Goal: Use online tool/utility: Use online tool/utility

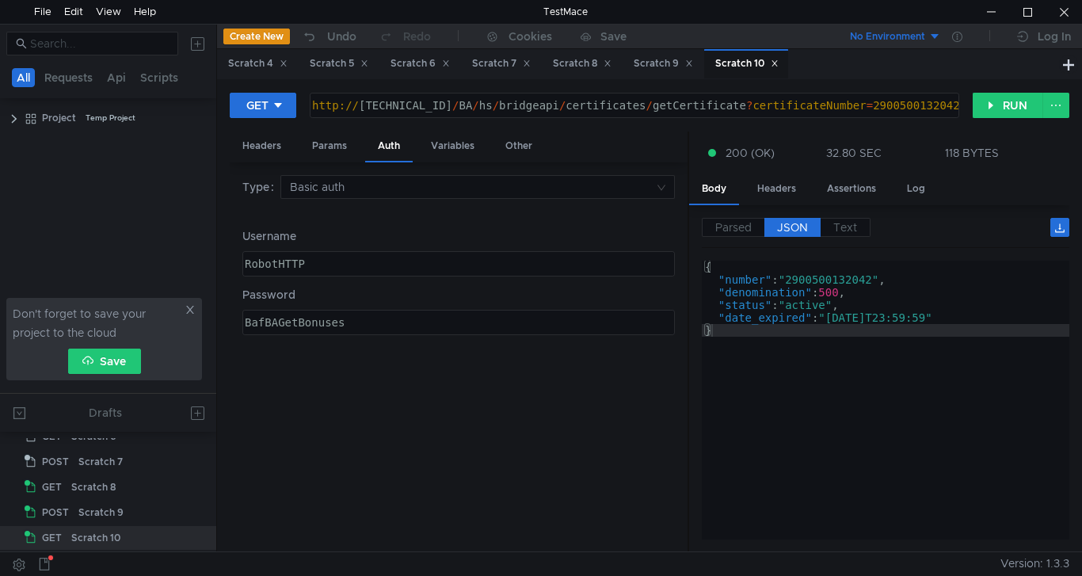
scroll to position [0, 43]
click at [868, 107] on div "http:// [TECHNICAL_ID] / BA / hs / bridgeapi / certificates / getCertificate ? …" at bounding box center [633, 118] width 648 height 38
paste textarea "100002578"
drag, startPoint x: 714, startPoint y: 105, endPoint x: 958, endPoint y: 103, distance: 243.9
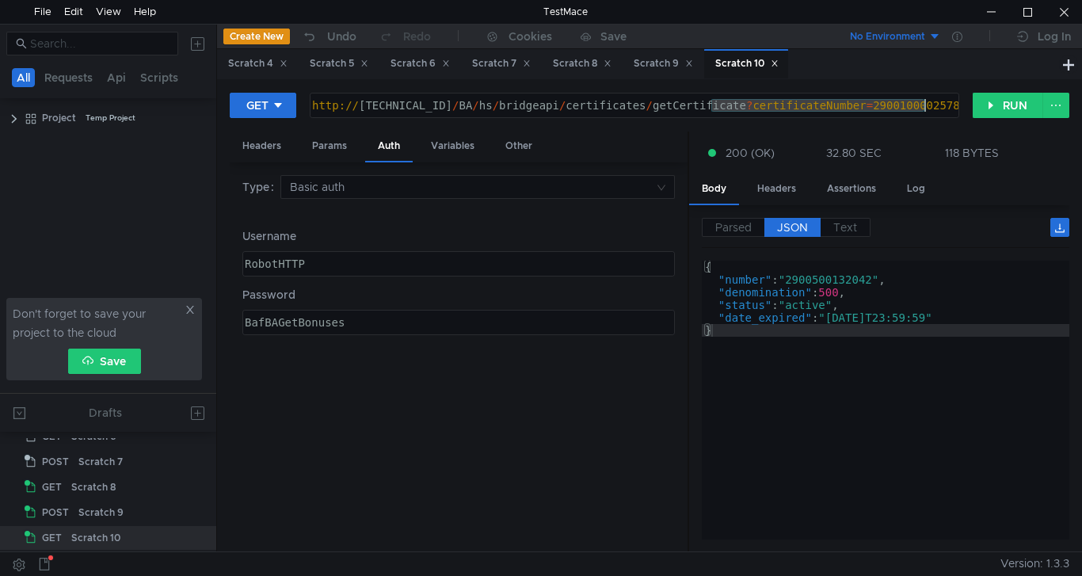
click at [958, 103] on div "http:// [TECHNICAL_ID] / BA / hs / bridgeapi / certificates / getCertificate ? …" at bounding box center [634, 105] width 648 height 24
click at [1008, 106] on button "RUN" at bounding box center [1008, 105] width 70 height 25
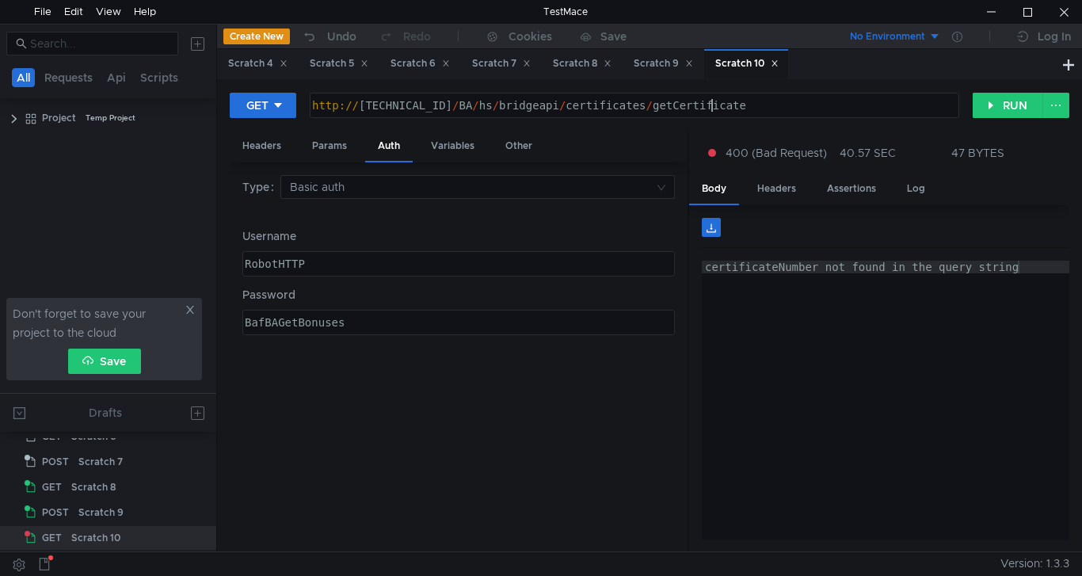
click at [727, 106] on div "http:// 10.10.0.5 / BA / hs / bridgeapi / certificates / getCertificate" at bounding box center [633, 118] width 648 height 38
paste textarea "?certificateNumber=2900100002578"
drag, startPoint x: 839, startPoint y: 105, endPoint x: 947, endPoint y: 105, distance: 107.7
click at [947, 105] on div "http:// [TECHNICAL_ID] / BA / hs / bridgeapi / certificates / getCertificate ? …" at bounding box center [633, 118] width 648 height 38
click at [1005, 105] on button "RUN" at bounding box center [1008, 105] width 70 height 25
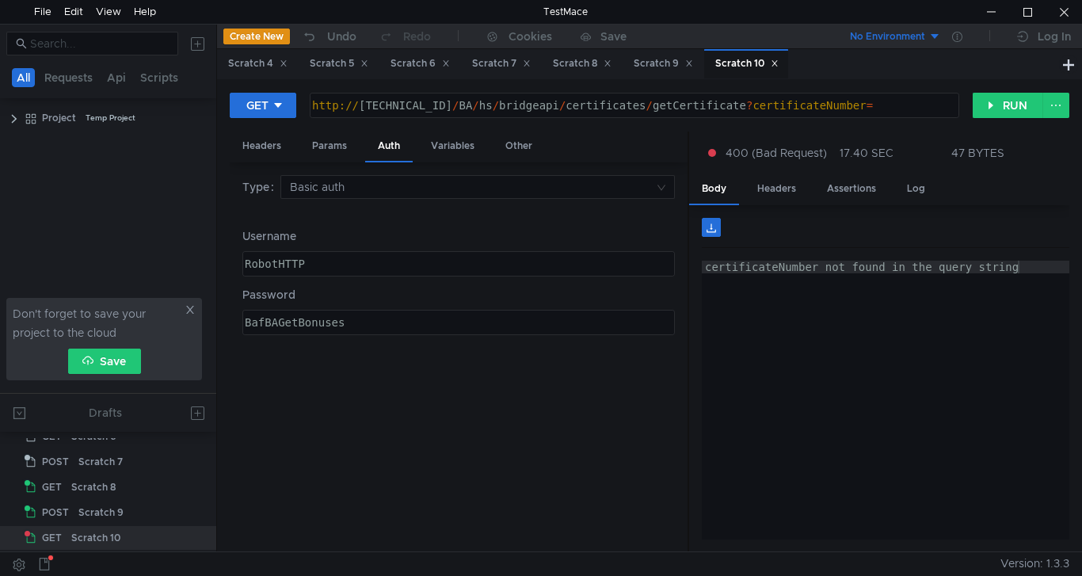
click at [861, 106] on div "http:// 10.10.0.5 / BA / hs / bridgeapi / certificates / getCertificate ? certi…" at bounding box center [633, 118] width 648 height 38
click at [1001, 108] on button "RUN" at bounding box center [1008, 105] width 70 height 25
drag, startPoint x: 840, startPoint y: 105, endPoint x: 950, endPoint y: 105, distance: 110.1
click at [950, 105] on div "http:// 10.10.0.5 / BA / hs / bridgeapi / certificates / getCertificate ? certi…" at bounding box center [633, 118] width 648 height 38
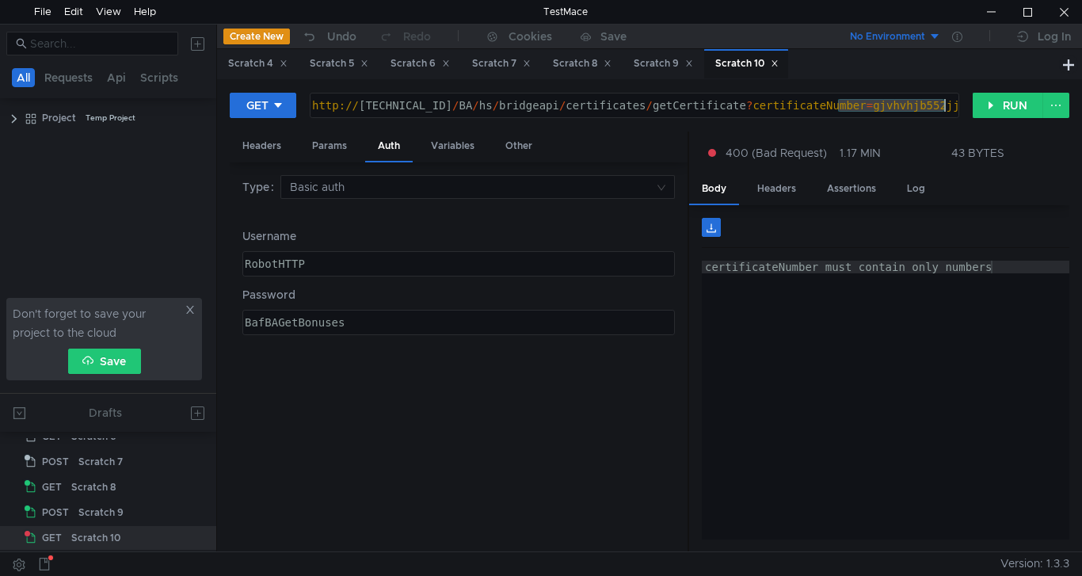
paste textarea "2900100002578"
click at [879, 104] on div "http:// 10.10.0.5 / BA / hs / bridgeapi / certificates / getCertificate ? certi…" at bounding box center [633, 118] width 648 height 38
click at [996, 105] on button "RUN" at bounding box center [1008, 105] width 70 height 25
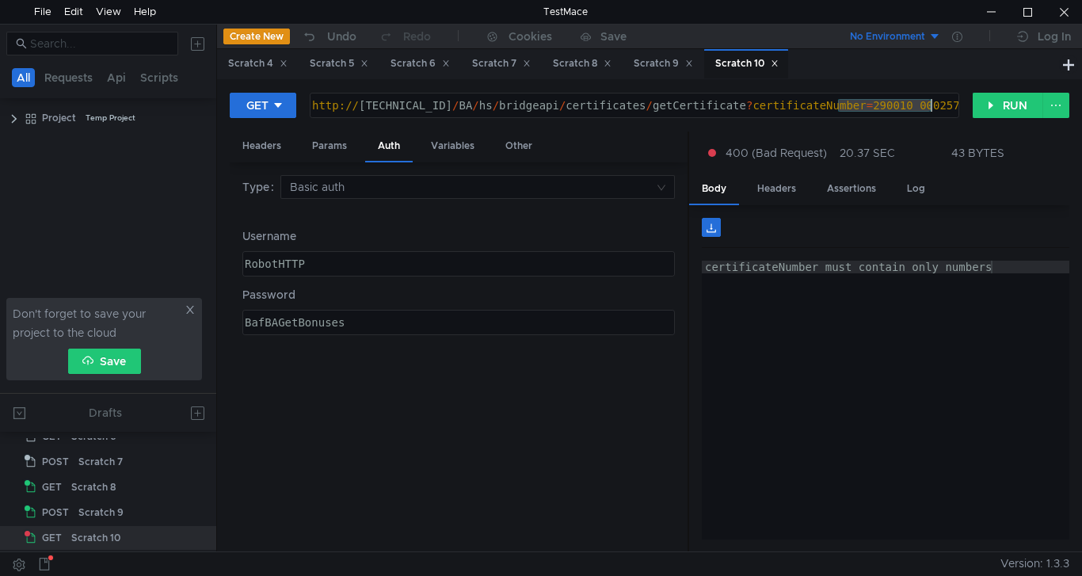
drag, startPoint x: 837, startPoint y: 107, endPoint x: 936, endPoint y: 106, distance: 99.0
click at [937, 105] on div "http:// 10.10.0.5 / BA / hs / bridgeapi / certificates / getCertificate ? certi…" at bounding box center [633, 118] width 648 height 38
paste textarea
type textarea "http://10.10.0.5/BA/hs/bridgeapi/certificates/getCertificate?certificateNumber=…"
click at [1007, 103] on button "RUN" at bounding box center [1008, 105] width 70 height 25
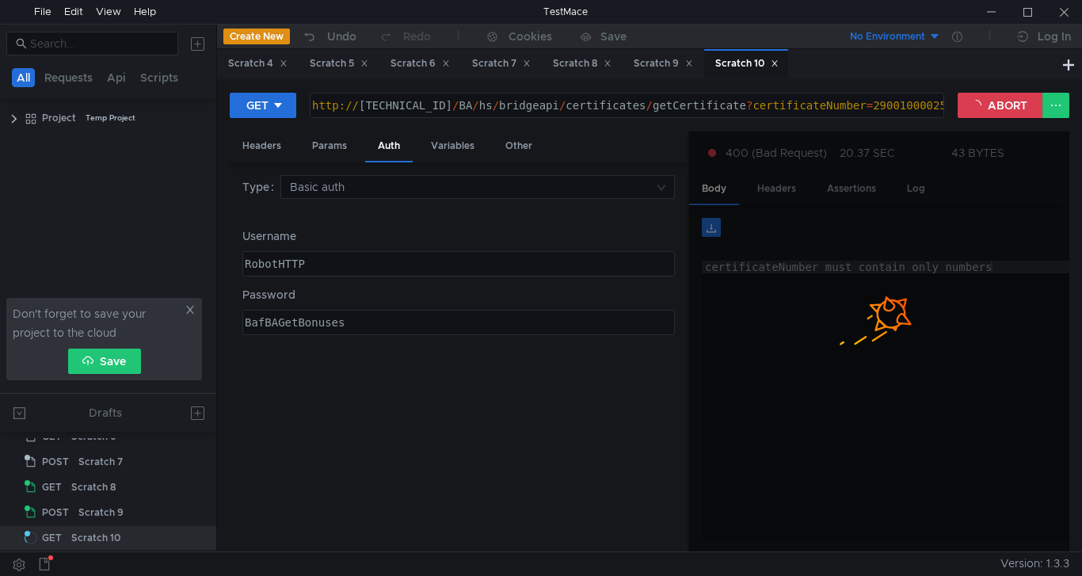
scroll to position [0, 42]
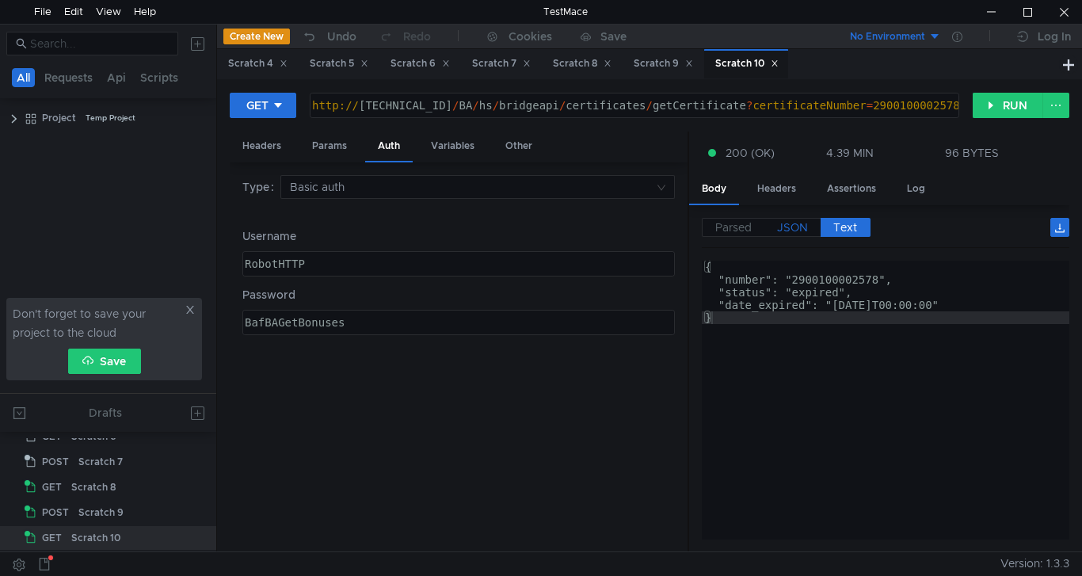
click at [798, 227] on span "JSON" at bounding box center [792, 227] width 31 height 14
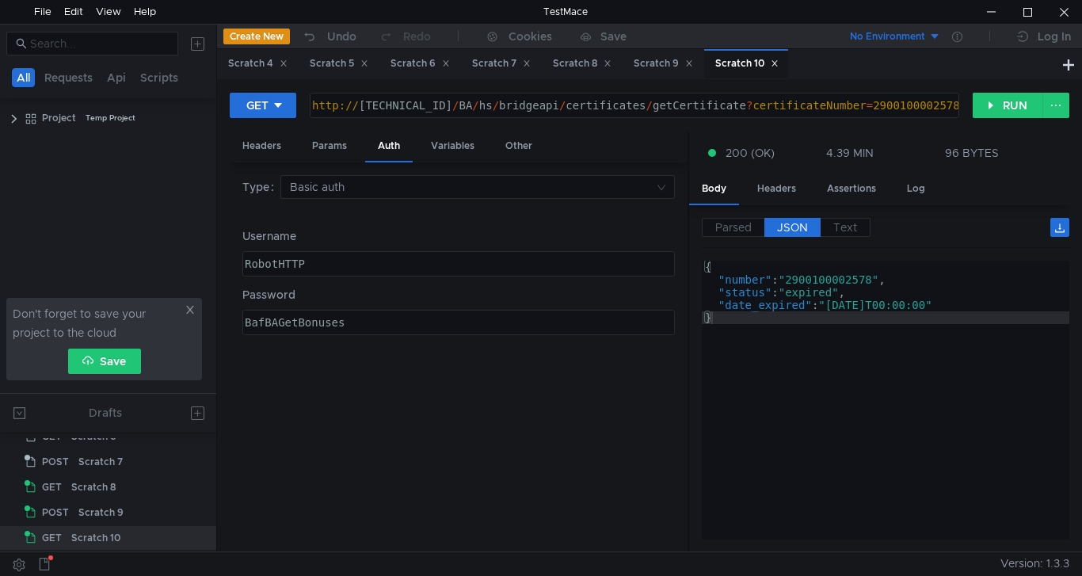
click at [891, 99] on div "http:// [TECHNICAL_ID] / BA / hs / bridgeapi / certificates / getCertificate ? …" at bounding box center [633, 118] width 648 height 38
paste textarea "500132042"
click at [995, 112] on button "RUN" at bounding box center [1008, 105] width 70 height 25
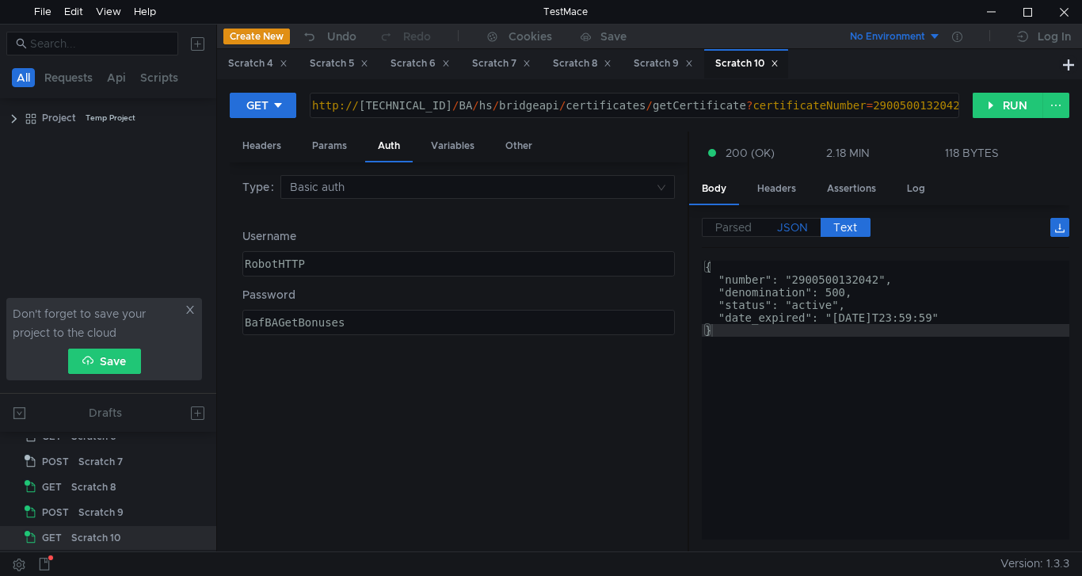
click at [800, 225] on span "JSON" at bounding box center [792, 227] width 31 height 14
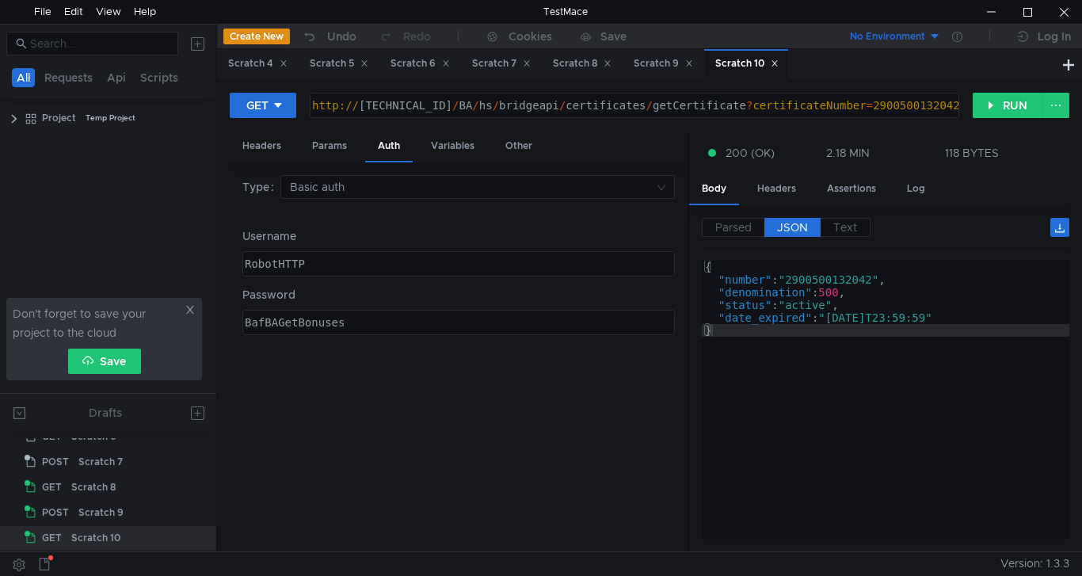
click at [890, 102] on div "http:// 10.10.0.5 / BA / hs / bridgeapi / certificates / getCertificate ? certi…" at bounding box center [633, 118] width 648 height 38
paste textarea "100002578"
click at [1008, 109] on button "RUN" at bounding box center [1008, 105] width 70 height 25
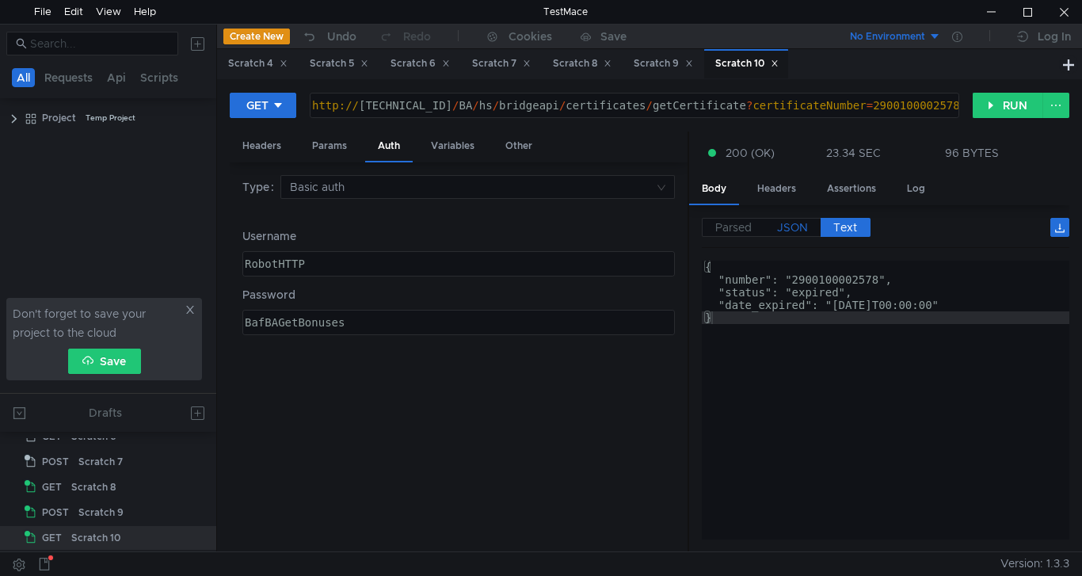
click at [798, 234] on span "JSON" at bounding box center [792, 227] width 31 height 14
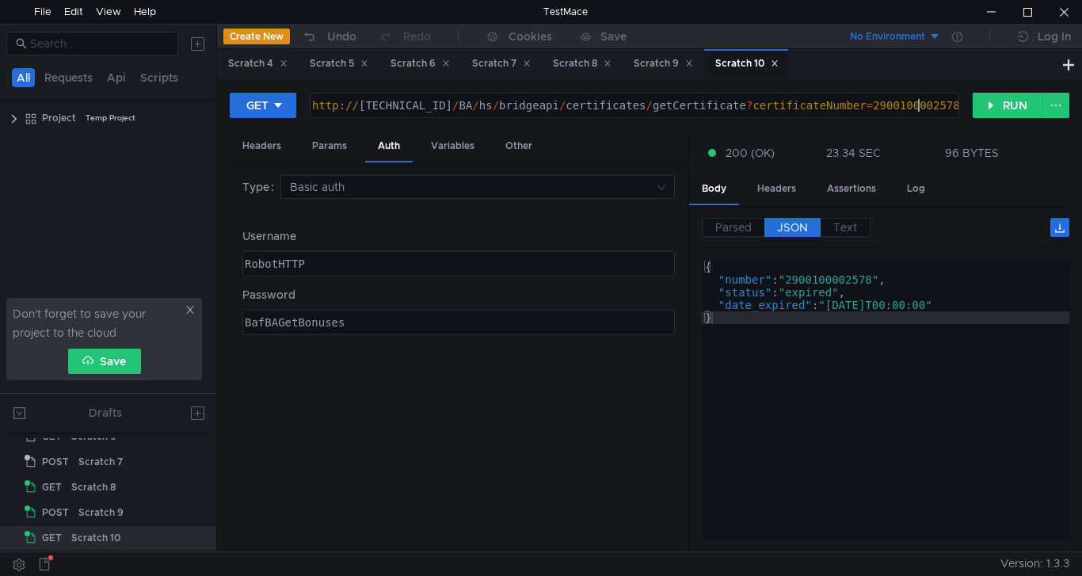
click at [917, 105] on div "http:// 10.10.0.5 / BA / hs / bridgeapi / certificates / getCertificate ? certi…" at bounding box center [633, 118] width 648 height 38
paste textarea "500132103"
type textarea "[URL][TECHNICAL_ID]"
click at [1002, 104] on button "RUN" at bounding box center [1008, 105] width 70 height 25
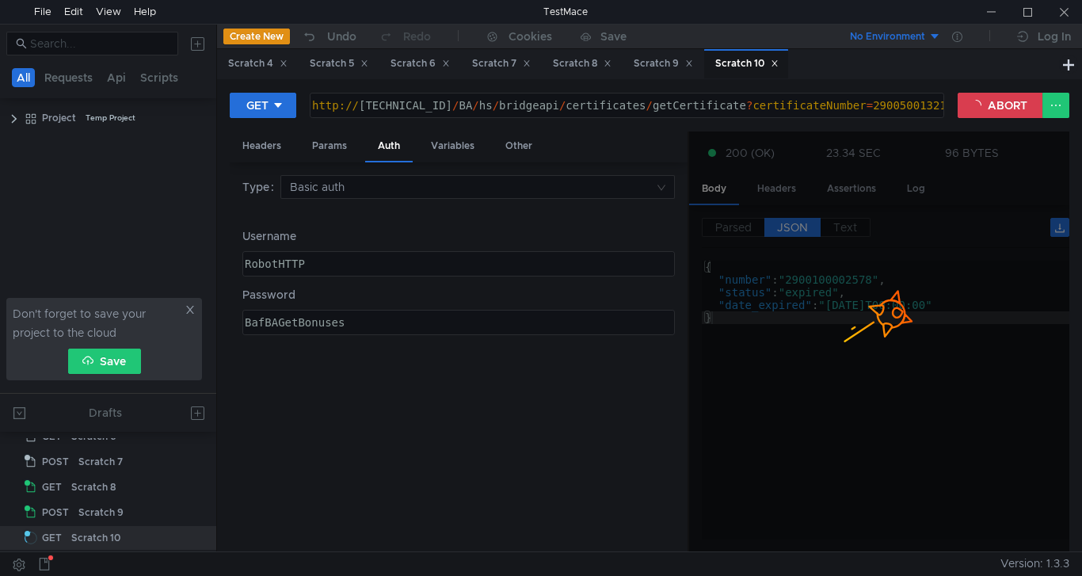
scroll to position [0, 42]
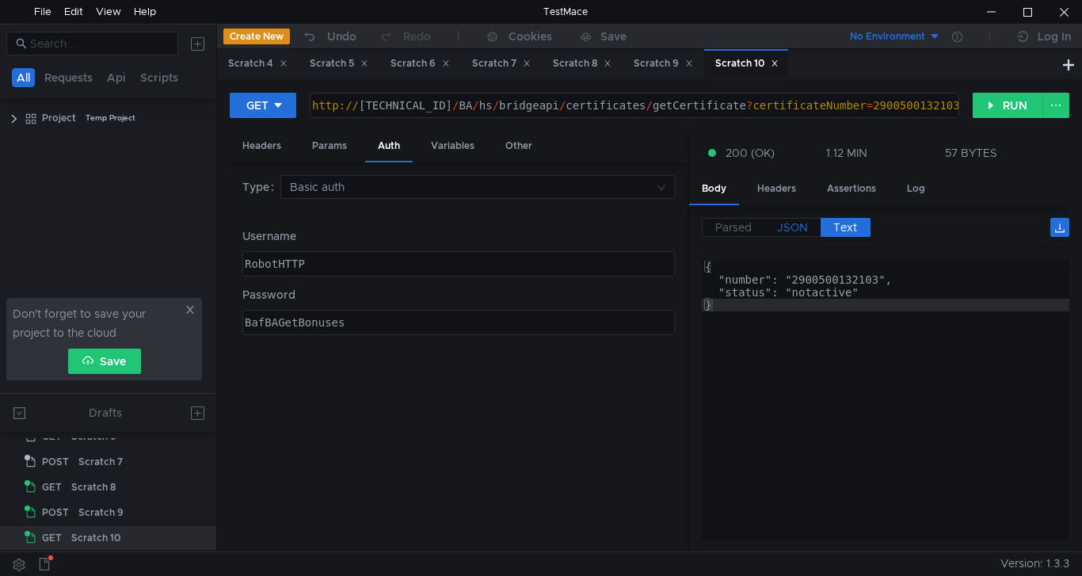
click at [794, 228] on span "JSON" at bounding box center [792, 227] width 31 height 14
click at [892, 104] on div "http:// 10.10.0.5 / BA / hs / bridgeapi / certificates / getCertificate ? certi…" at bounding box center [633, 118] width 648 height 38
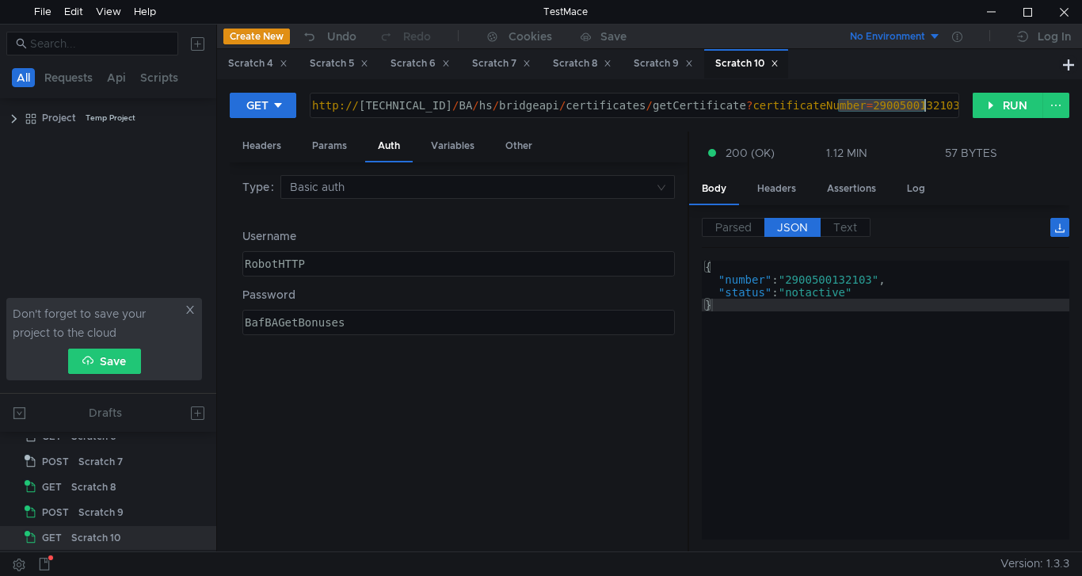
paste textarea "1000142395"
click at [1007, 112] on button "RUN" at bounding box center [1008, 105] width 70 height 25
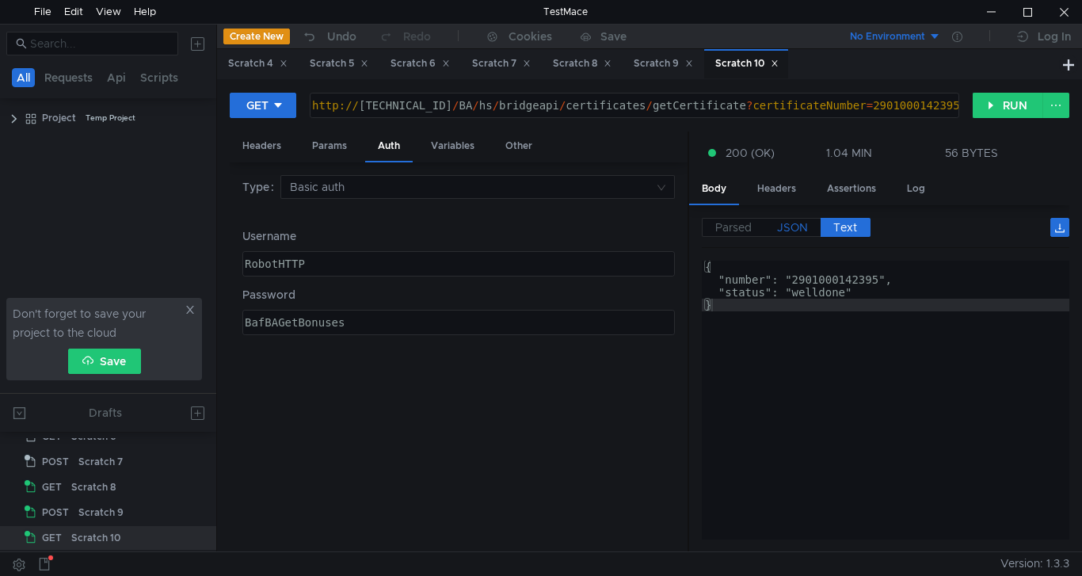
click at [790, 225] on span "JSON" at bounding box center [792, 227] width 31 height 14
click at [871, 101] on div "http:// 10.10.0.5 / BA / hs / bridgeapi / certificates / getCertificate ? certi…" at bounding box center [633, 118] width 648 height 38
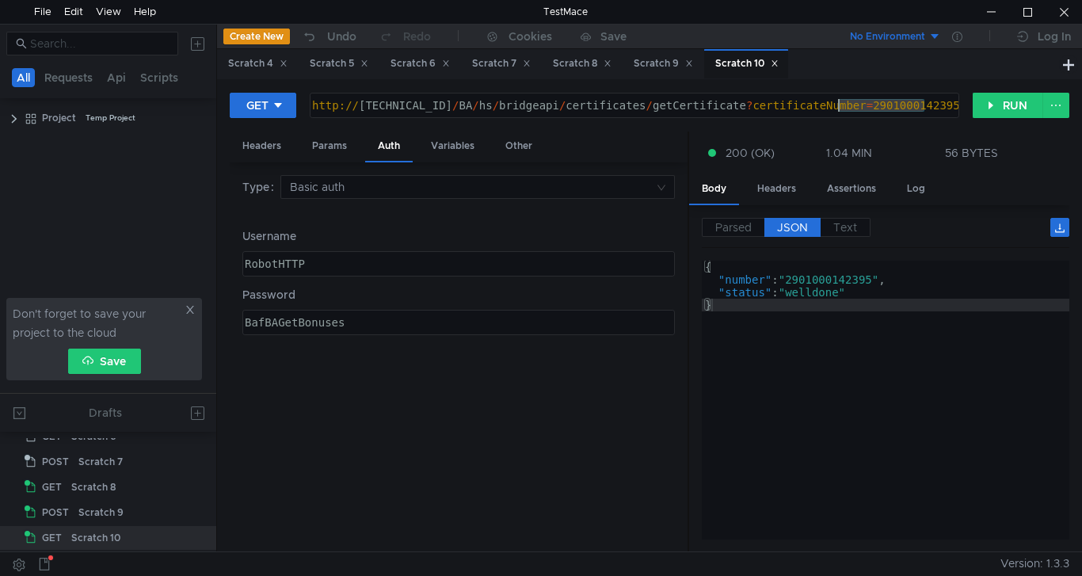
click at [871, 101] on div "http:// 10.10.0.5 / BA / hs / bridgeapi / certificates / getCertificate ? certi…" at bounding box center [633, 118] width 648 height 38
paste textarea "0500132103"
type textarea "[URL][TECHNICAL_ID]"
click at [1009, 104] on button "RUN" at bounding box center [1008, 105] width 70 height 25
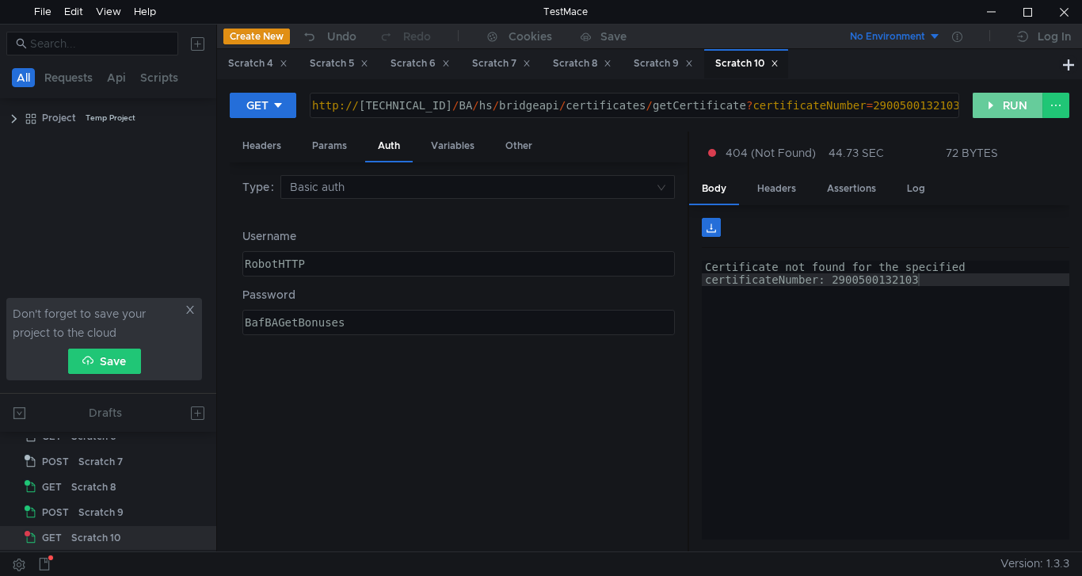
click at [1007, 106] on button "RUN" at bounding box center [1008, 105] width 70 height 25
click at [1008, 105] on button "RUN" at bounding box center [1008, 105] width 70 height 25
click at [997, 112] on button "RUN" at bounding box center [1008, 105] width 70 height 25
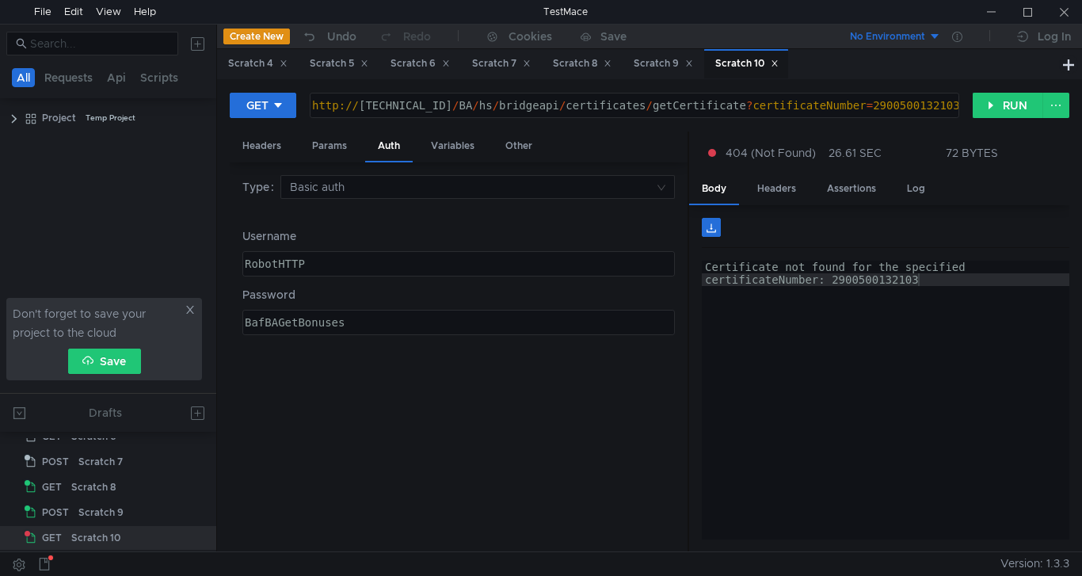
scroll to position [0, 42]
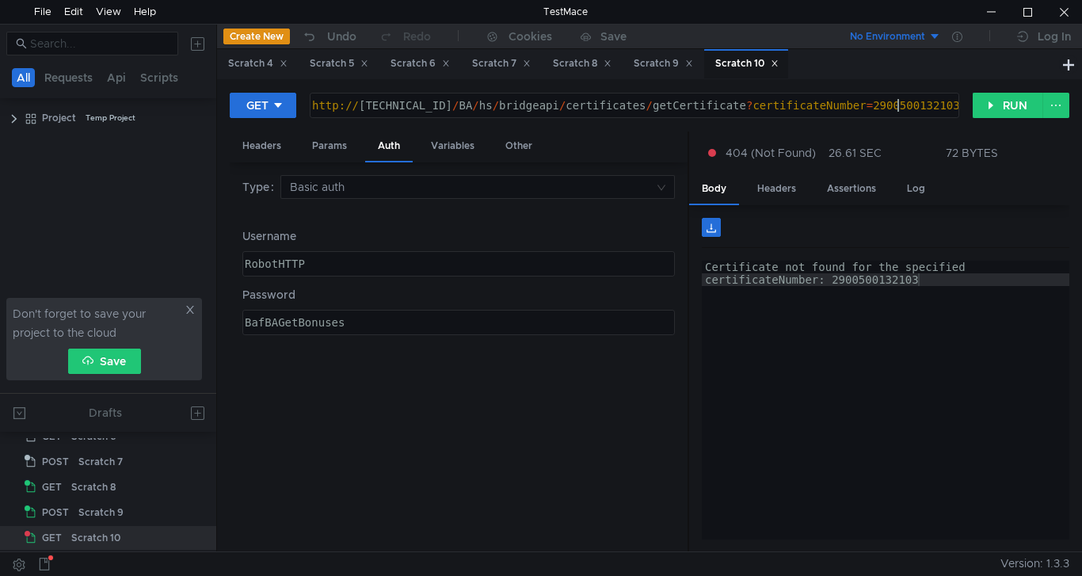
click at [901, 109] on div "http:// 10.10.0.5 / BA / hs / bridgeapi / certificates / getCertificate ? certi…" at bounding box center [633, 118] width 648 height 38
click at [996, 109] on button "RUN" at bounding box center [1008, 105] width 70 height 25
click at [1034, 110] on button "RUN" at bounding box center [1008, 105] width 70 height 25
click at [1018, 112] on button "RUN" at bounding box center [1008, 105] width 70 height 25
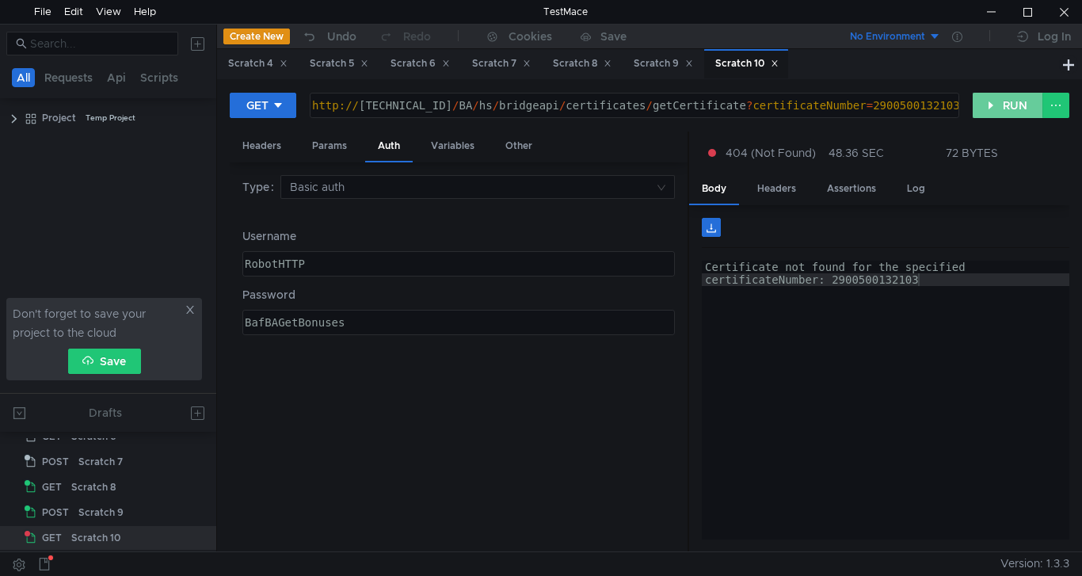
click at [1008, 103] on button "RUN" at bounding box center [1008, 105] width 70 height 25
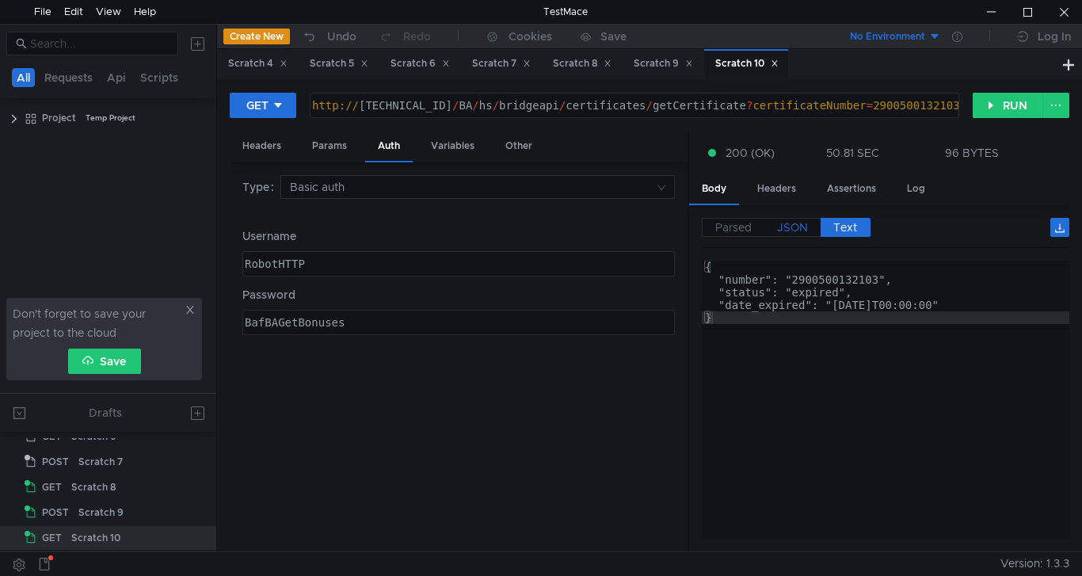
click at [785, 229] on span "JSON" at bounding box center [792, 227] width 31 height 14
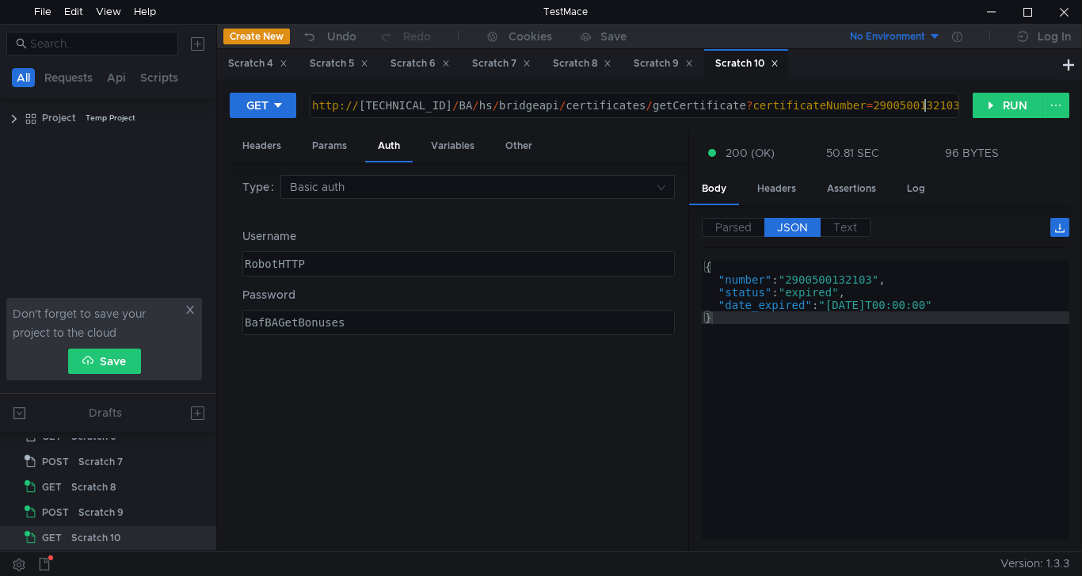
click at [926, 108] on div "http:// 10.10.0.5 / BA / hs / bridgeapi / certificates / getCertificate ? certi…" at bounding box center [633, 118] width 648 height 38
type textarea "http://10.10.0.5/BA/hs/bridgeapi/certificates/getCertificate?certificateNumber=…"
click at [999, 99] on button "RUN" at bounding box center [1008, 105] width 70 height 25
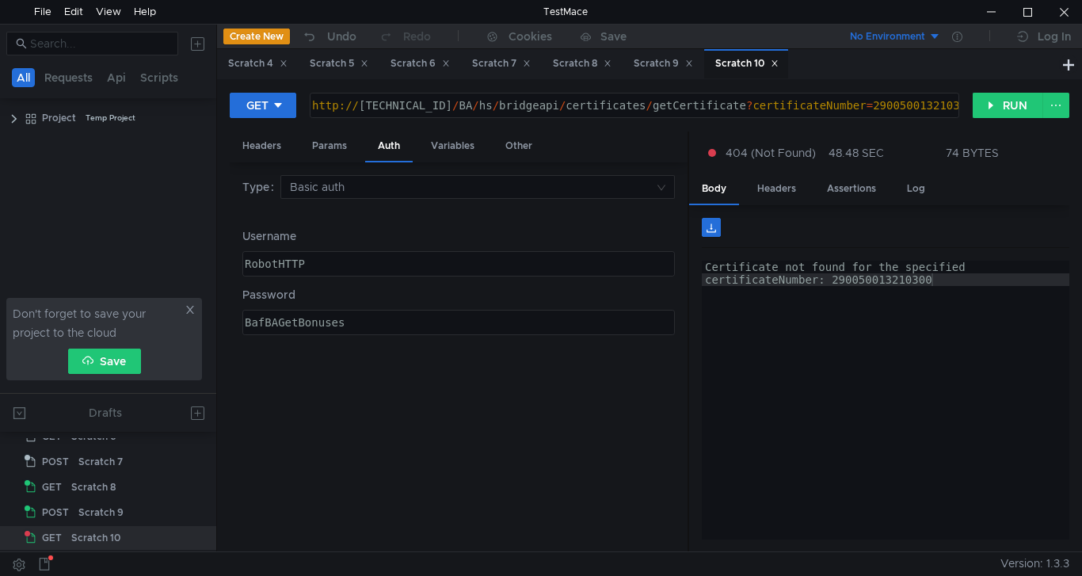
click at [940, 105] on div "http:// [TECHNICAL_ID] / BA / hs / bridgeapi / certificates / getCertificate ? …" at bounding box center [633, 118] width 648 height 38
type textarea "[URL][TECHNICAL_ID]"
click at [647, 488] on div "Type Basic auth Username RobotHTTP הההההההההההההההההההההההההההההההההההההההההההה…" at bounding box center [458, 357] width 432 height 364
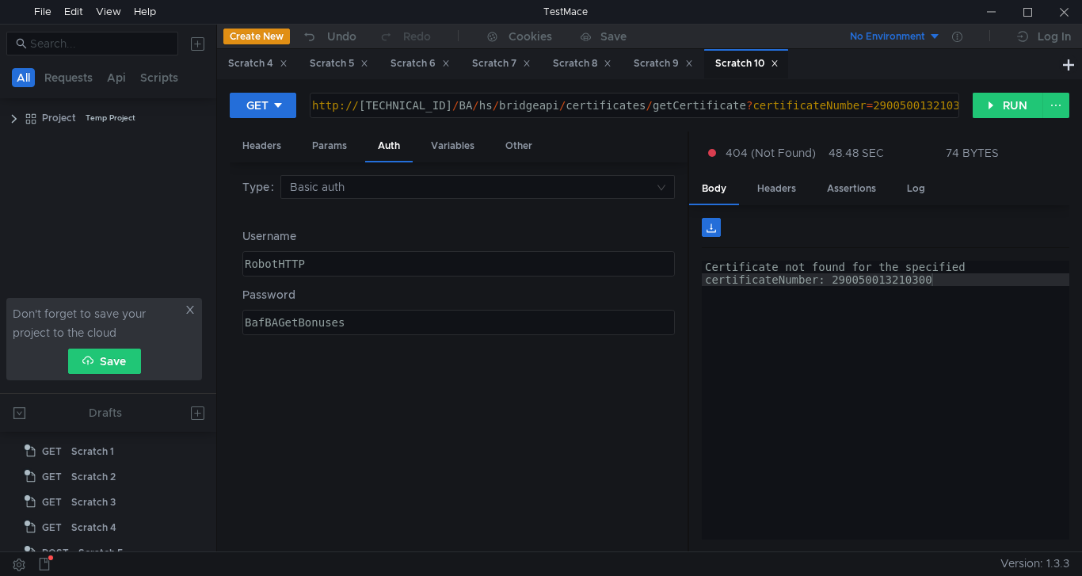
scroll to position [0, 43]
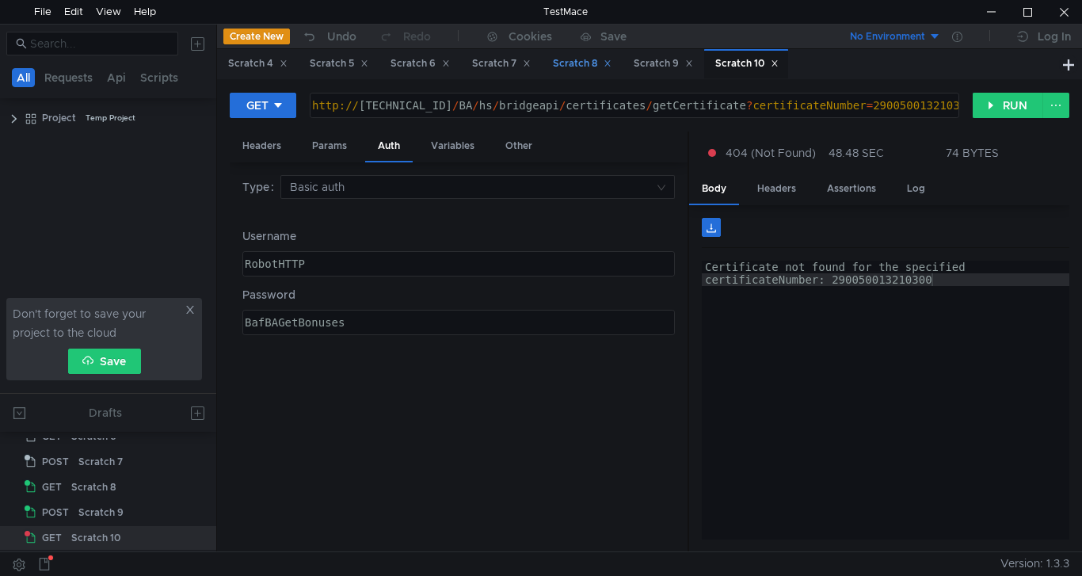
click at [575, 62] on div "Scratch 8" at bounding box center [582, 63] width 59 height 17
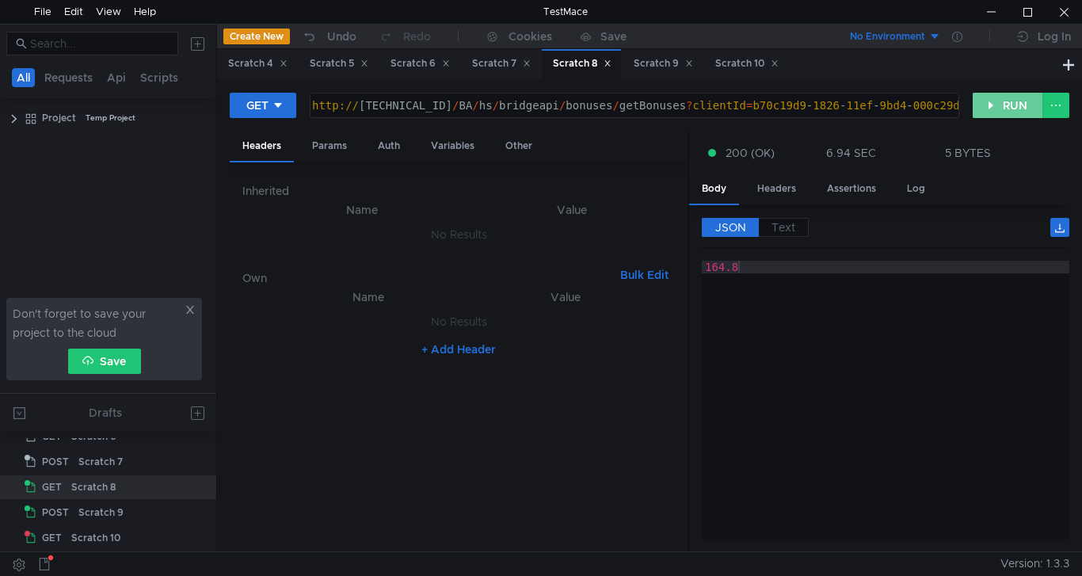
click at [999, 107] on button "RUN" at bounding box center [1008, 105] width 70 height 25
click at [790, 219] on label "Text" at bounding box center [784, 227] width 50 height 19
click at [1004, 105] on button "RUN" at bounding box center [1008, 105] width 70 height 25
click at [1011, 111] on button "RUN" at bounding box center [1008, 105] width 70 height 25
click at [1012, 111] on button "RUN" at bounding box center [1008, 105] width 70 height 25
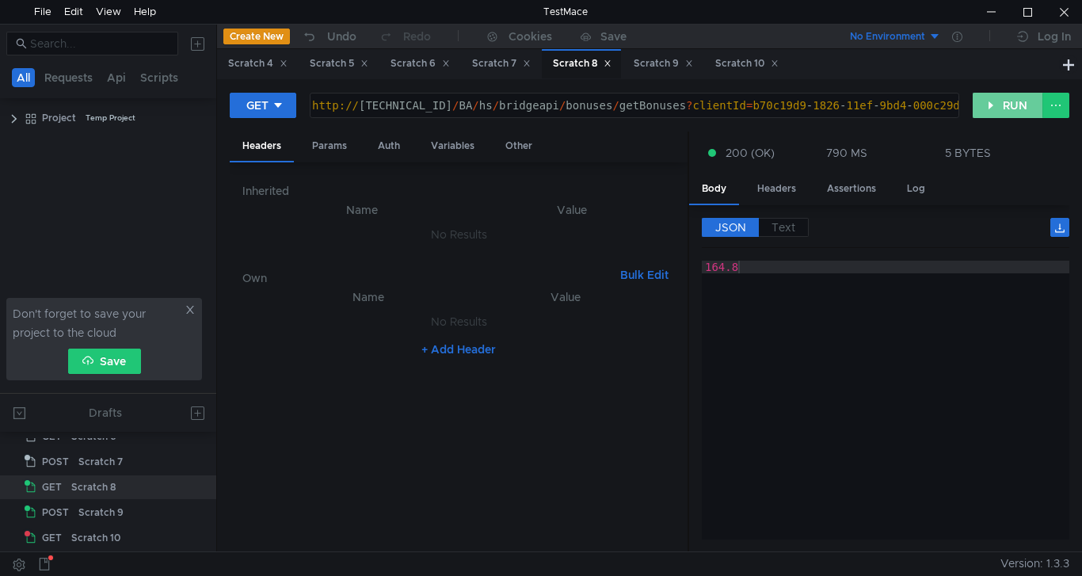
click at [1011, 108] on button "RUN" at bounding box center [1008, 105] width 70 height 25
click at [781, 227] on span "Text" at bounding box center [783, 227] width 24 height 14
click at [667, 62] on div "Scratch 9" at bounding box center [663, 63] width 59 height 17
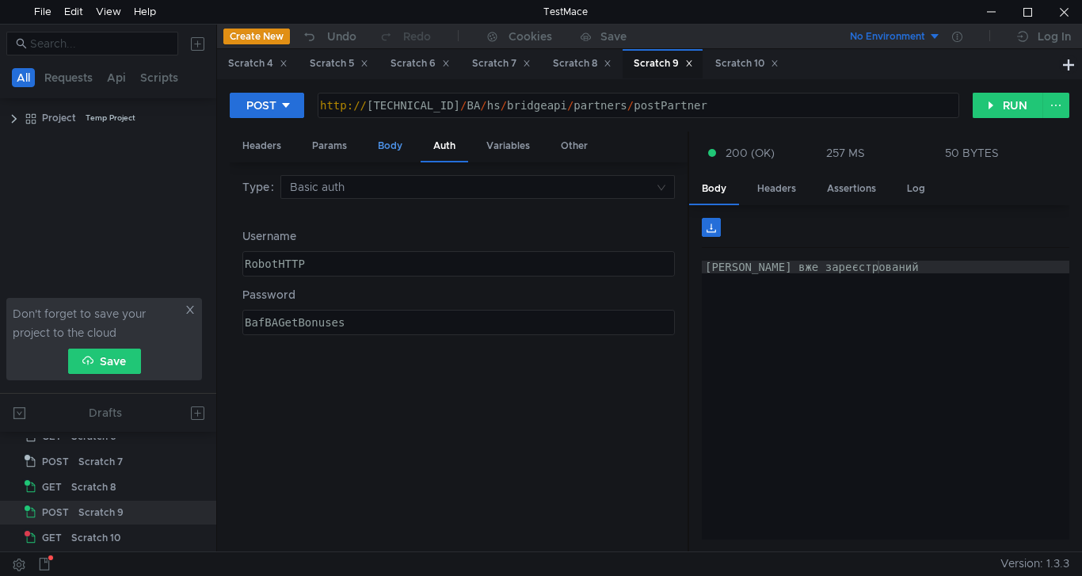
click at [398, 146] on div "Body" at bounding box center [390, 145] width 50 height 29
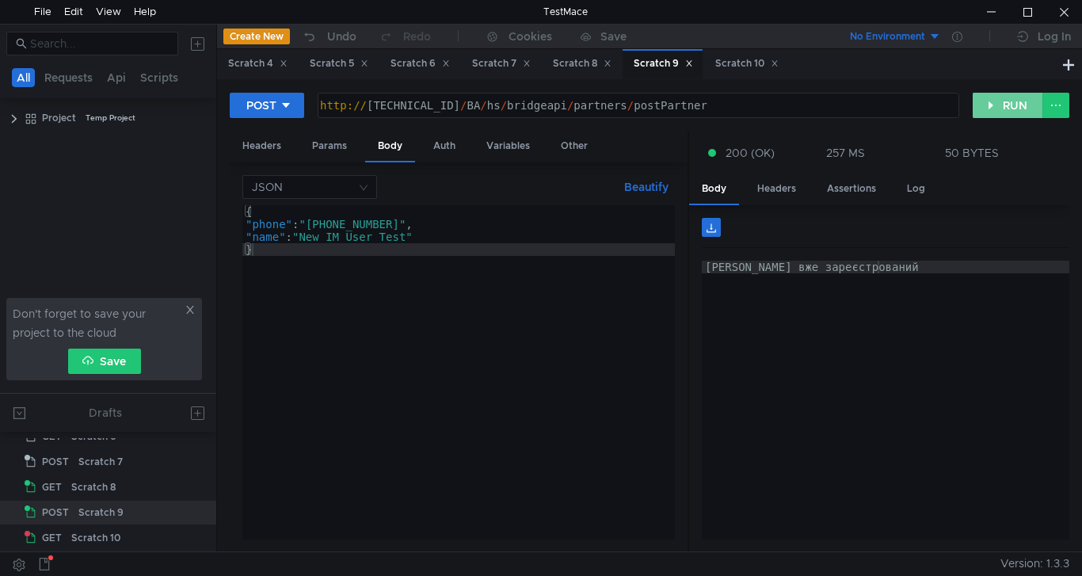
click at [1003, 105] on button "RUN" at bounding box center [1008, 105] width 70 height 25
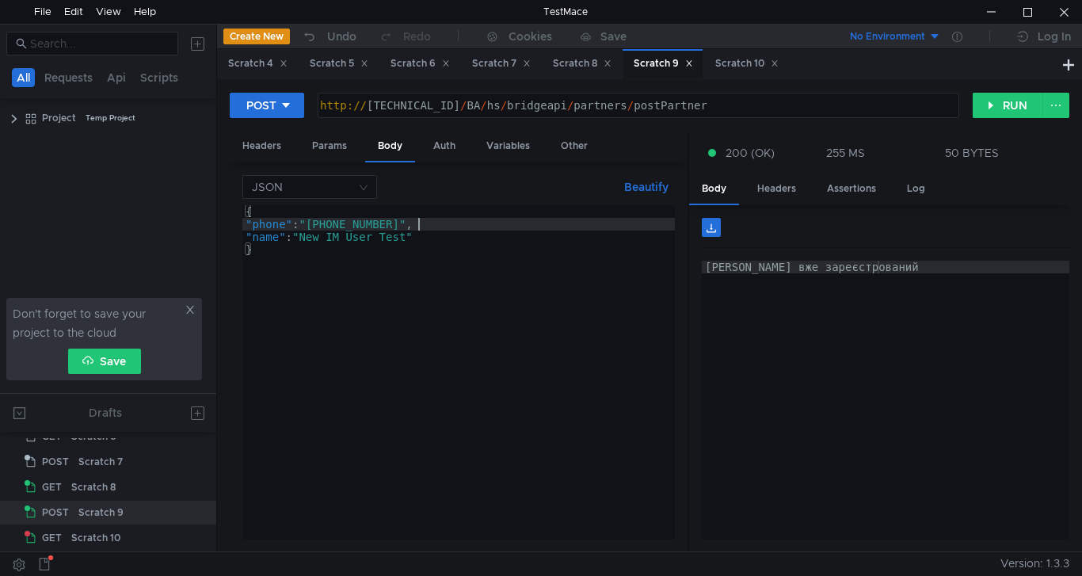
click at [421, 223] on div "{ "phone" : "+38 (068) 305-46-10" , "name" : "New IM User Test" }" at bounding box center [458, 385] width 432 height 360
type textarea ""phone": "+38 (068) 305-45-10","
click at [1015, 108] on button "RUN" at bounding box center [1008, 105] width 70 height 25
click at [998, 101] on button "RUN" at bounding box center [1008, 105] width 70 height 25
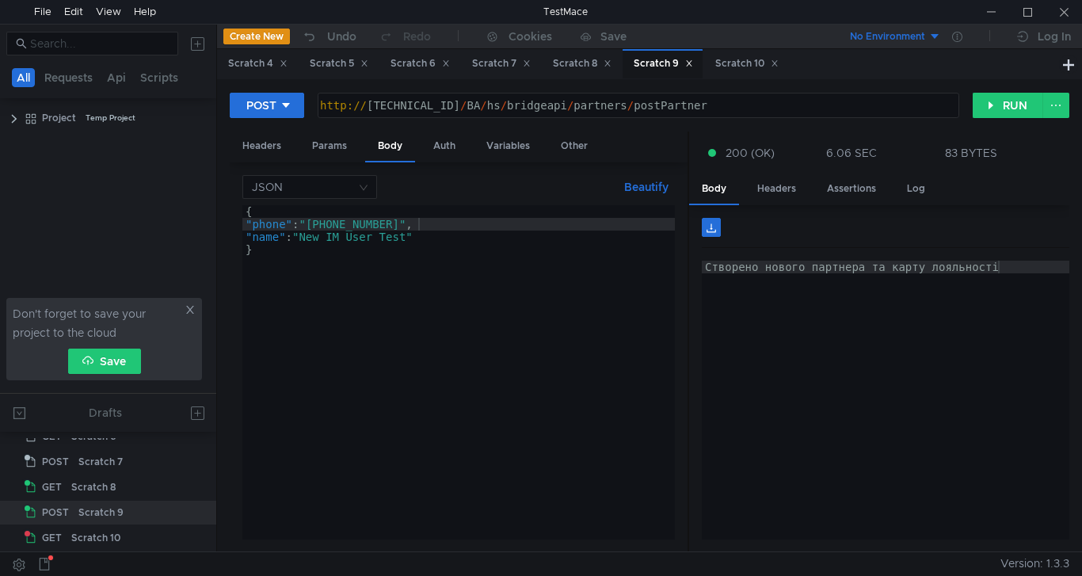
scroll to position [0, 13]
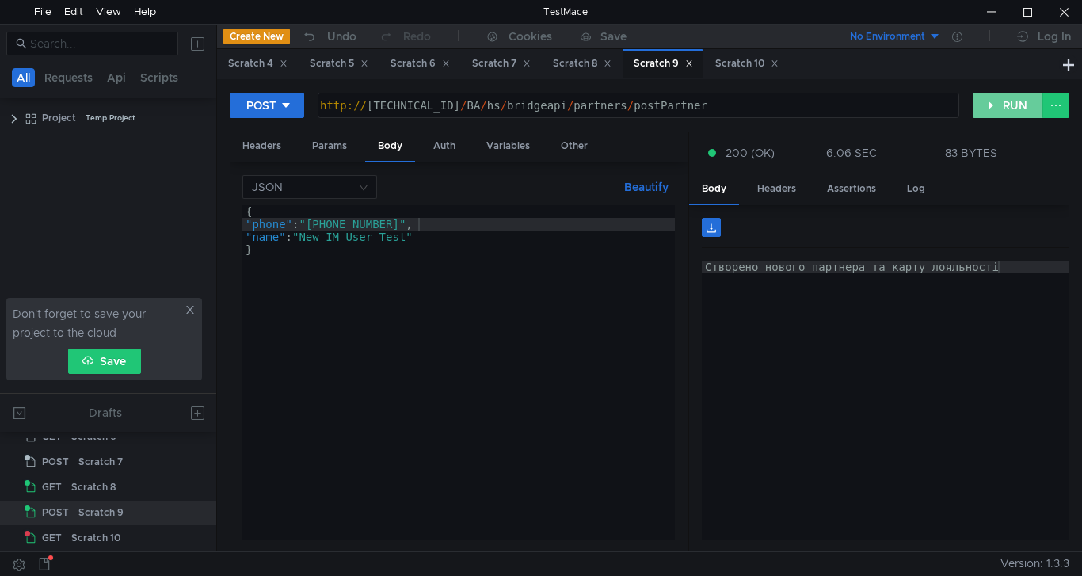
click at [1011, 108] on button "RUN" at bounding box center [1008, 105] width 70 height 25
click at [1006, 114] on button "RUN" at bounding box center [1008, 105] width 70 height 25
click at [1006, 111] on button "RUN" at bounding box center [1008, 105] width 70 height 25
click at [577, 63] on div "Scratch 8" at bounding box center [582, 63] width 59 height 17
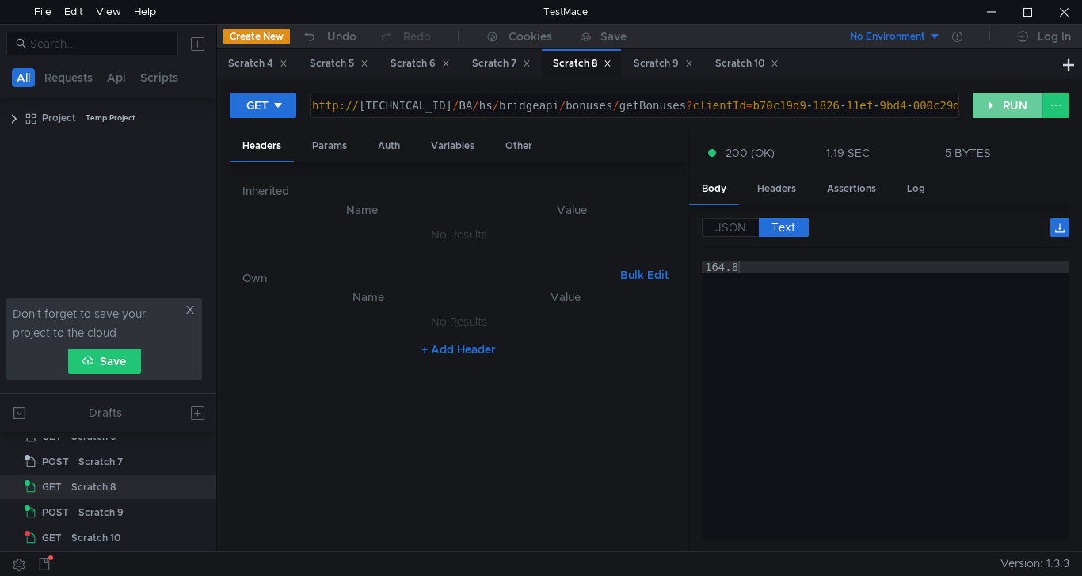
click at [1011, 106] on button "RUN" at bounding box center [1008, 105] width 70 height 25
click at [740, 64] on div "Scratch 10" at bounding box center [746, 63] width 63 height 17
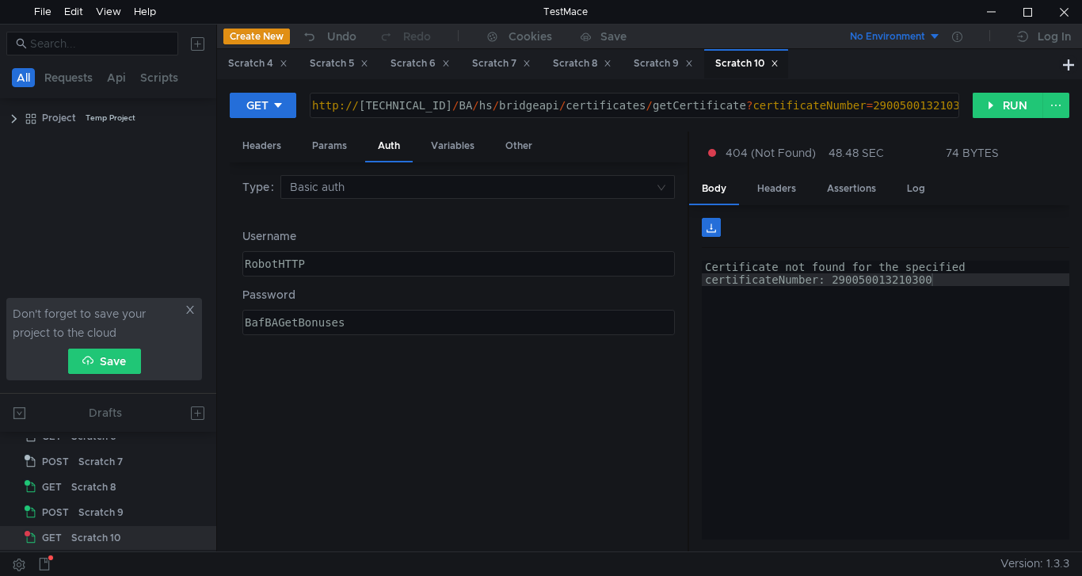
click at [893, 95] on div "http:// 10.10.0.5 / BA / hs / bridgeapi / certificates / getCertificate ? certi…" at bounding box center [634, 105] width 648 height 24
click at [893, 99] on div "http:// 10.10.0.5 / BA / hs / bridgeapi / certificates / getCertificate ? certi…" at bounding box center [633, 118] width 648 height 38
click at [1012, 103] on button "RUN" at bounding box center [1008, 105] width 70 height 25
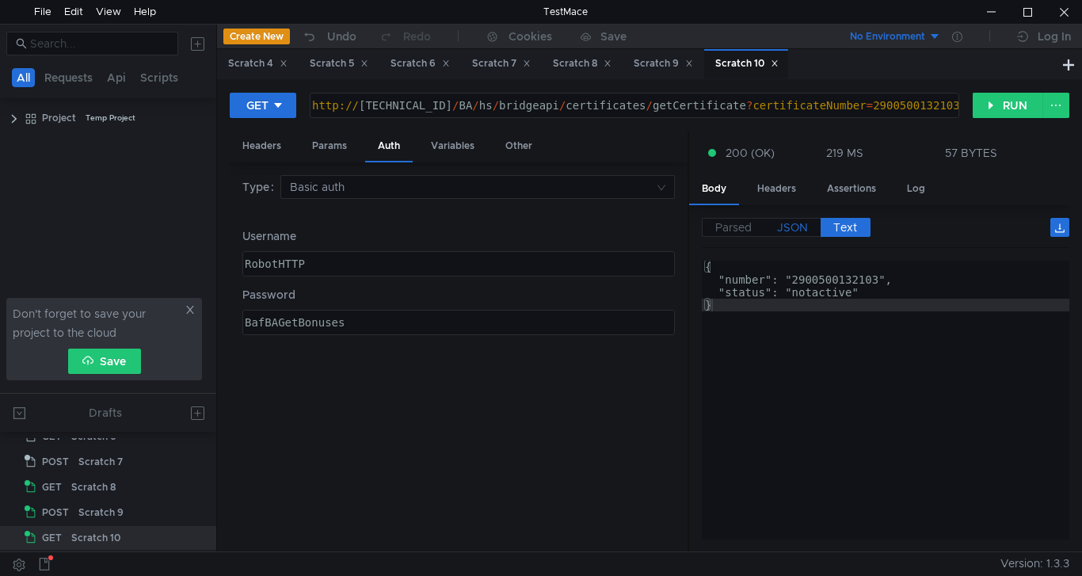
click at [787, 232] on span "JSON" at bounding box center [792, 227] width 31 height 14
click at [889, 103] on div "http:// 10.10.0.5 / BA / hs / bridgeapi / certificates / getCertificate ? certi…" at bounding box center [633, 118] width 648 height 38
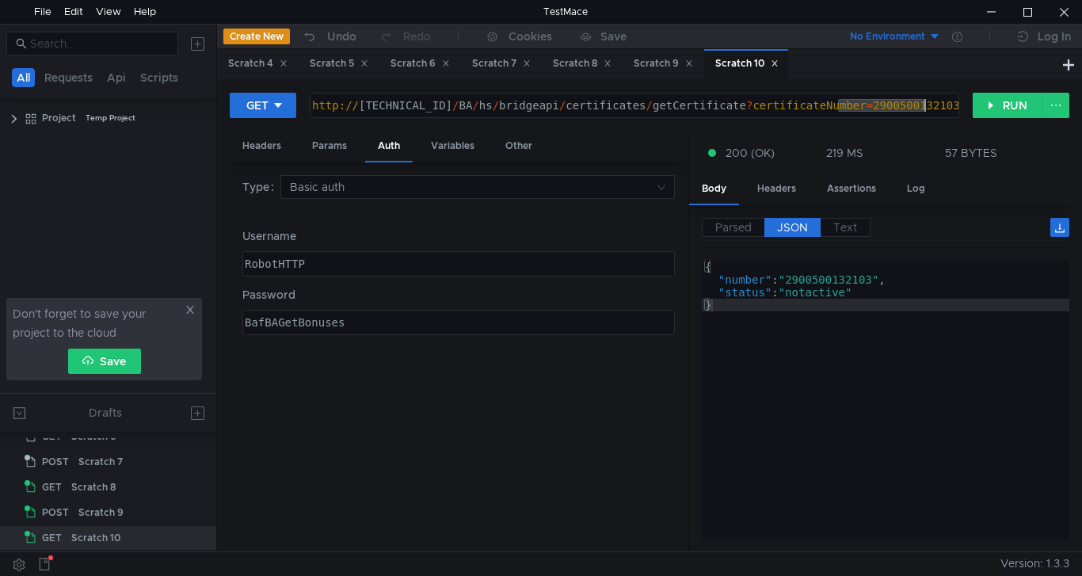
click at [889, 103] on div "http:// [TECHNICAL_ID] / BA / hs / bridgeapi / certificates / getCertificate ? …" at bounding box center [633, 118] width 648 height 38
paste textarea "042"
click at [1011, 109] on button "RUN" at bounding box center [1008, 105] width 70 height 25
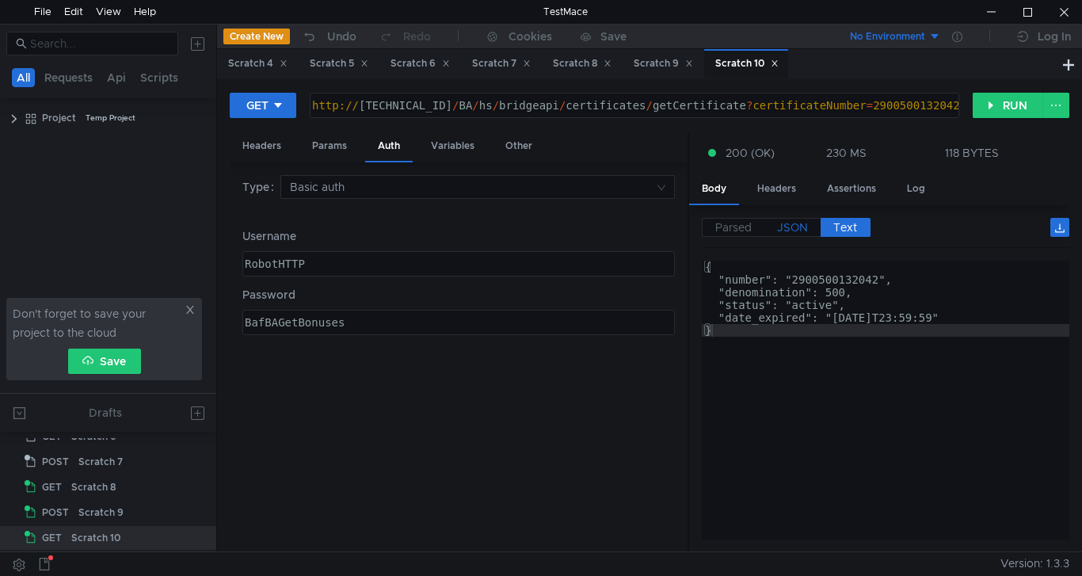
click at [792, 223] on span "JSON" at bounding box center [792, 227] width 31 height 14
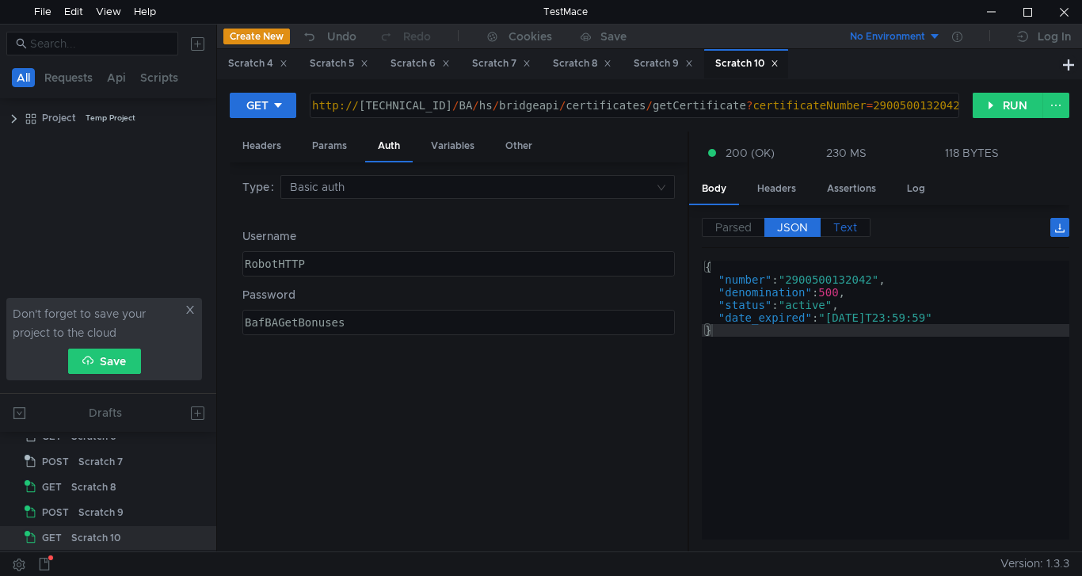
click at [845, 226] on span "Text" at bounding box center [845, 227] width 24 height 14
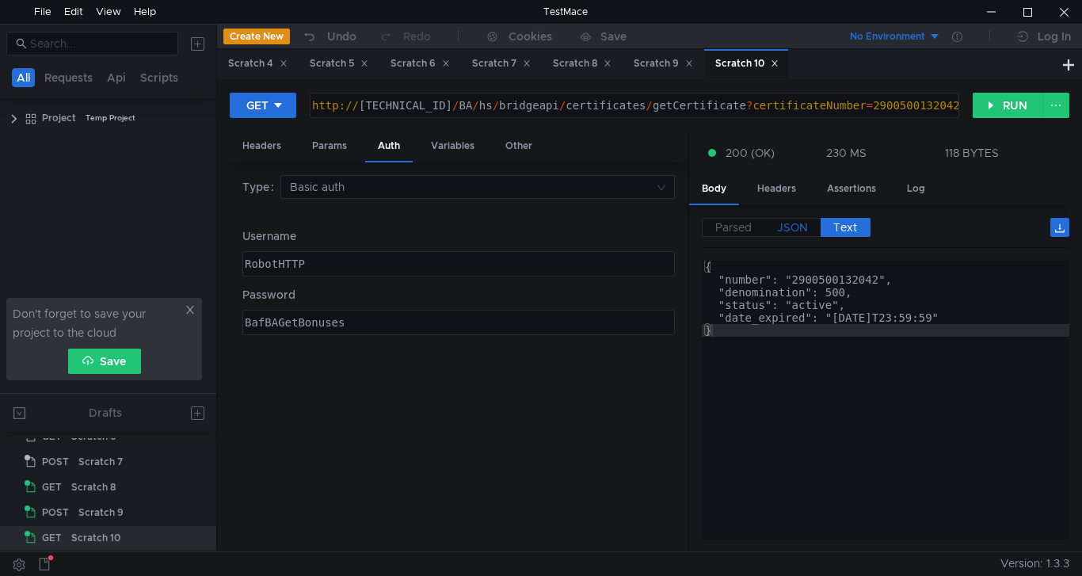
click at [786, 228] on span "JSON" at bounding box center [792, 227] width 31 height 14
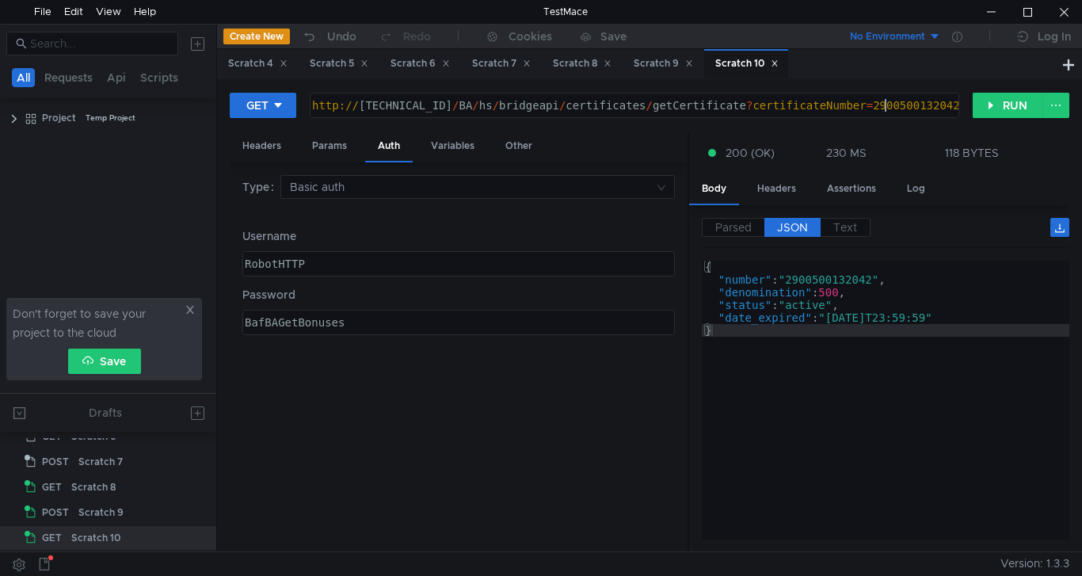
click at [889, 102] on div "http:// 10.10.0.5 / BA / hs / bridgeapi / certificates / getCertificate ? certi…" at bounding box center [633, 118] width 648 height 38
paste textarea "100002578"
click at [1001, 109] on button "RUN" at bounding box center [1008, 105] width 70 height 25
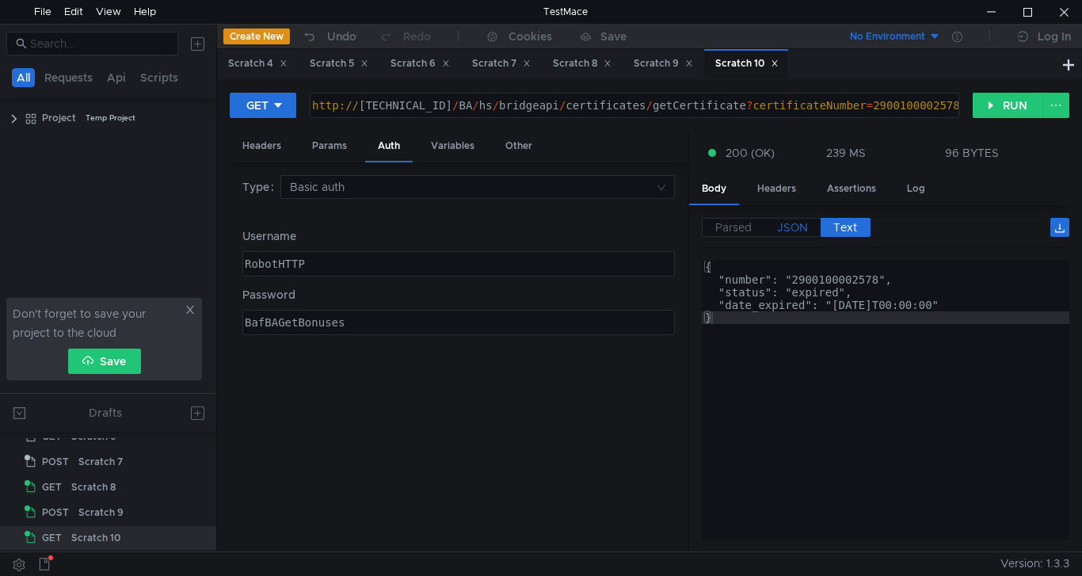
click at [789, 230] on span "JSON" at bounding box center [792, 227] width 31 height 14
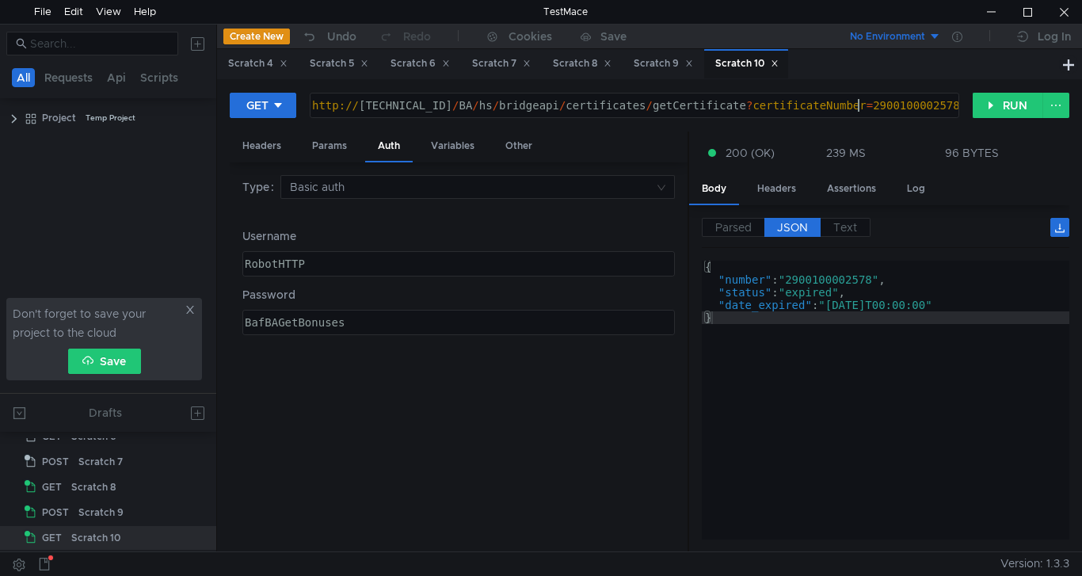
click at [858, 105] on div "http:// 10.10.0.5 / BA / hs / bridgeapi / certificates / getCertificate ? certi…" at bounding box center [633, 118] width 648 height 38
paste textarea "3049"
click at [1003, 104] on button "RUN" at bounding box center [1008, 105] width 70 height 25
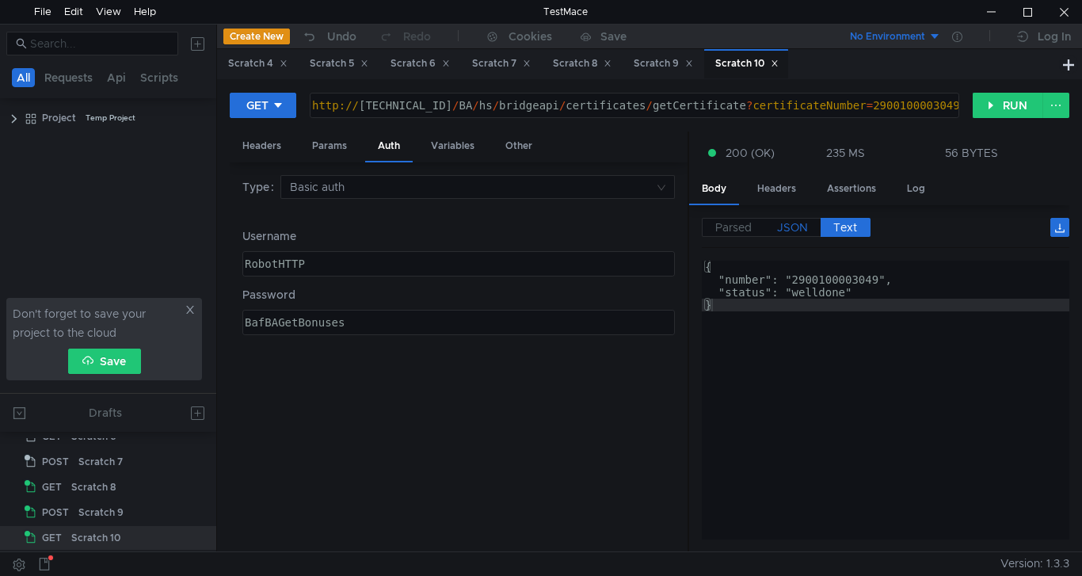
click at [801, 232] on span "JSON" at bounding box center [792, 227] width 31 height 14
click at [932, 107] on div "http:// 10.10.0.5 / BA / hs / bridgeapi / certificates / getCertificate ? certi…" at bounding box center [633, 118] width 648 height 38
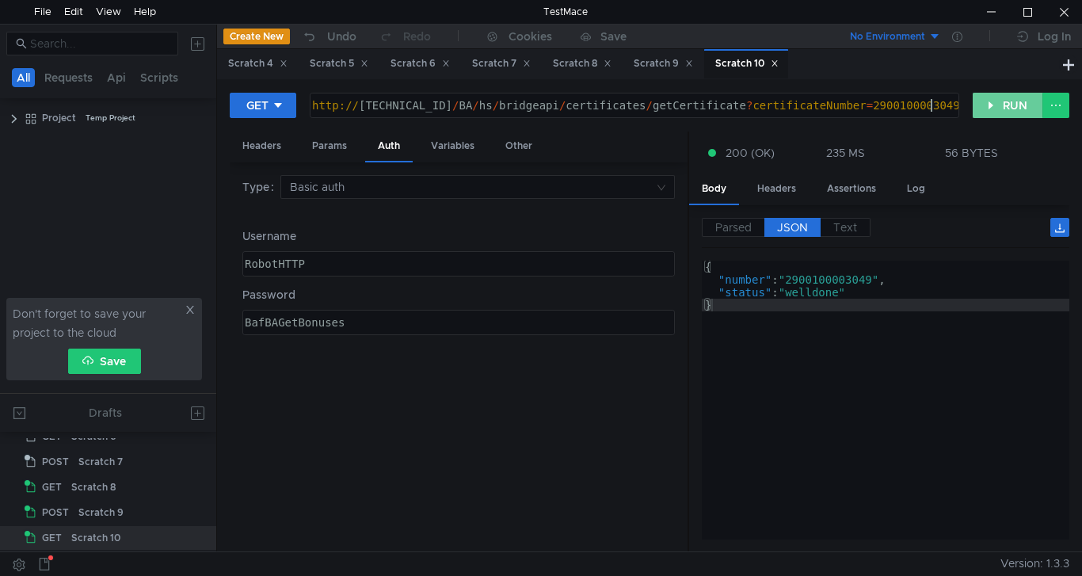
scroll to position [0, 44]
click at [998, 107] on button "RUN" at bounding box center [1008, 105] width 70 height 25
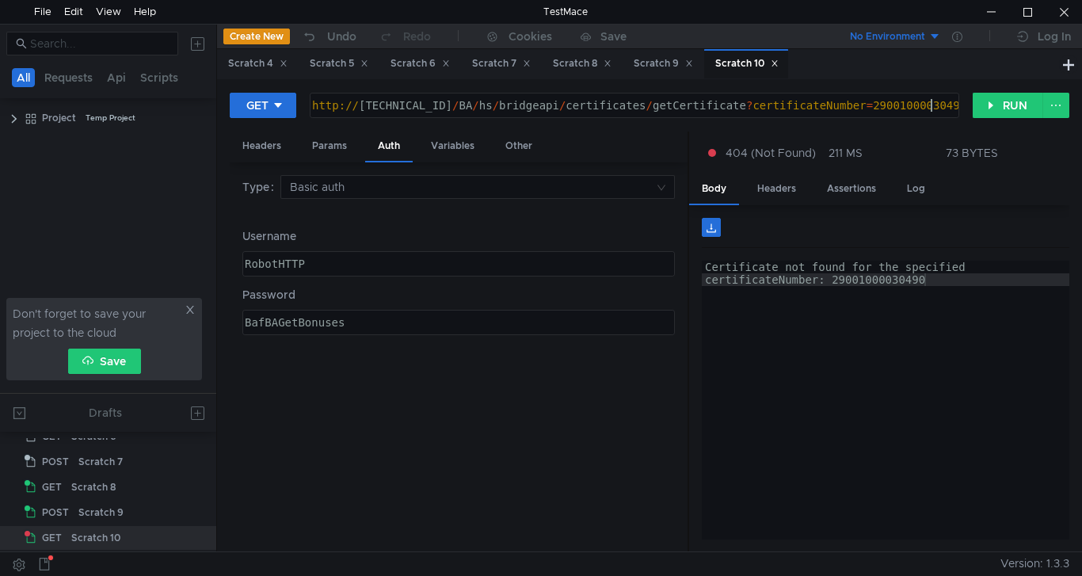
click at [934, 105] on div "http:// 10.10.0.5 / BA / hs / bridgeapi / certificates / getCertificate ? certi…" at bounding box center [633, 118] width 648 height 38
click at [997, 108] on button "RUN" at bounding box center [1008, 105] width 70 height 25
click at [866, 99] on div "http:// 10.10.0.5 / BA / hs / bridgeapi / certificates / getCertificate ? certi…" at bounding box center [633, 118] width 648 height 38
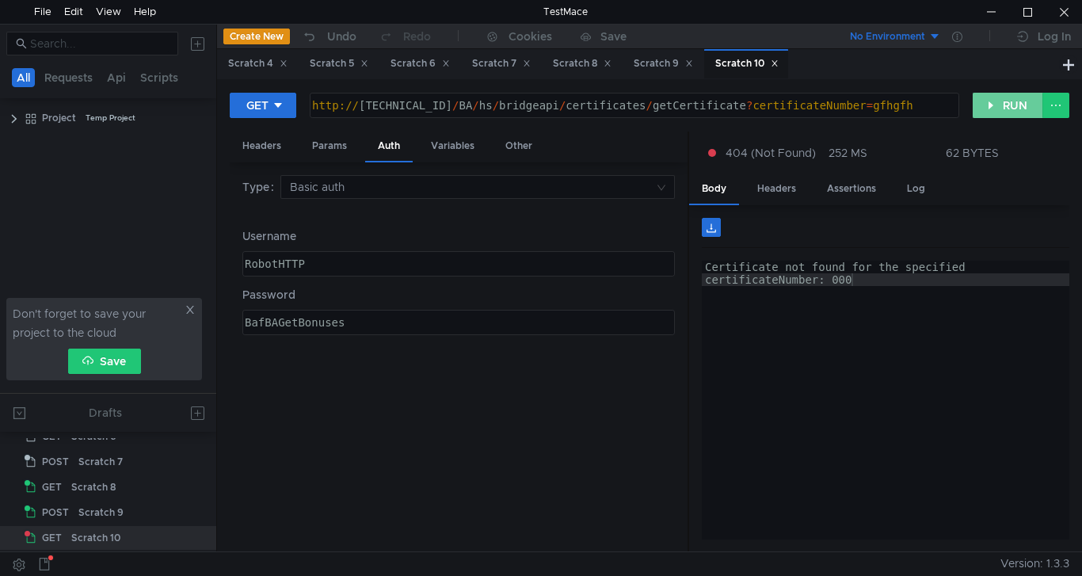
click at [988, 107] on button "RUN" at bounding box center [1008, 105] width 70 height 25
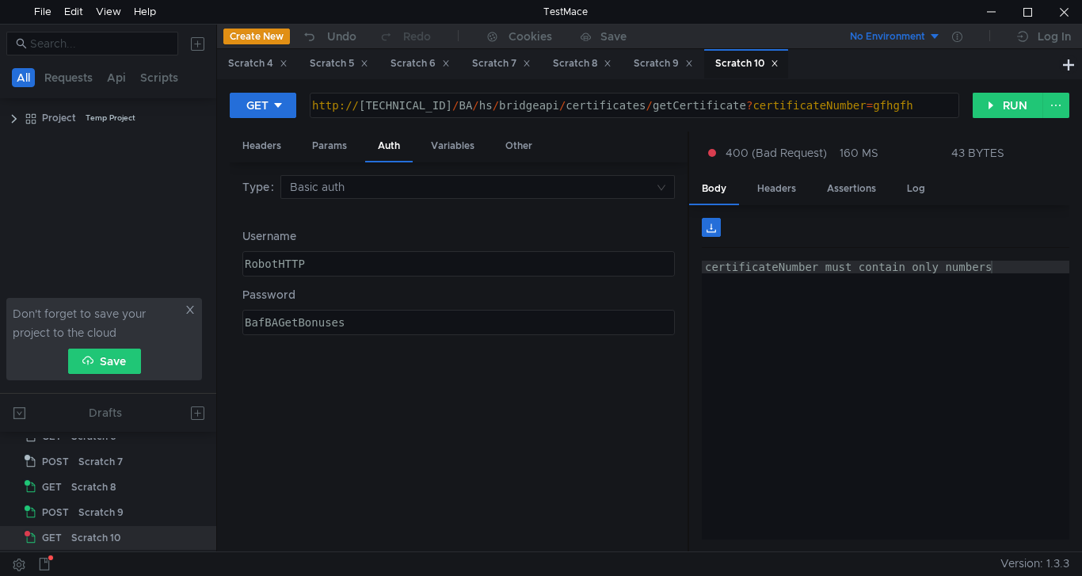
click at [889, 104] on div "http:// 10.10.0.5 / BA / hs / bridgeapi / certificates / getCertificate ? certi…" at bounding box center [633, 118] width 648 height 38
click at [996, 104] on button "RUN" at bounding box center [1008, 105] width 70 height 25
click at [856, 98] on div "http:// [TECHNICAL_ID] / BA / hs / bridgeapi / certificates / getCertificate ? …" at bounding box center [634, 105] width 648 height 24
paste textarea "2900100003049"
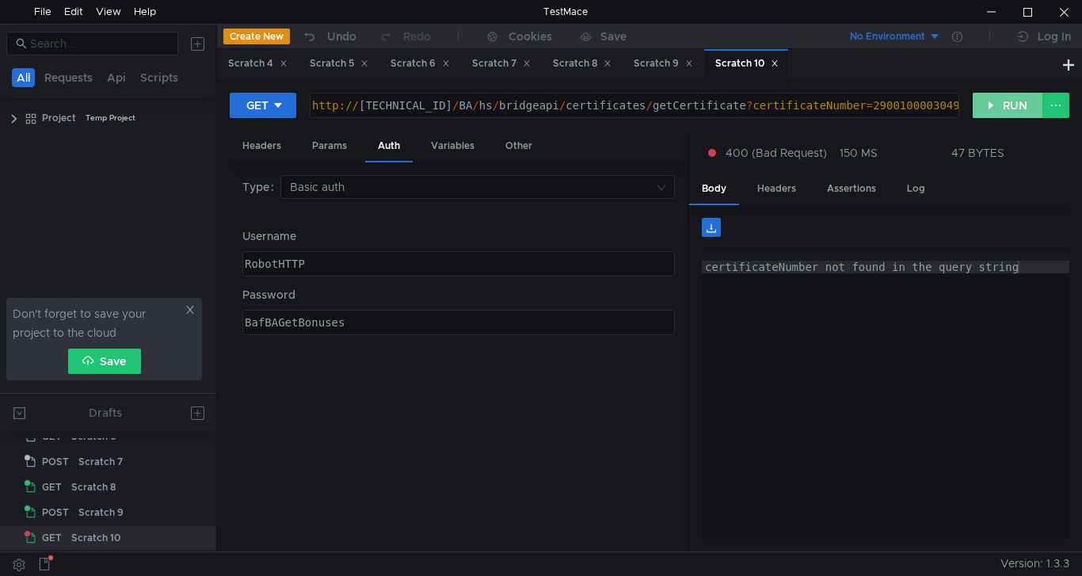
click at [989, 105] on button "RUN" at bounding box center [1008, 105] width 70 height 25
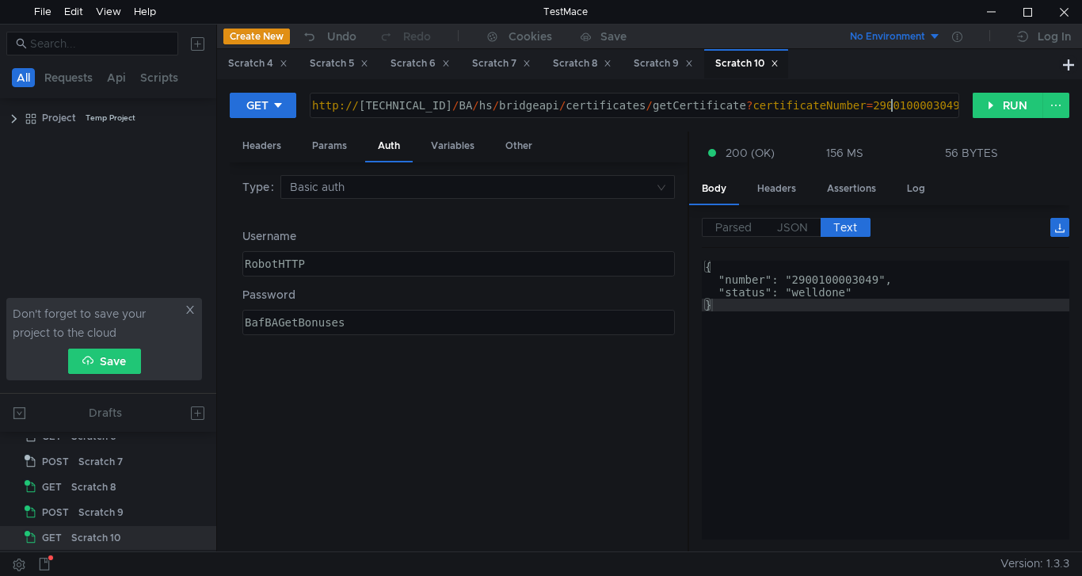
click at [891, 102] on div "http:// 10.10.0.5 / BA / hs / bridgeapi / certificates / getCertificate ? certi…" at bounding box center [633, 118] width 648 height 38
paste textarea "500132103"
type textarea "http://10.10.0.5/BA/hs/bridgeapi/certificates/getCertificate?certificateNumber=…"
click at [1017, 103] on button "RUN" at bounding box center [1008, 105] width 70 height 25
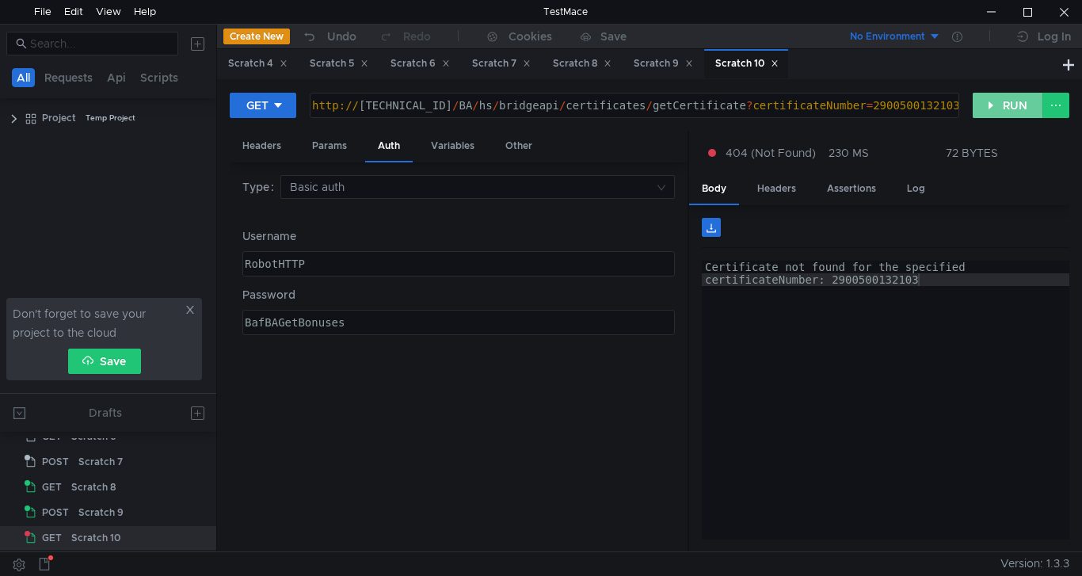
click at [1018, 108] on button "RUN" at bounding box center [1008, 105] width 70 height 25
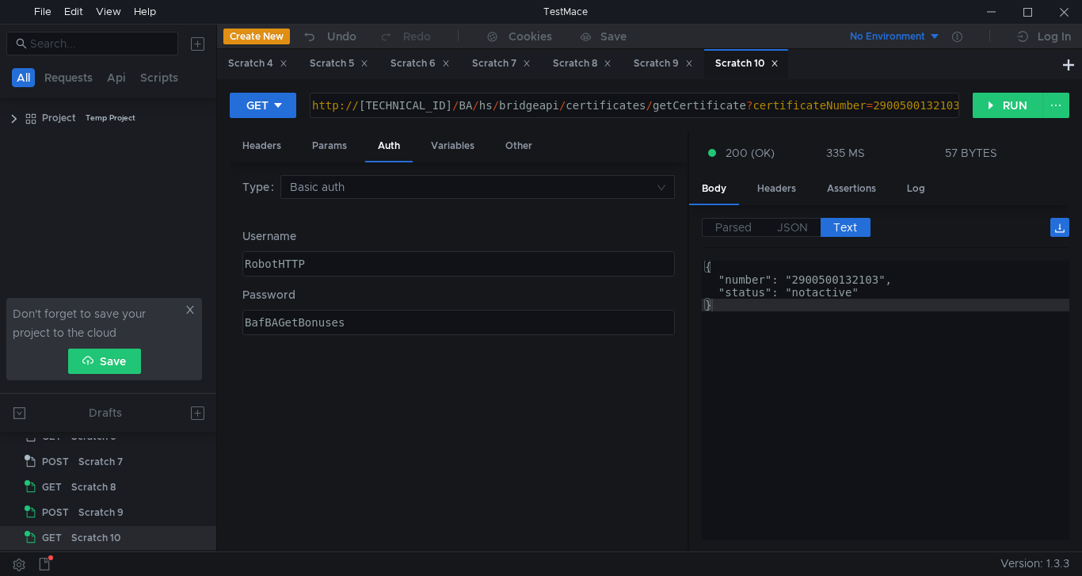
scroll to position [0, 36]
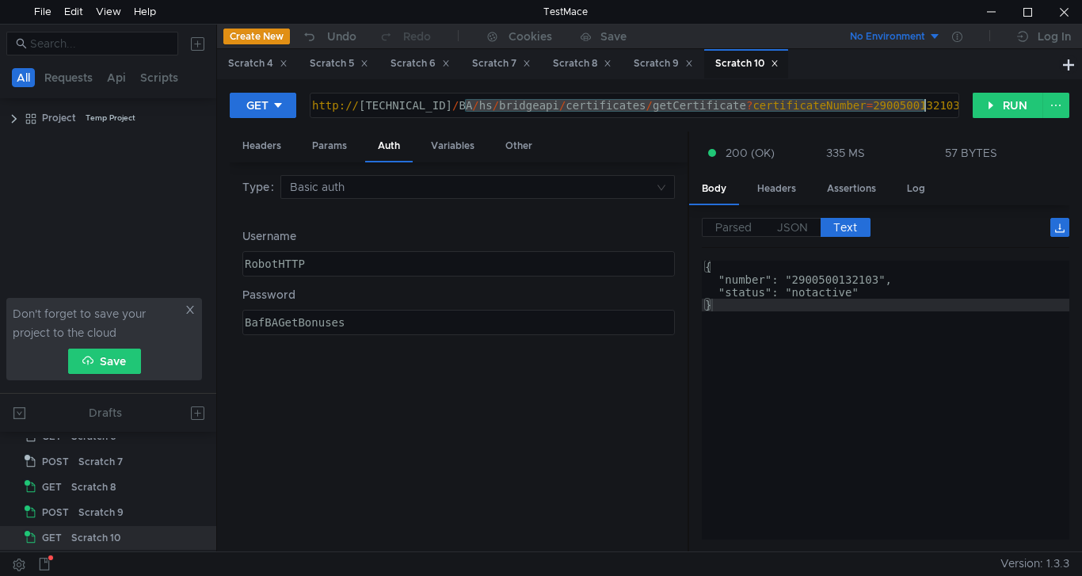
drag, startPoint x: 466, startPoint y: 103, endPoint x: 929, endPoint y: 113, distance: 463.4
click at [929, 113] on div "http:// [TECHNICAL_ID] / BA / hs / bridgeapi / certificates / getCertificate ? …" at bounding box center [633, 118] width 648 height 38
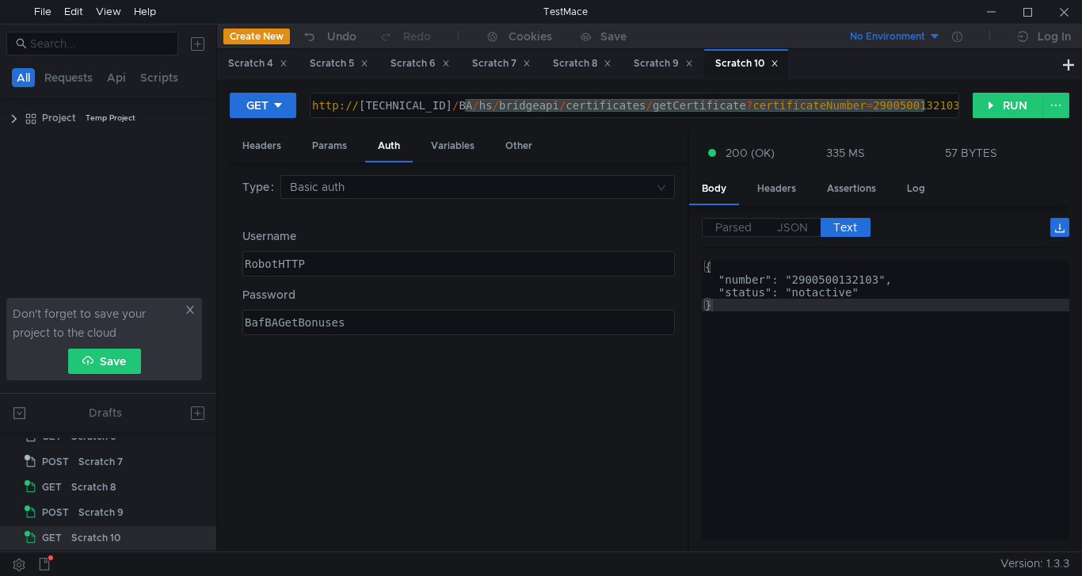
scroll to position [0, 36]
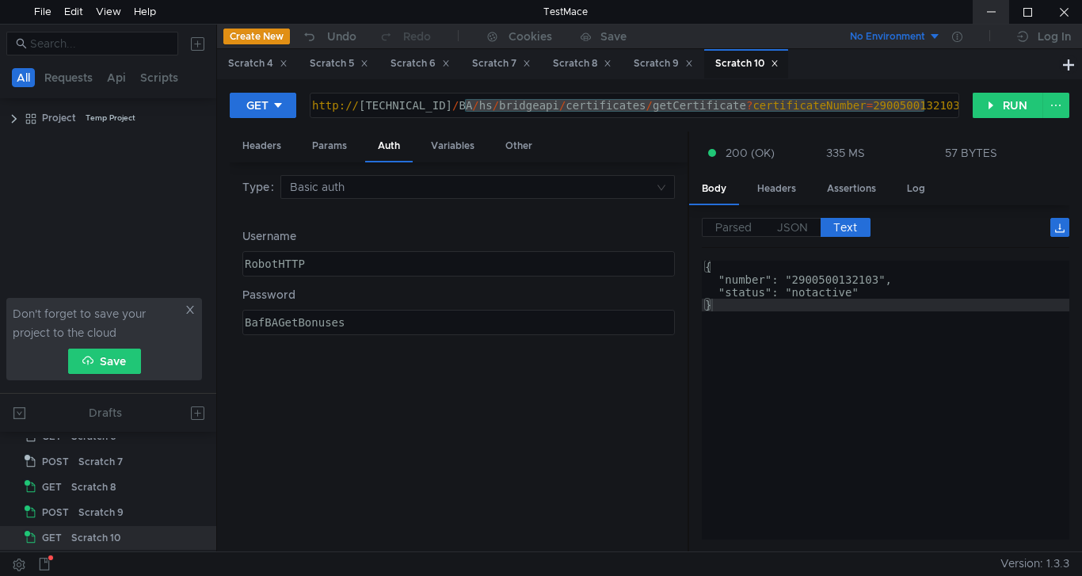
click at [999, 11] on div at bounding box center [991, 12] width 36 height 24
type textarea "RobotHTTP"
drag, startPoint x: 318, startPoint y: 262, endPoint x: 162, endPoint y: 253, distance: 155.5
click at [162, 253] on as-split "All Requests Api Scripts Project Temp Project Don't forget to save your project…" at bounding box center [541, 287] width 1082 height 527
type textarea "BafBAGetBonuses"
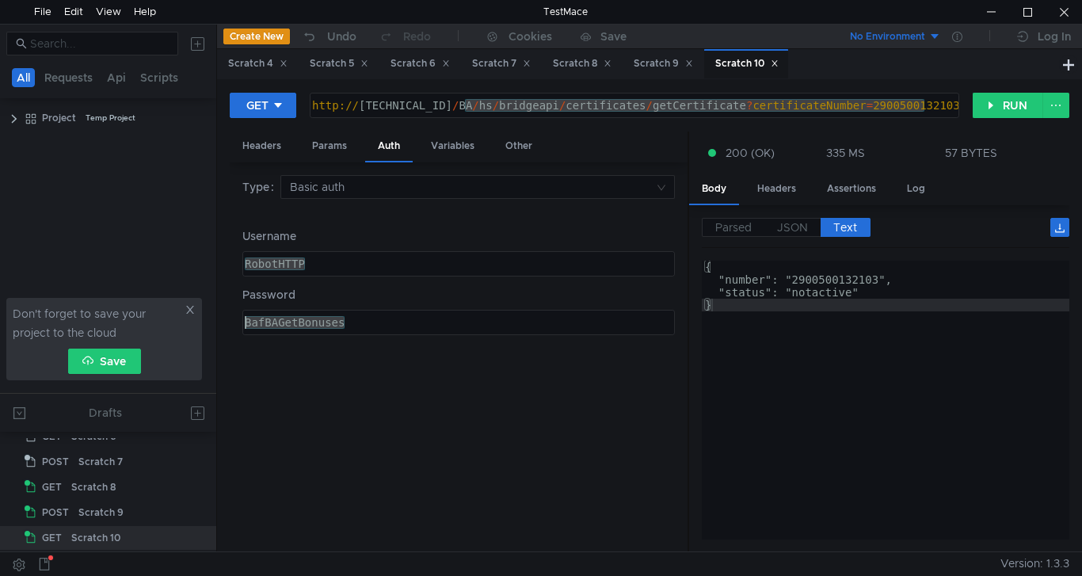
drag, startPoint x: 356, startPoint y: 324, endPoint x: 190, endPoint y: 325, distance: 166.3
click at [190, 325] on as-split "All Requests Api Scripts Project Temp Project Don't forget to save your project…" at bounding box center [541, 287] width 1082 height 527
drag, startPoint x: 424, startPoint y: 105, endPoint x: 927, endPoint y: 106, distance: 502.9
click at [927, 106] on div "http:// 10.10.0.5 / BA / hs / bridgeapi / certificates / getCertificate ? certi…" at bounding box center [633, 118] width 648 height 38
click at [936, 108] on div "http:// 10.10.0.5 / BA / hs / bridgeapi / certificates / getCertificate ? certi…" at bounding box center [634, 105] width 648 height 24
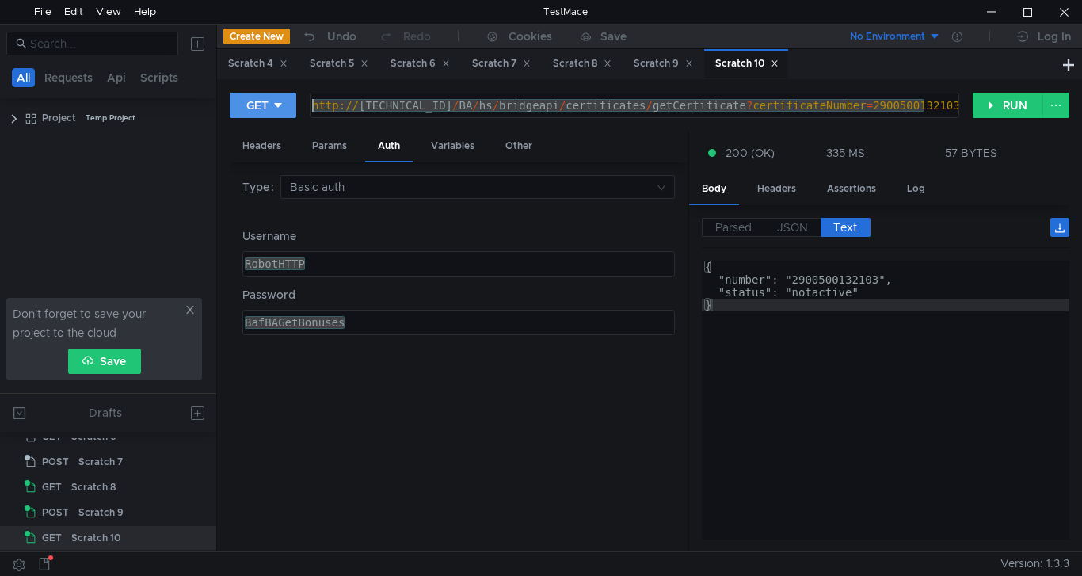
drag, startPoint x: 930, startPoint y: 104, endPoint x: 291, endPoint y: 105, distance: 639.1
click at [291, 105] on div "GET http://10.10.0.5/BA/hs/bridgeapi/certificates/getCertificate?certificateNum…" at bounding box center [601, 105] width 743 height 27
click at [986, 11] on div at bounding box center [991, 12] width 36 height 24
click at [914, 108] on div "http:// 10.10.0.5 / BA / hs / bridgeapi / certificates / getCertificate ? certi…" at bounding box center [634, 105] width 648 height 24
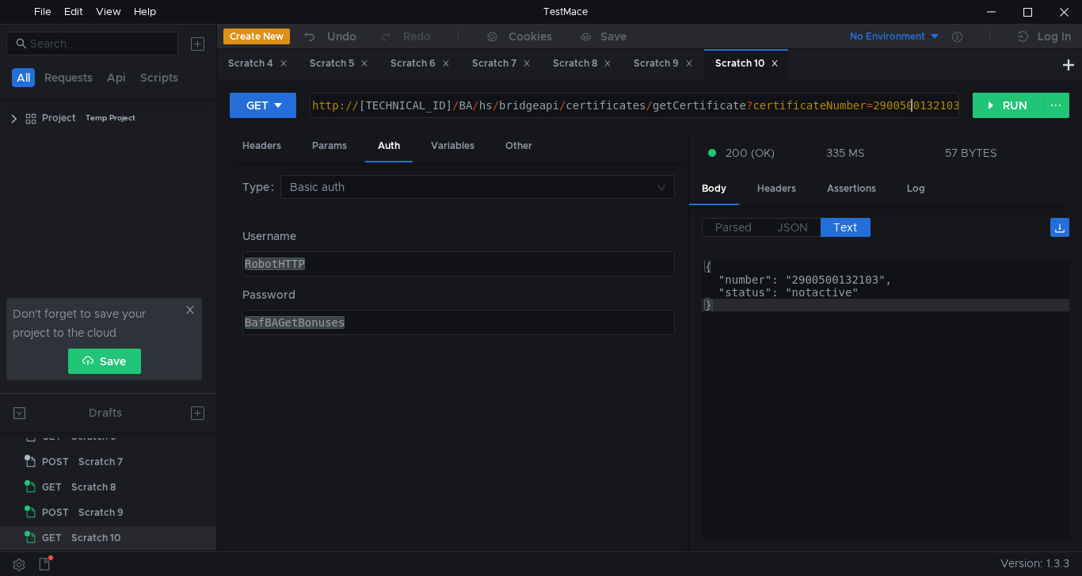
click at [903, 104] on div "http:// 10.10.0.5 / BA / hs / bridgeapi / certificates / getCertificate ? certi…" at bounding box center [633, 118] width 648 height 38
paste textarea "100002578"
click at [1015, 105] on button "RUN" at bounding box center [1008, 105] width 70 height 25
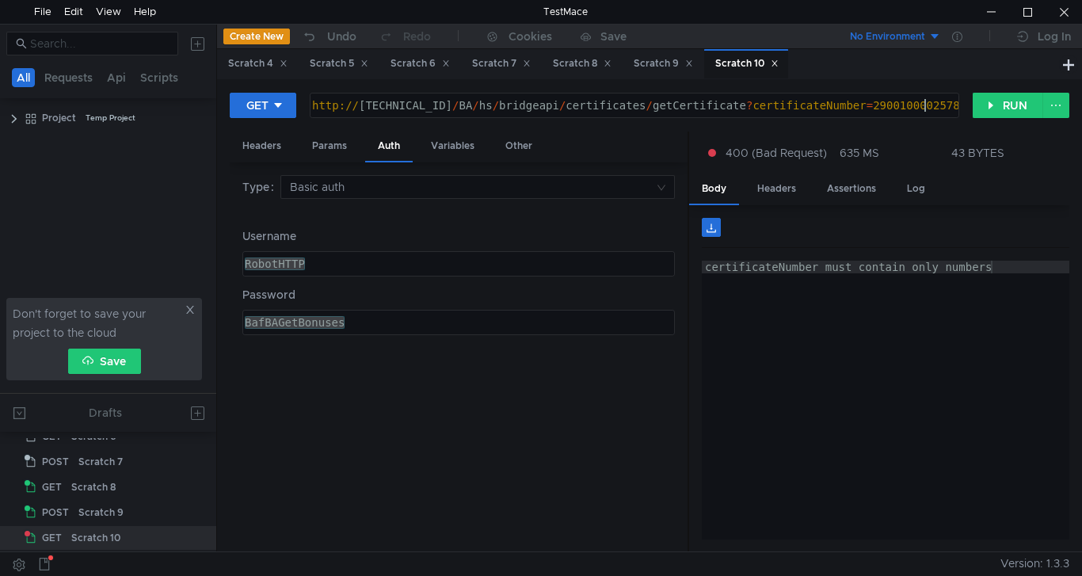
click at [926, 106] on div "http:// 10.10.0.5 / BA / hs / bridgeapi / certificates / getCertificate ? certi…" at bounding box center [633, 118] width 648 height 38
drag, startPoint x: 839, startPoint y: 105, endPoint x: 926, endPoint y: 107, distance: 86.3
click at [926, 107] on div "http:// 10.10.0.5 / BA / hs / bridgeapi / certificates / getCertificate ? certi…" at bounding box center [633, 118] width 648 height 38
paste textarea
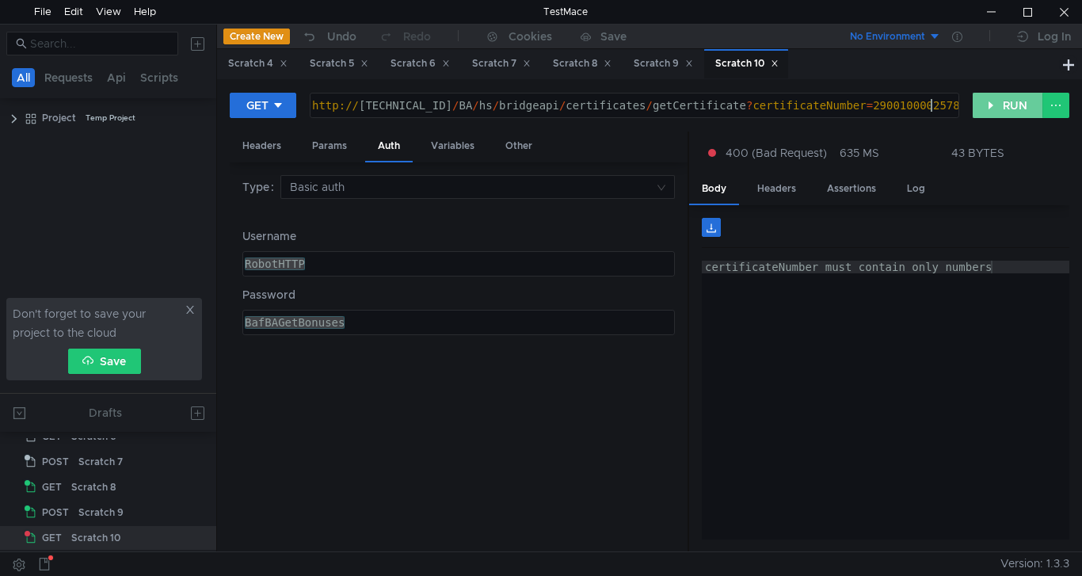
click at [1010, 103] on button "RUN" at bounding box center [1008, 105] width 70 height 25
click at [931, 105] on div "http:// 10.10.0.5 / BA / hs / bridgeapi / certificates / getCertificate ? certi…" at bounding box center [633, 118] width 648 height 38
click at [999, 108] on button "RUN" at bounding box center [1008, 105] width 70 height 25
click at [940, 106] on div "http:// 10.10.0.5 / BA / hs / bridgeapi / certificates / getCertificate ? certi…" at bounding box center [633, 118] width 648 height 38
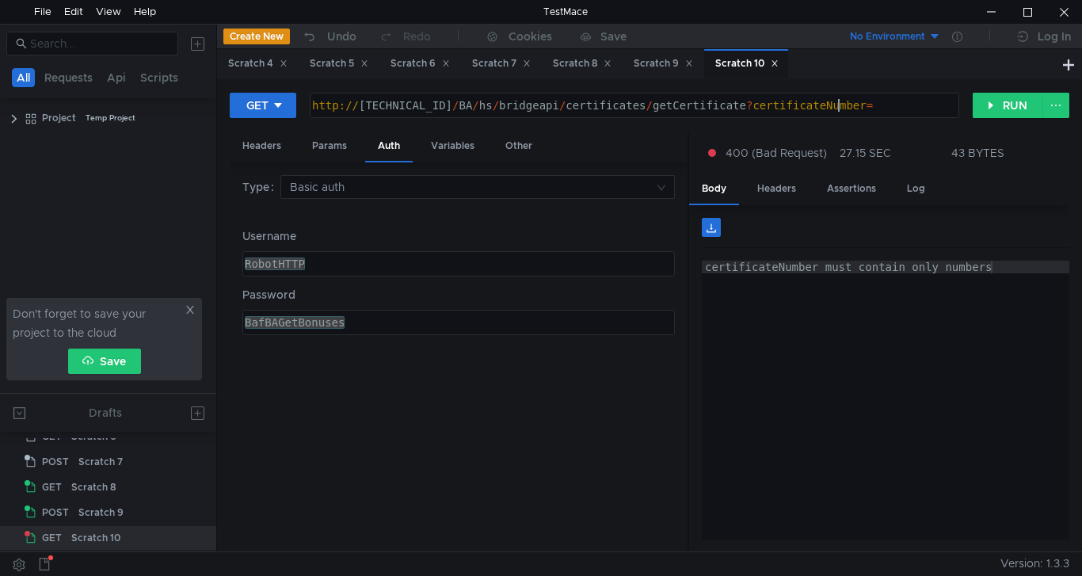
paste textarea "2900100002578"
click at [1003, 105] on button "RUN" at bounding box center [1008, 105] width 70 height 25
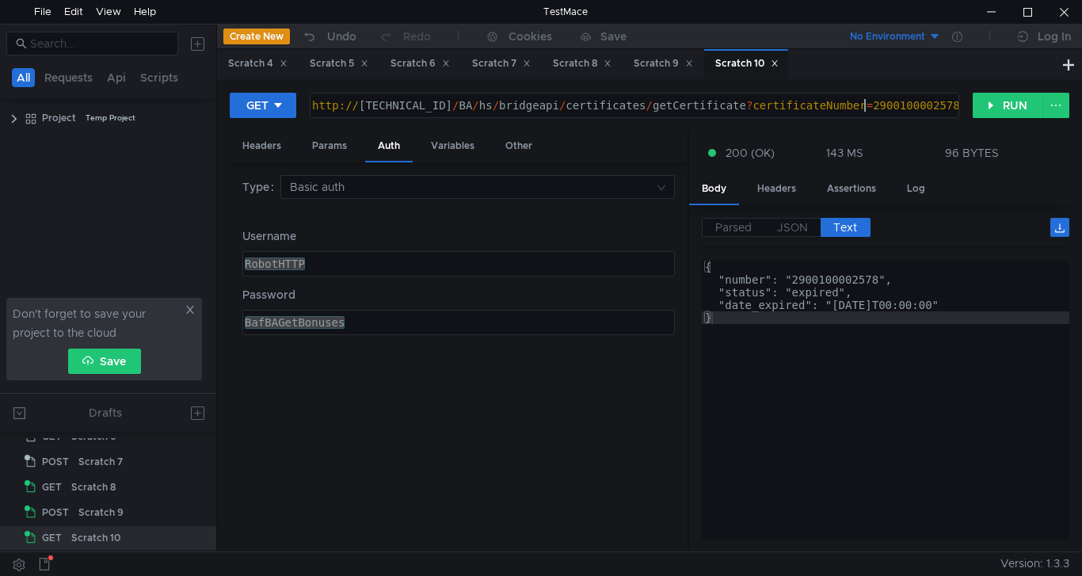
click at [865, 103] on div "http:// 10.10.0.5 / BA / hs / bridgeapi / certificates / getCertificate ? certi…" at bounding box center [633, 118] width 648 height 38
paste textarea "500132103"
click at [1011, 106] on button "RUN" at bounding box center [1008, 105] width 70 height 25
click at [878, 101] on div "http:// 10.10.0.5 / BA / hs / bridgeapi / certificates / getCertificate ? certi…" at bounding box center [633, 118] width 648 height 38
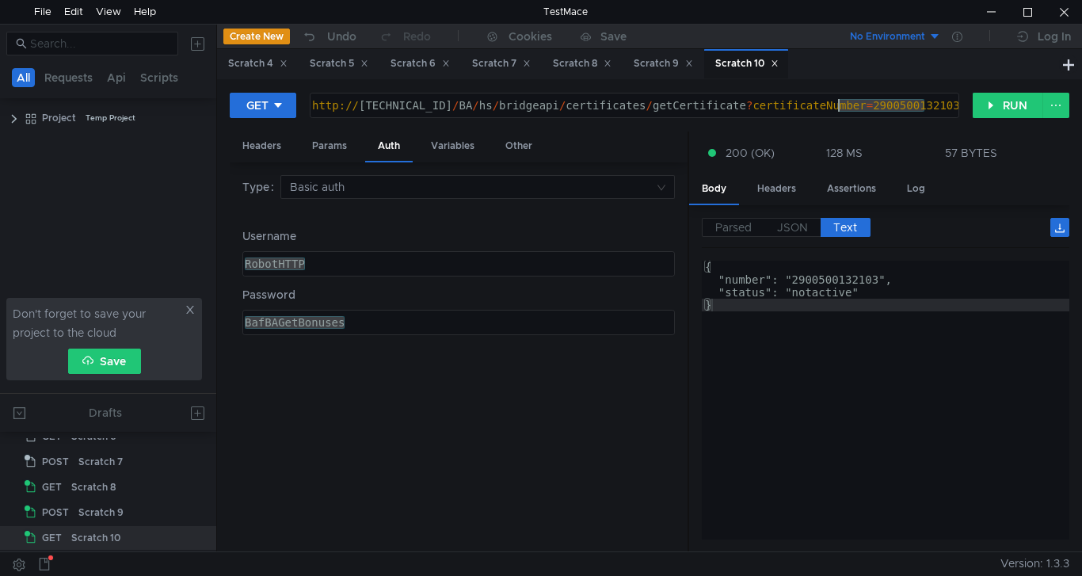
click at [878, 101] on div "http:// 10.10.0.5 / BA / hs / bridgeapi / certificates / getCertificate ? certi…" at bounding box center [633, 118] width 648 height 38
paste textarea "042"
type textarea "[URL][TECHNICAL_ID]"
click at [1006, 98] on button "RUN" at bounding box center [1008, 105] width 70 height 25
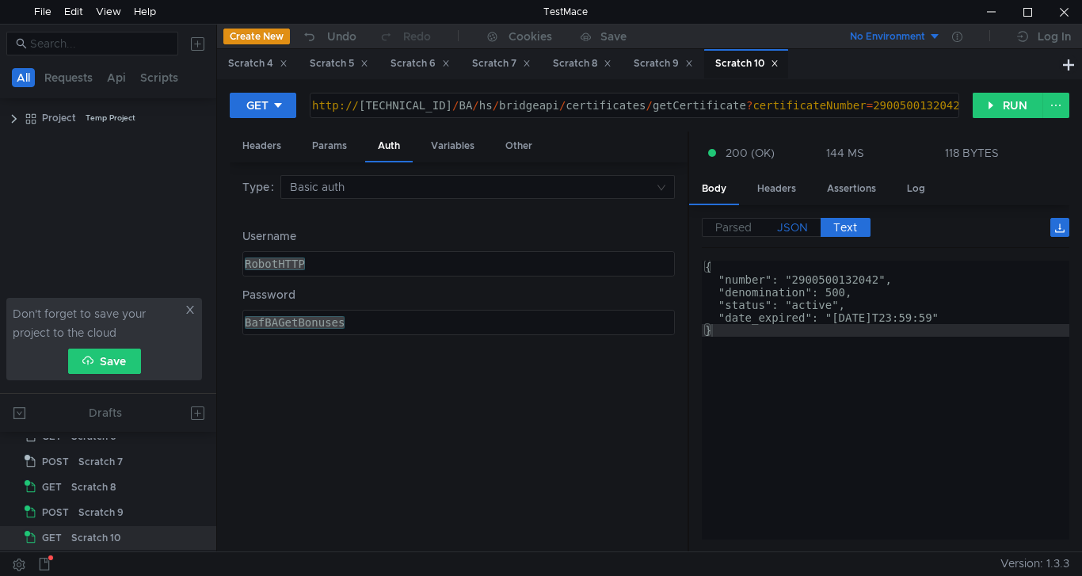
click at [788, 223] on span "JSON" at bounding box center [792, 227] width 31 height 14
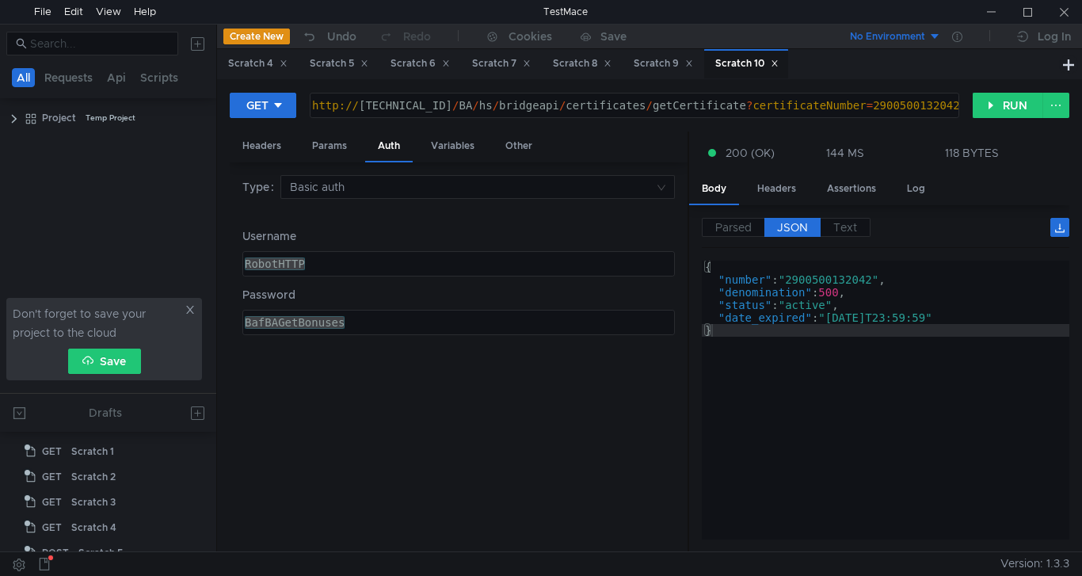
scroll to position [0, 36]
click at [876, 105] on div "http:// [TECHNICAL_ID] / BA / hs / bridgeapi / certificates / getCertificate ? …" at bounding box center [633, 118] width 648 height 38
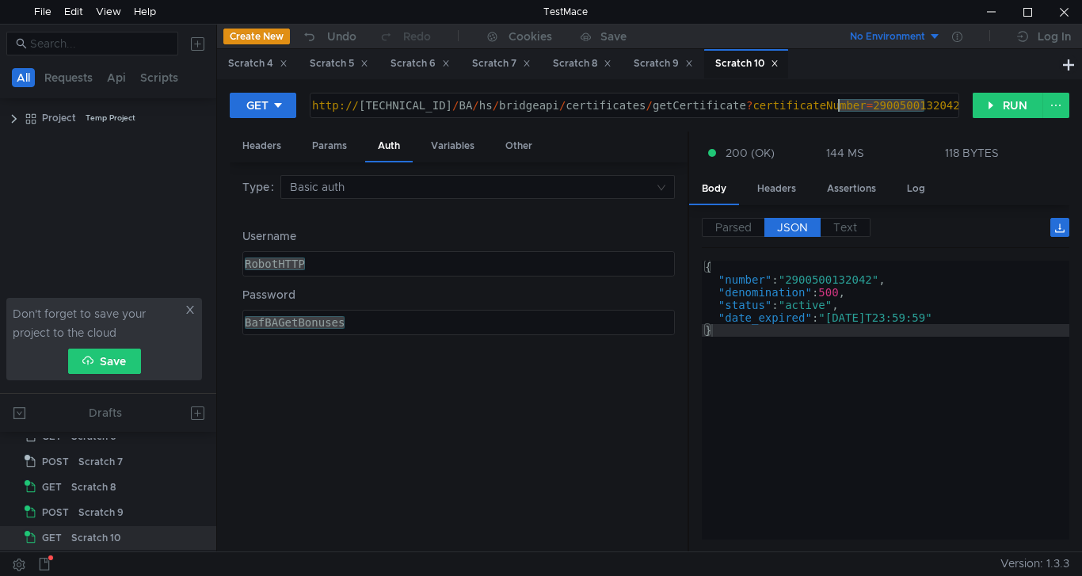
click at [876, 105] on div "http:// [TECHNICAL_ID] / BA / hs / bridgeapi / certificates / getCertificate ? …" at bounding box center [633, 118] width 648 height 38
paste textarea "1000142395"
click at [1000, 104] on button "RUN" at bounding box center [1008, 105] width 70 height 25
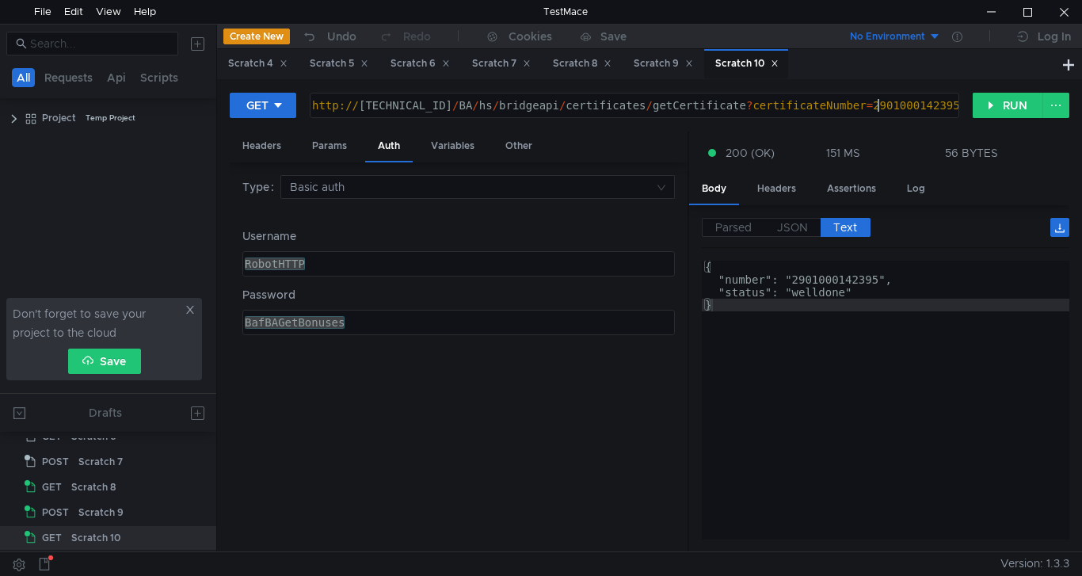
click at [879, 102] on div "http:// [TECHNICAL_ID] / BA / hs / bridgeapi / certificates / getCertificate ? …" at bounding box center [633, 118] width 648 height 38
click at [1016, 105] on button "RUN" at bounding box center [1008, 105] width 70 height 25
click at [911, 102] on div "http:// [TECHNICAL_ID] / BA / hs / bridgeapi / certificates / getCertificate ? …" at bounding box center [633, 118] width 648 height 38
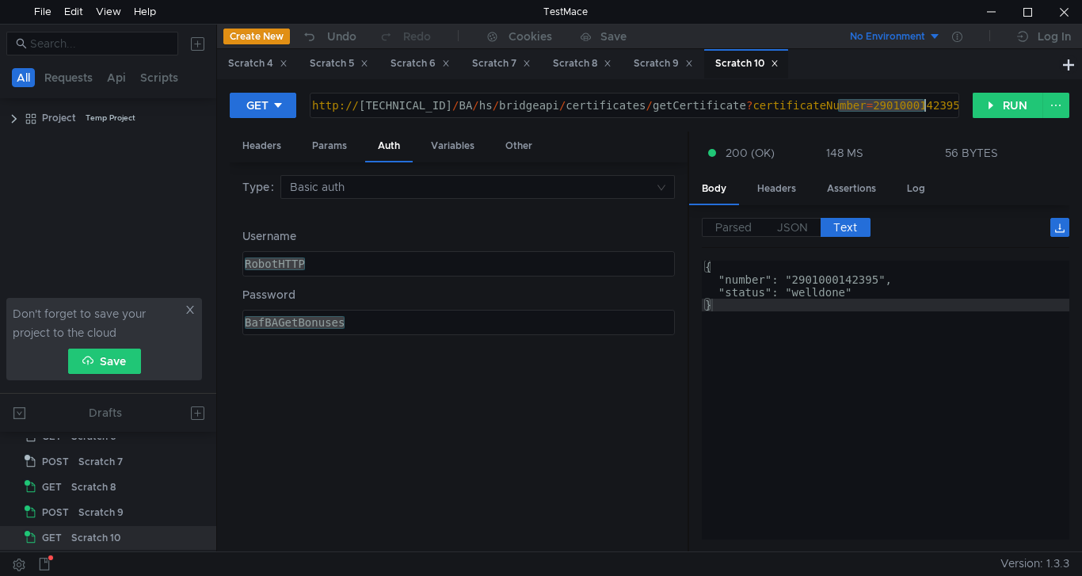
paste textarea "031"
click at [1012, 102] on button "RUN" at bounding box center [1008, 105] width 70 height 25
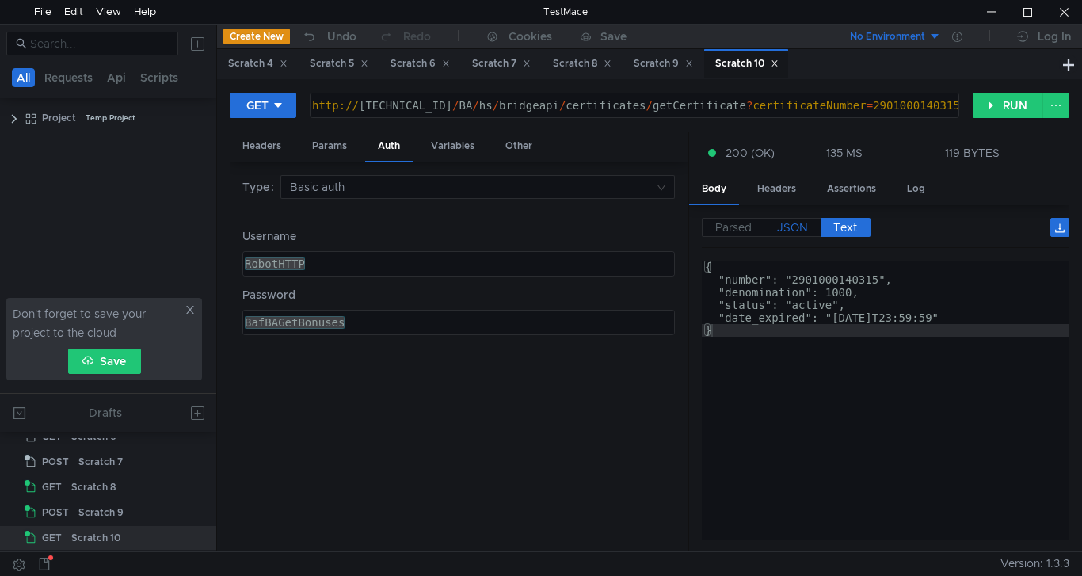
click at [794, 232] on span "JSON" at bounding box center [792, 227] width 31 height 14
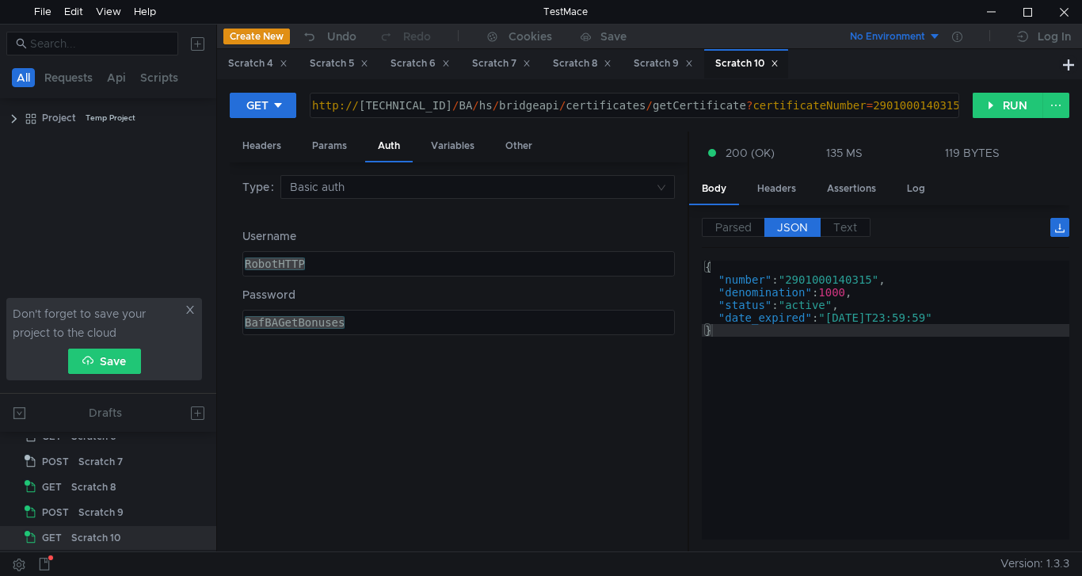
click at [906, 101] on div "http:// 10.10.0.5 / BA / hs / bridgeapi / certificates / getCertificate ? certi…" at bounding box center [633, 118] width 648 height 38
paste textarea "1480"
click at [1025, 105] on button "RUN" at bounding box center [1008, 105] width 70 height 25
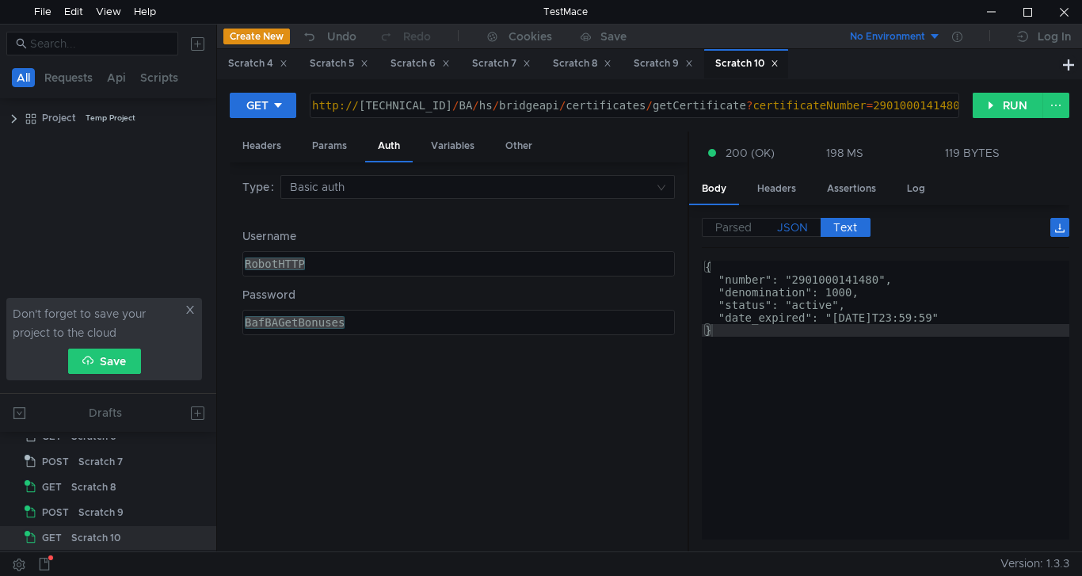
click at [797, 227] on span "JSON" at bounding box center [792, 227] width 31 height 14
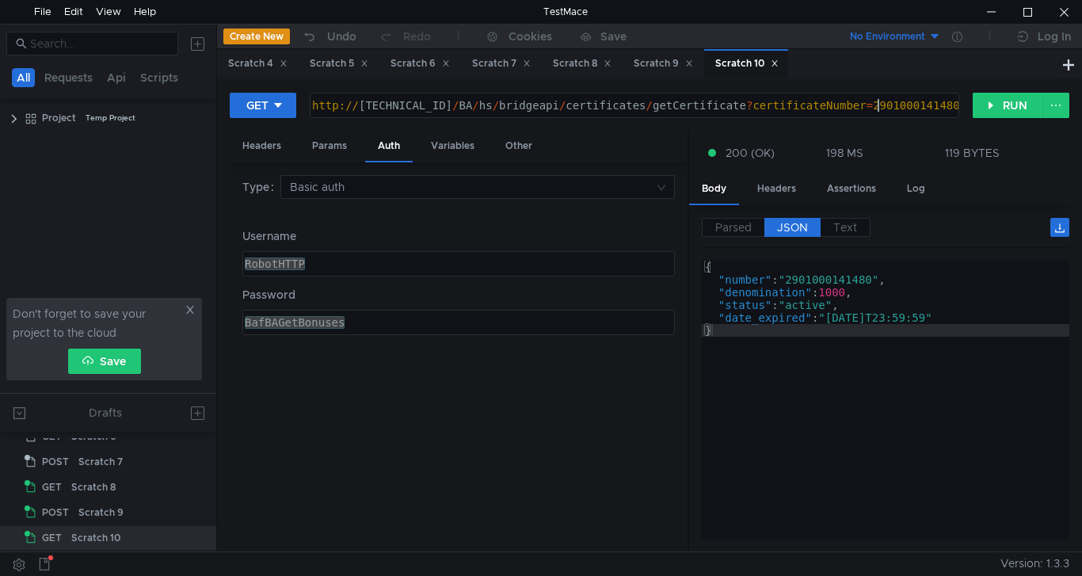
click at [880, 108] on div "http:// 10.10.0.5 / BA / hs / bridgeapi / certificates / getCertificate ? certi…" at bounding box center [633, 118] width 648 height 38
paste textarea "0500132042"
click at [1007, 103] on button "RUN" at bounding box center [1008, 105] width 70 height 25
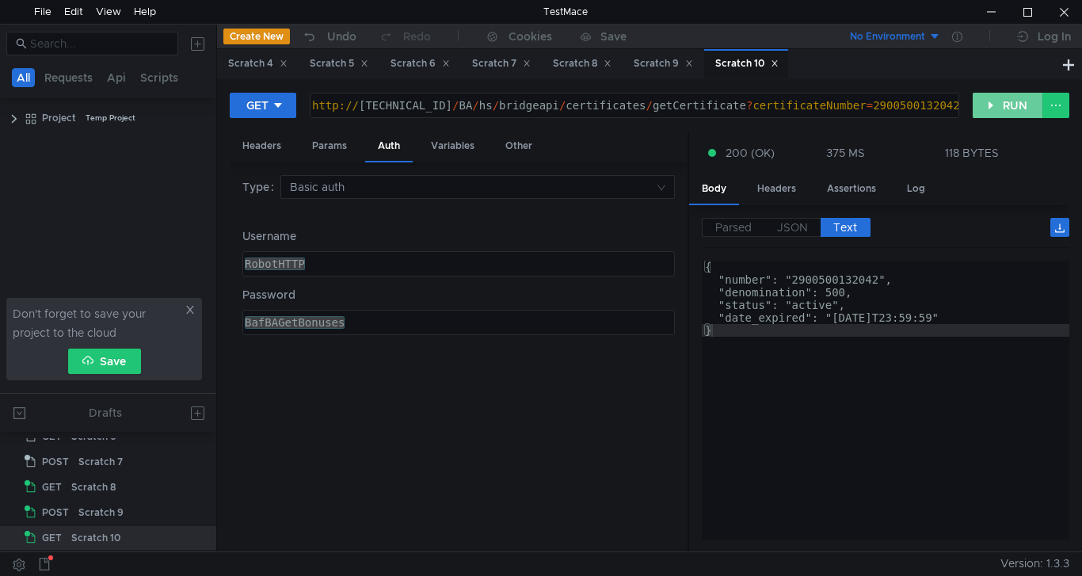
click at [1019, 105] on button "RUN" at bounding box center [1008, 105] width 70 height 25
click at [796, 228] on span "JSON" at bounding box center [792, 227] width 31 height 14
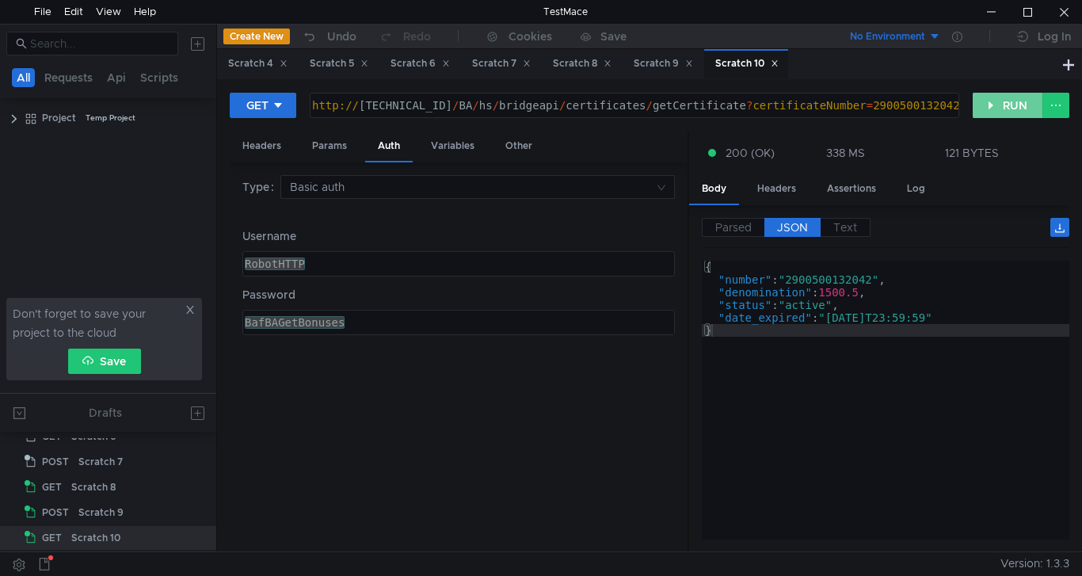
click at [1002, 101] on button "RUN" at bounding box center [1008, 105] width 70 height 25
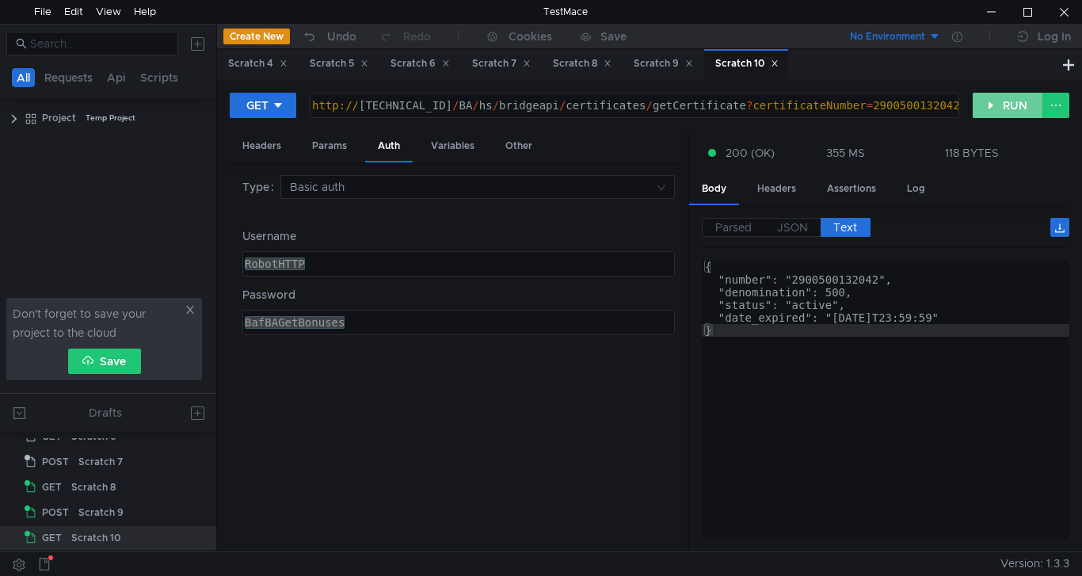
click at [1002, 97] on button "RUN" at bounding box center [1008, 105] width 70 height 25
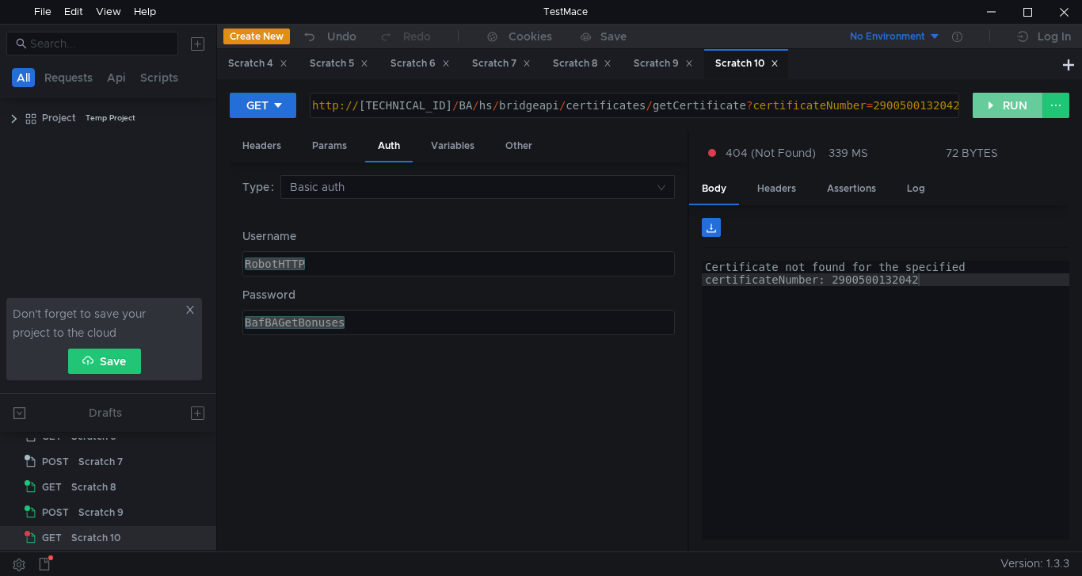
click at [995, 104] on button "RUN" at bounding box center [1008, 105] width 70 height 25
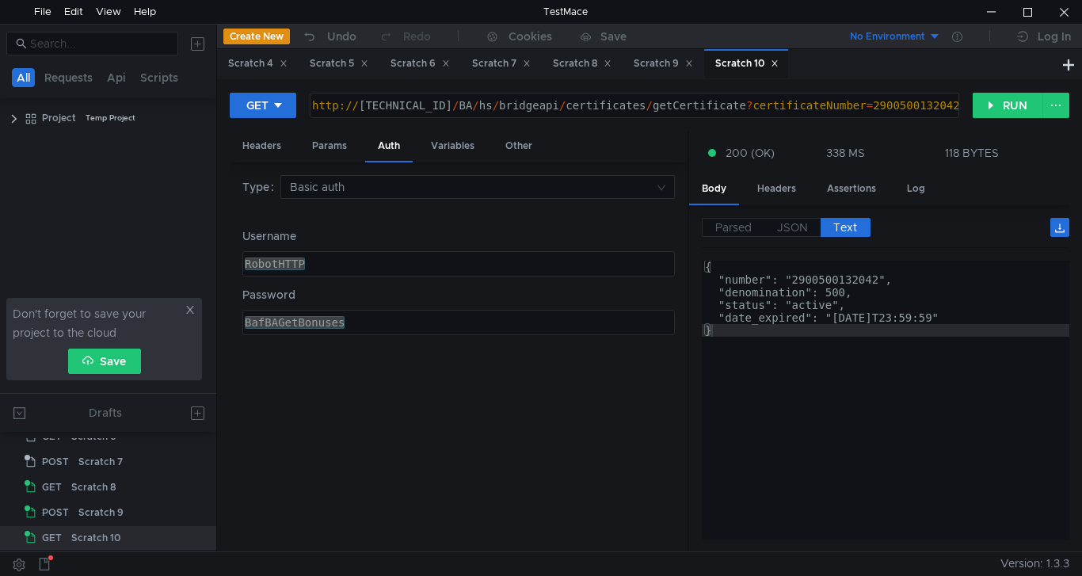
click at [871, 108] on div "http:// [TECHNICAL_ID] / BA / hs / bridgeapi / certificates / getCertificate ? …" at bounding box center [633, 118] width 648 height 38
paste textarea "10001236"
click at [1018, 107] on button "RUN" at bounding box center [1008, 105] width 70 height 25
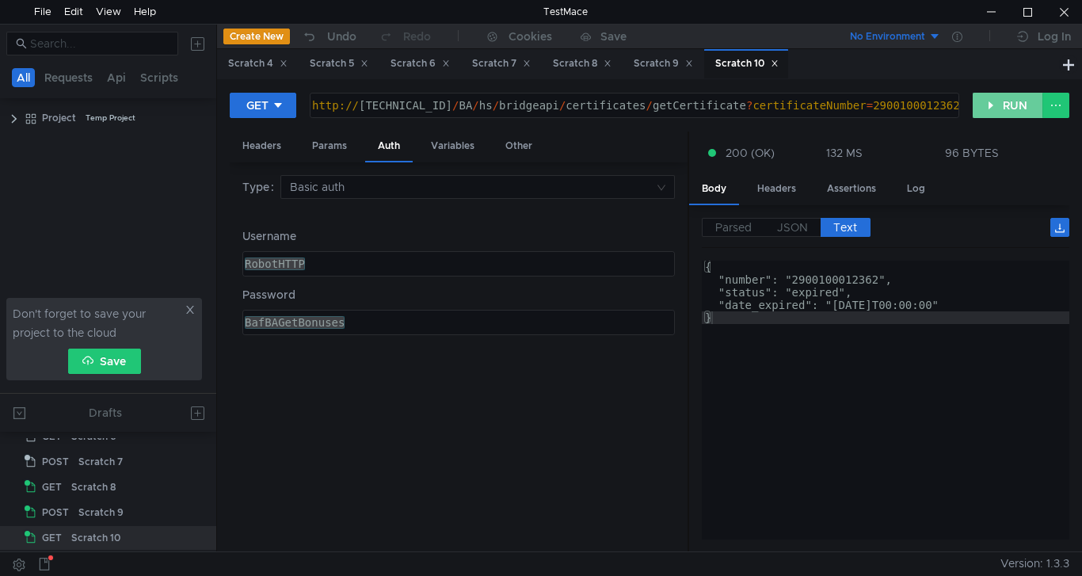
click at [1013, 105] on button "RUN" at bounding box center [1008, 105] width 70 height 25
click at [897, 100] on div "http:// 10.10.0.5 / BA / hs / bridgeapi / certificates / getCertificate ? certi…" at bounding box center [633, 118] width 648 height 38
paste textarea "50013204"
click at [1015, 108] on button "RUN" at bounding box center [1008, 105] width 70 height 25
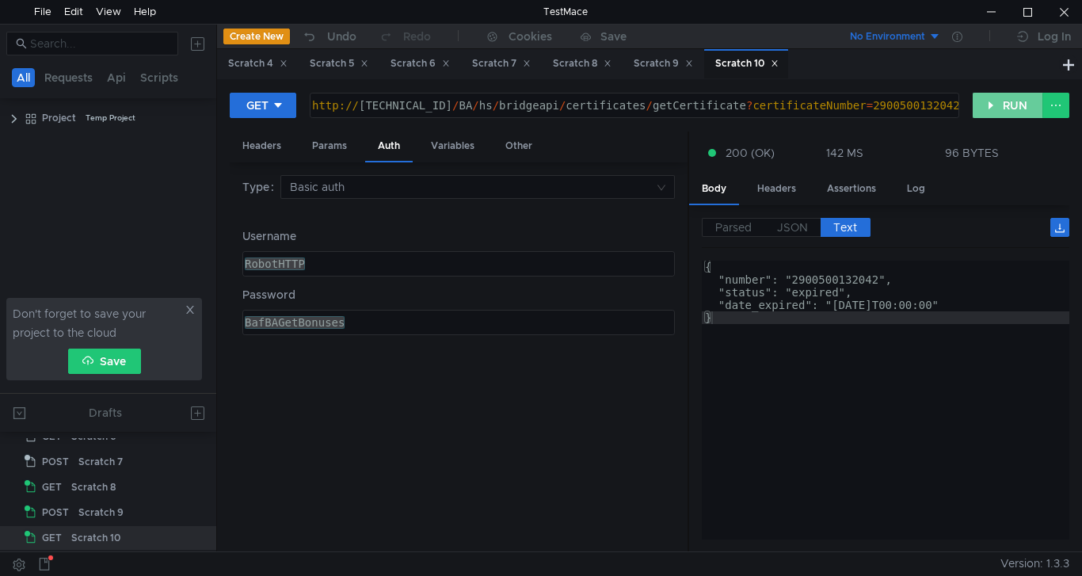
click at [1000, 97] on button "RUN" at bounding box center [1008, 105] width 70 height 25
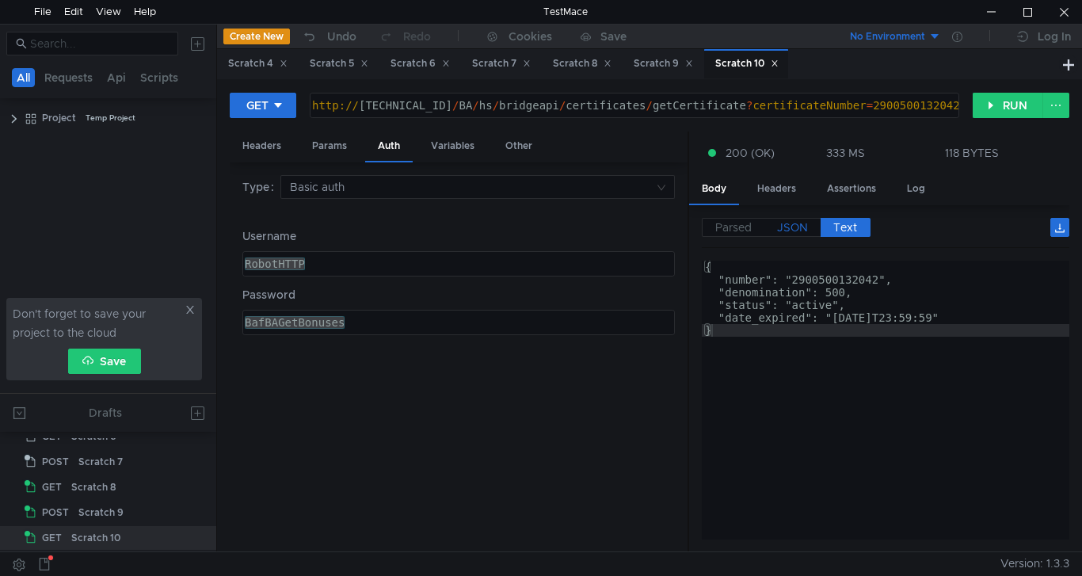
click at [798, 222] on span "JSON" at bounding box center [792, 227] width 31 height 14
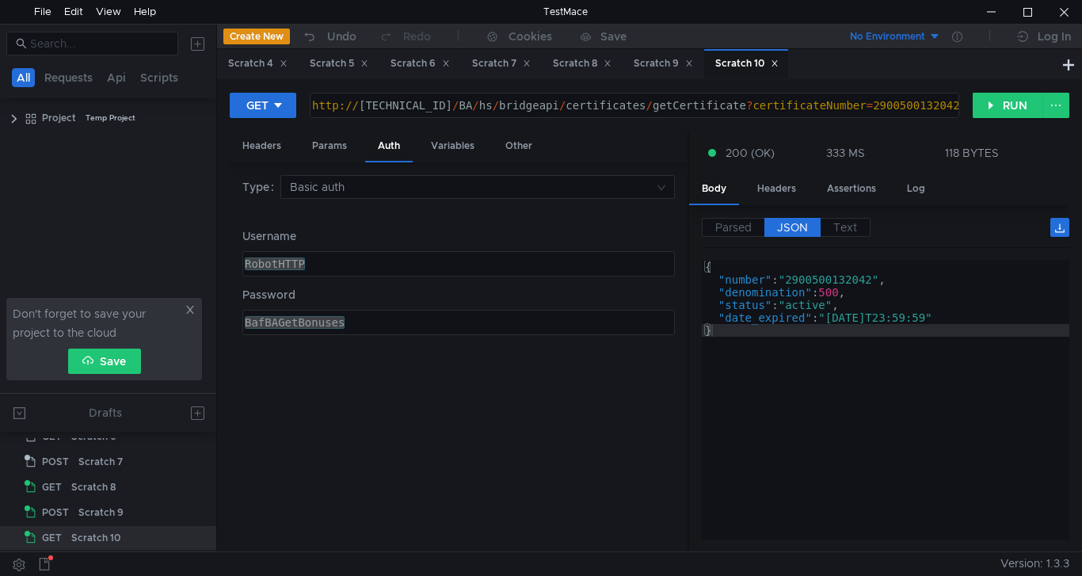
click at [877, 103] on div "http:// [TECHNICAL_ID] / BA / hs / bridgeapi / certificates / getCertificate ? …" at bounding box center [633, 118] width 648 height 38
paste textarea "59"
type textarea "[URL][TECHNICAL_ID]"
click at [1001, 102] on button "RUN" at bounding box center [1008, 105] width 70 height 25
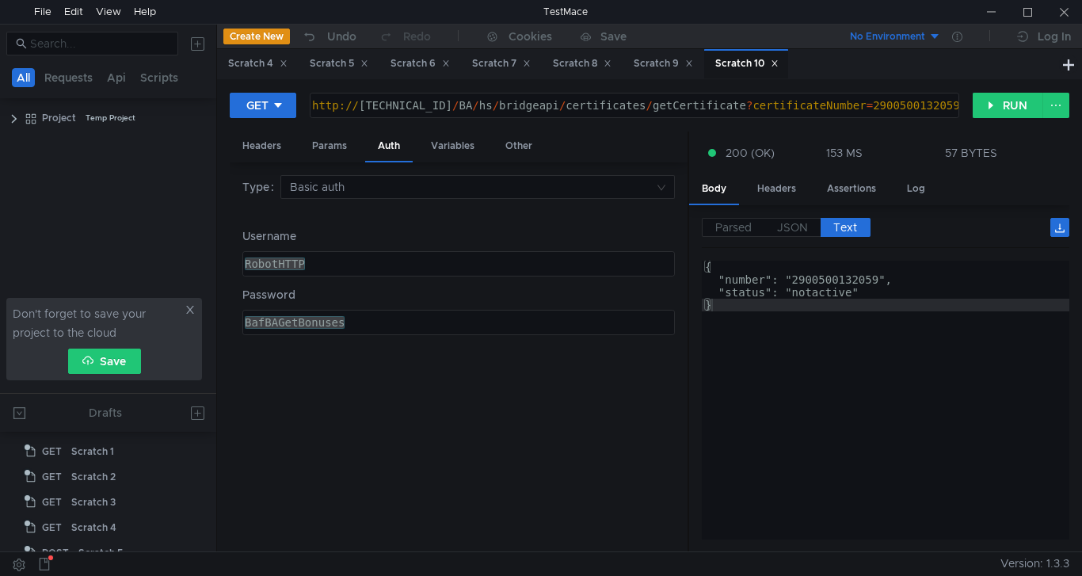
scroll to position [0, 36]
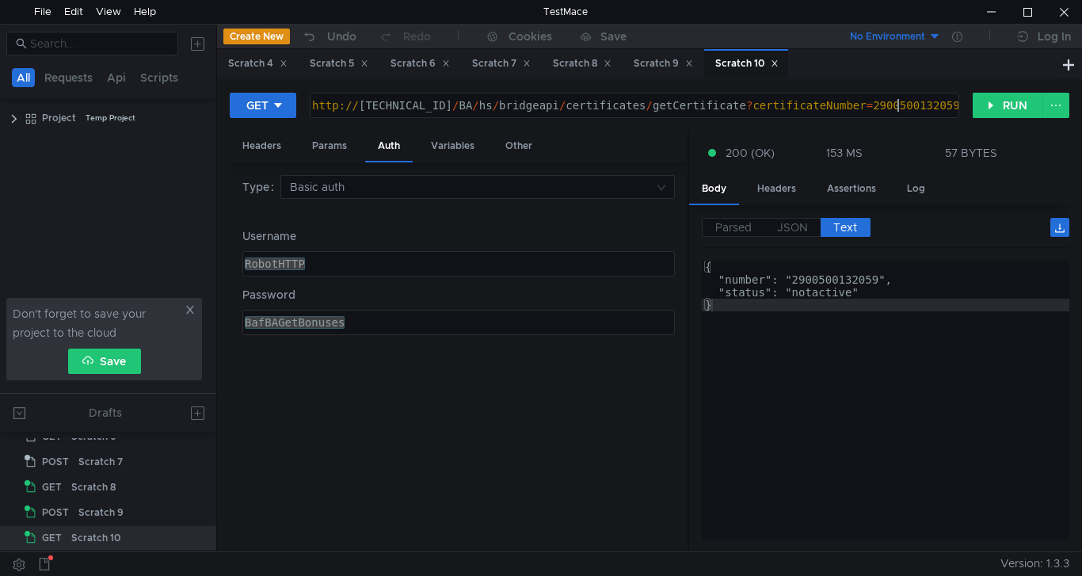
click at [900, 95] on div "http:// [TECHNICAL_ID] / BA / hs / bridgeapi / certificates / getCertificate ? …" at bounding box center [634, 105] width 648 height 24
paste textarea "1000142395"
click at [1009, 106] on button "RUN" at bounding box center [1008, 105] width 70 height 25
click at [877, 97] on div "http:// [TECHNICAL_ID] / BA / hs / bridgeapi / certificates / getCertificate ? …" at bounding box center [634, 105] width 648 height 24
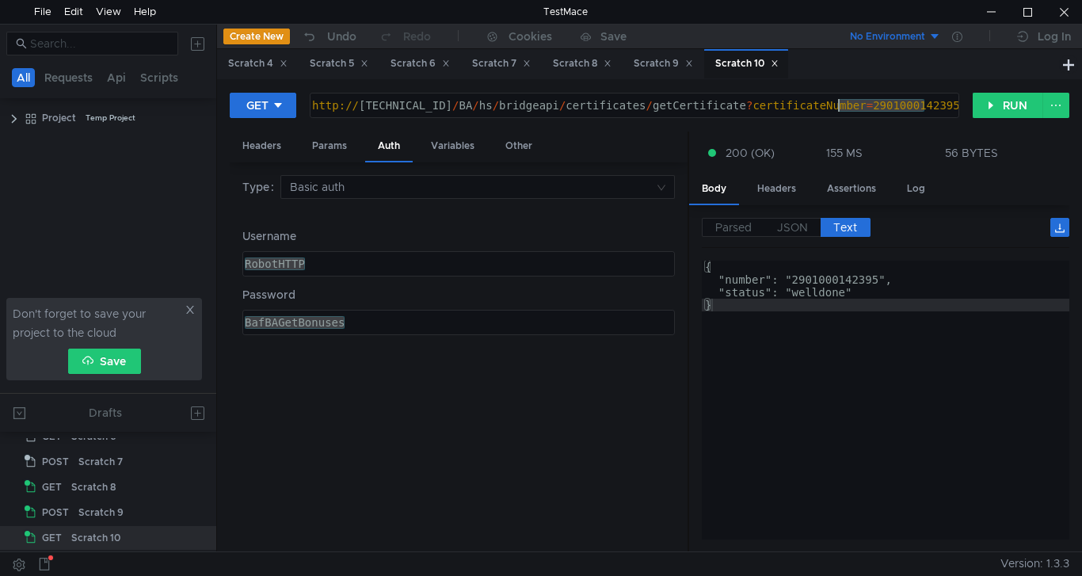
click at [877, 97] on div "http:// [TECHNICAL_ID] / BA / hs / bridgeapi / certificates / getCertificate ? …" at bounding box center [634, 105] width 648 height 24
paste textarea "0100038614"
type textarea "[URL][TECHNICAL_ID]"
click at [991, 105] on button "RUN" at bounding box center [1008, 105] width 70 height 25
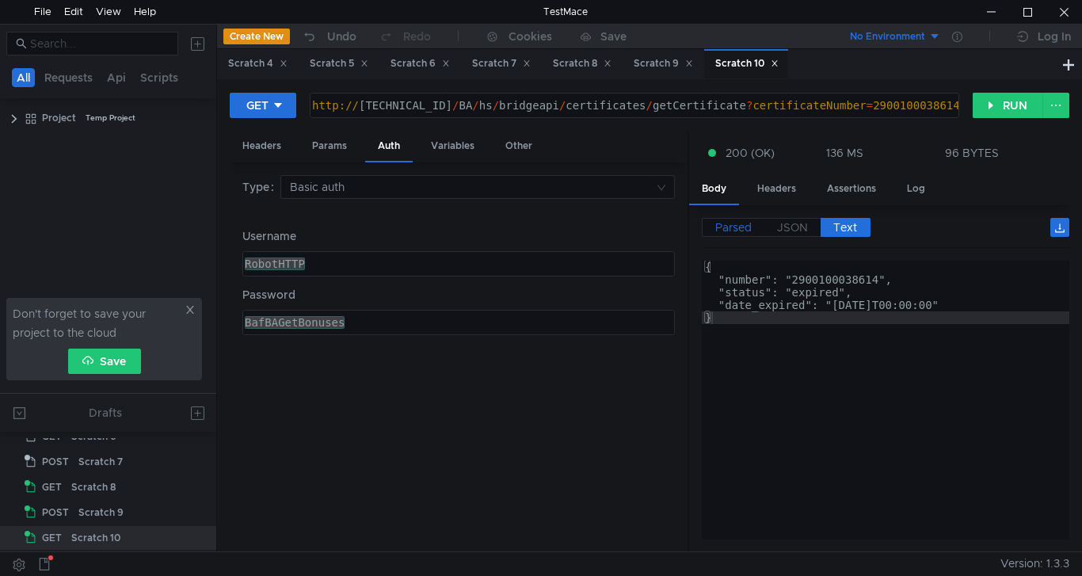
click at [732, 226] on span "Parsed" at bounding box center [733, 227] width 36 height 14
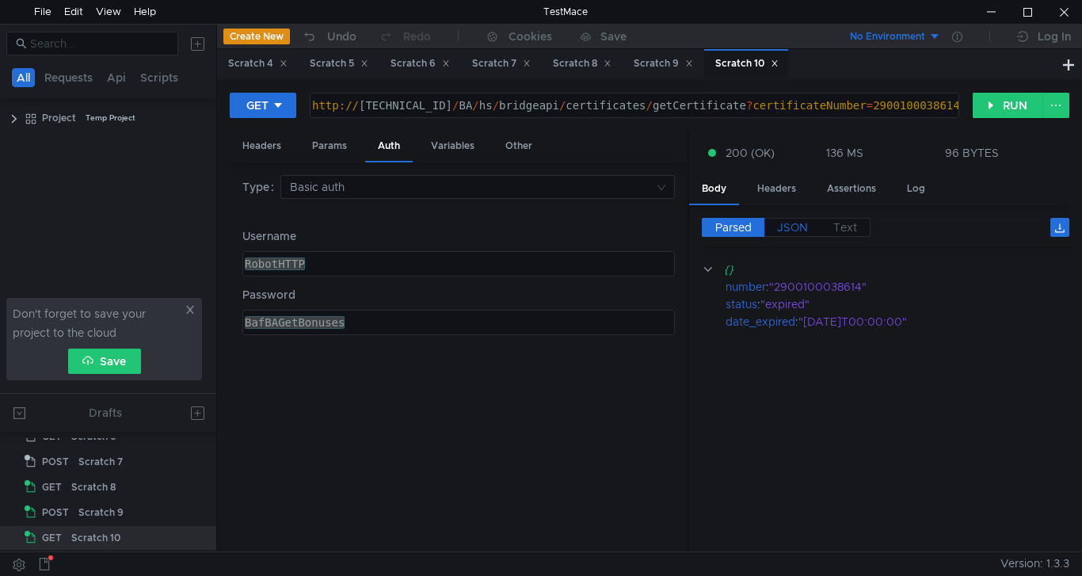
click at [796, 228] on span "JSON" at bounding box center [792, 227] width 31 height 14
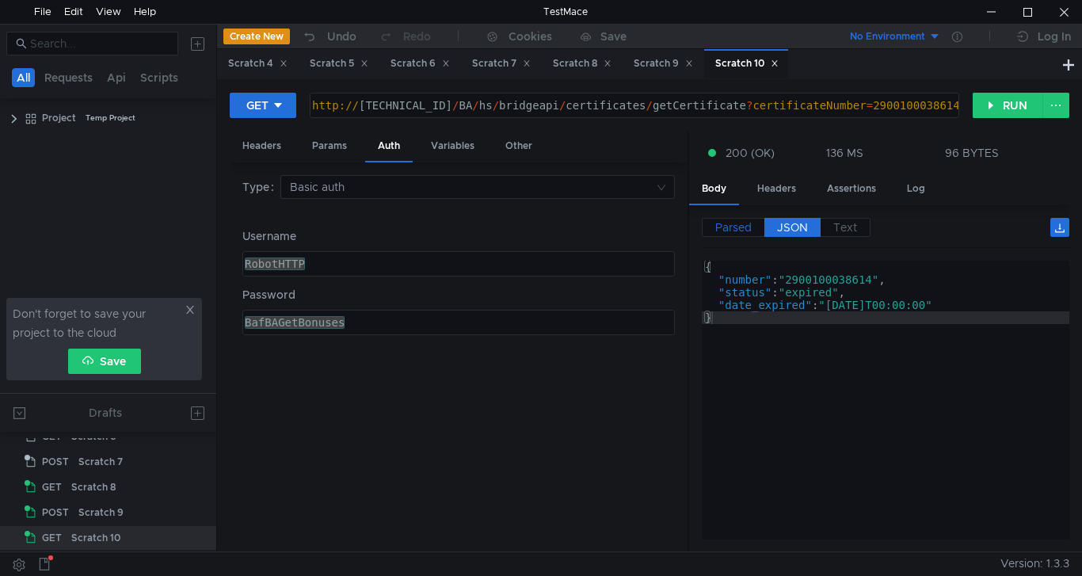
click at [737, 229] on span "Parsed" at bounding box center [733, 227] width 36 height 14
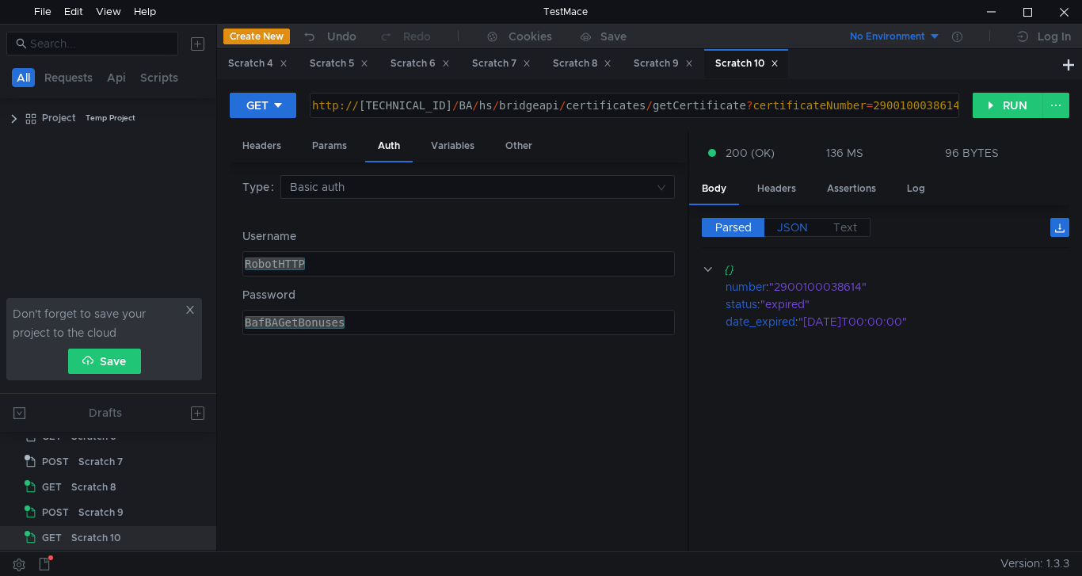
click at [798, 226] on span "JSON" at bounding box center [792, 227] width 31 height 14
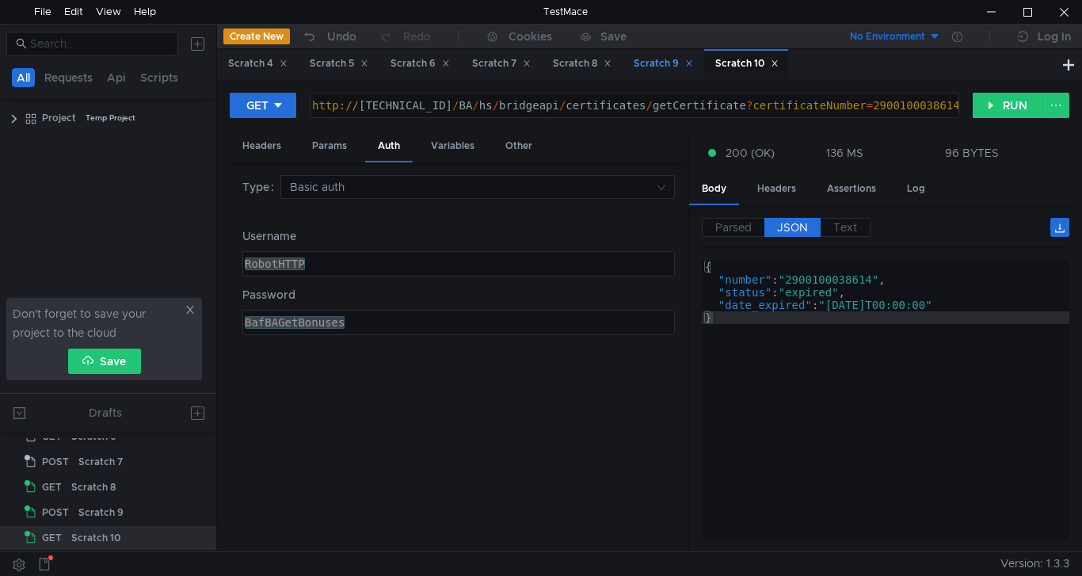
click at [671, 63] on div "Scratch 9" at bounding box center [663, 63] width 59 height 17
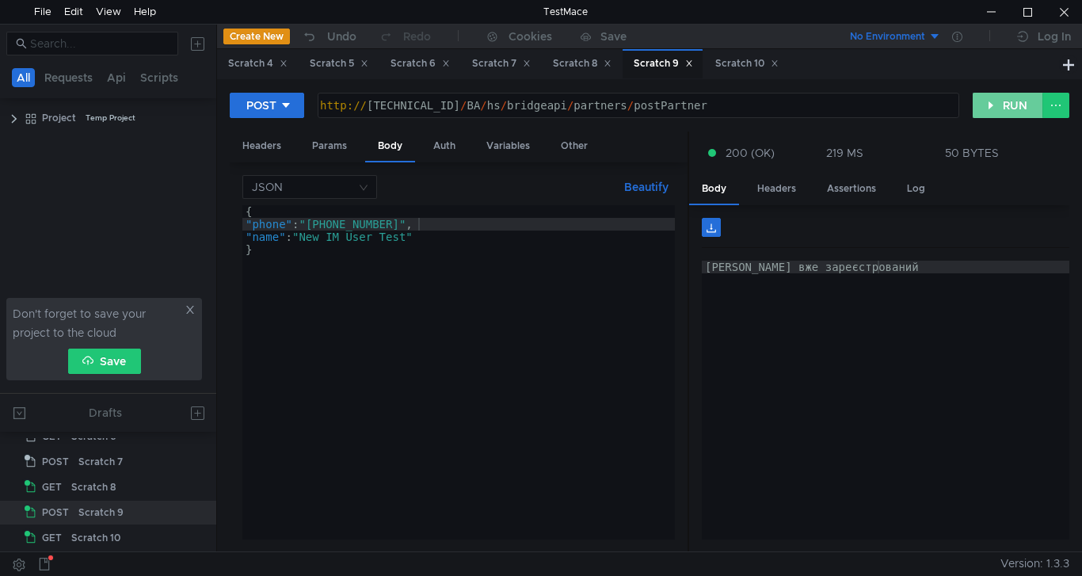
click at [1015, 102] on button "RUN" at bounding box center [1008, 105] width 70 height 25
click at [582, 63] on div "Scratch 8" at bounding box center [582, 63] width 59 height 17
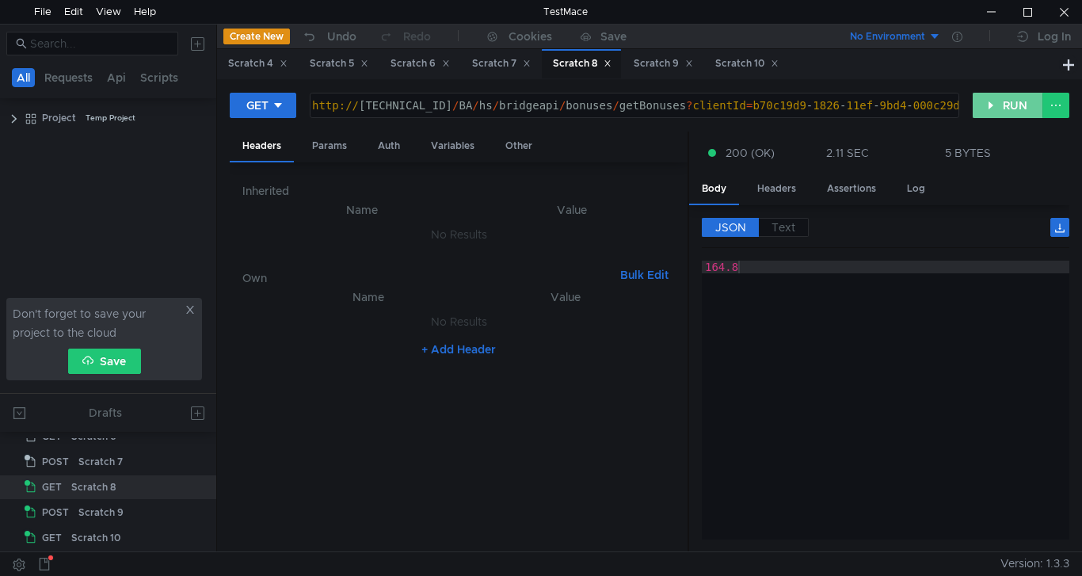
click at [1001, 107] on button "RUN" at bounding box center [1008, 105] width 70 height 25
click at [999, 20] on div at bounding box center [991, 12] width 36 height 24
click at [1015, 112] on button "RUN" at bounding box center [1008, 105] width 70 height 25
click at [660, 64] on div "Scratch 9" at bounding box center [663, 63] width 59 height 17
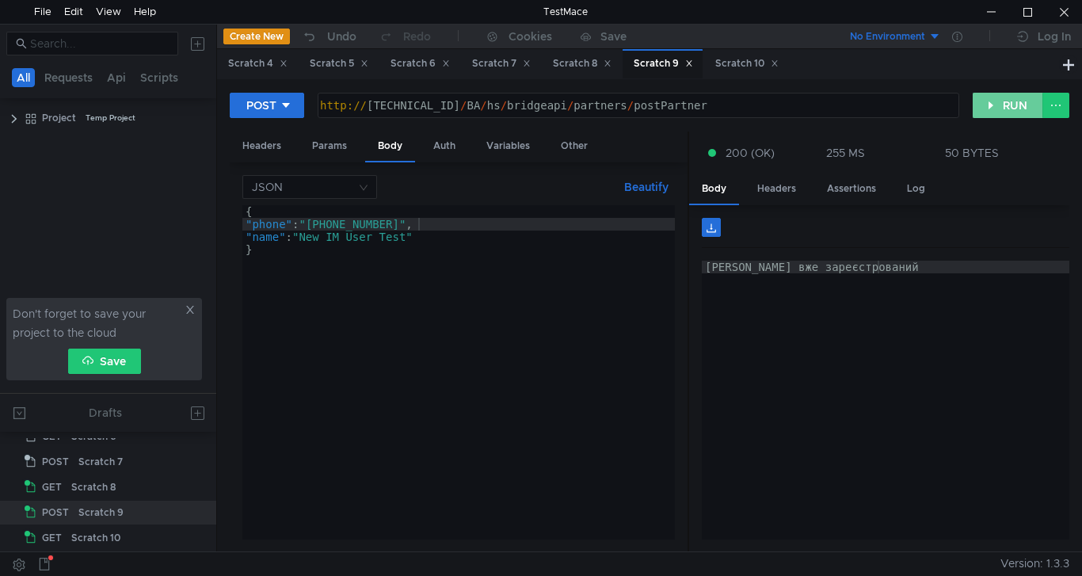
click at [996, 100] on button "RUN" at bounding box center [1008, 105] width 70 height 25
click at [743, 64] on div "Scratch 10" at bounding box center [746, 63] width 63 height 17
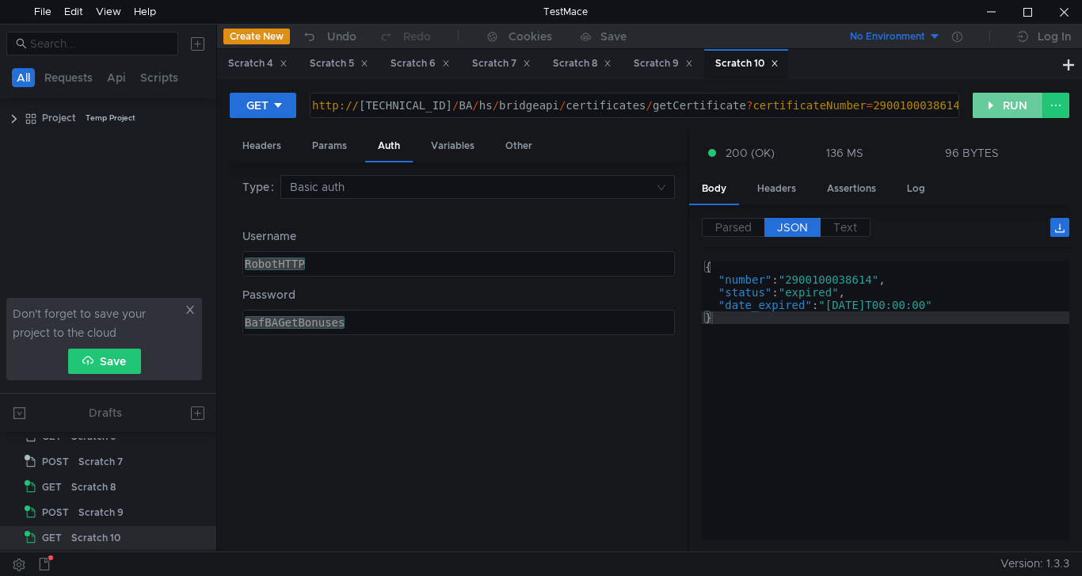
click at [990, 104] on button "RUN" at bounding box center [1008, 105] width 70 height 25
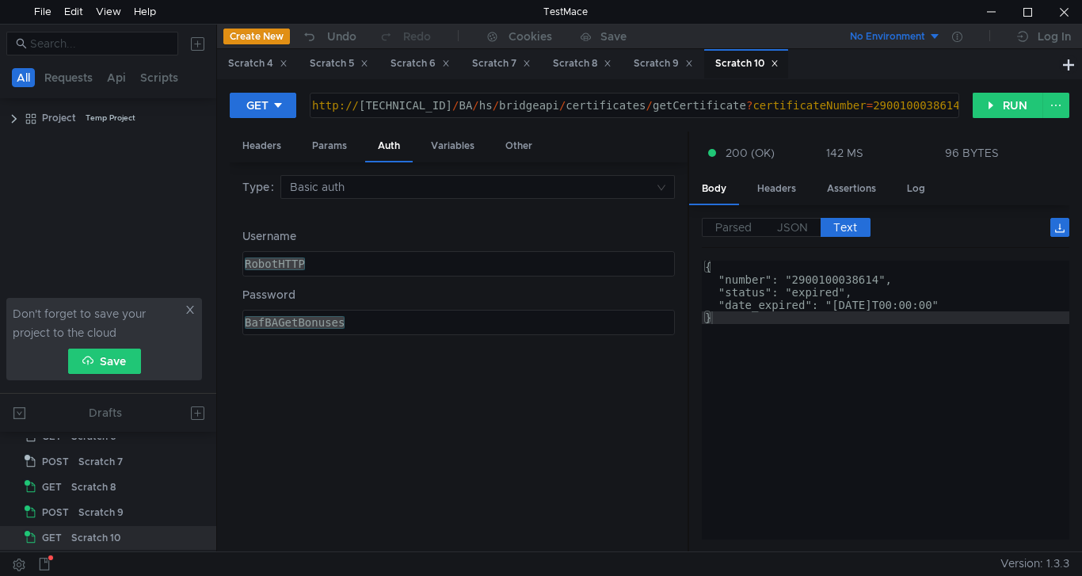
click at [879, 105] on div "http:// [TECHNICAL_ID] / BA / hs / bridgeapi / certificates / getCertificate ? …" at bounding box center [633, 118] width 648 height 38
paste textarea "500132042"
click at [1006, 105] on button "RUN" at bounding box center [1008, 105] width 70 height 25
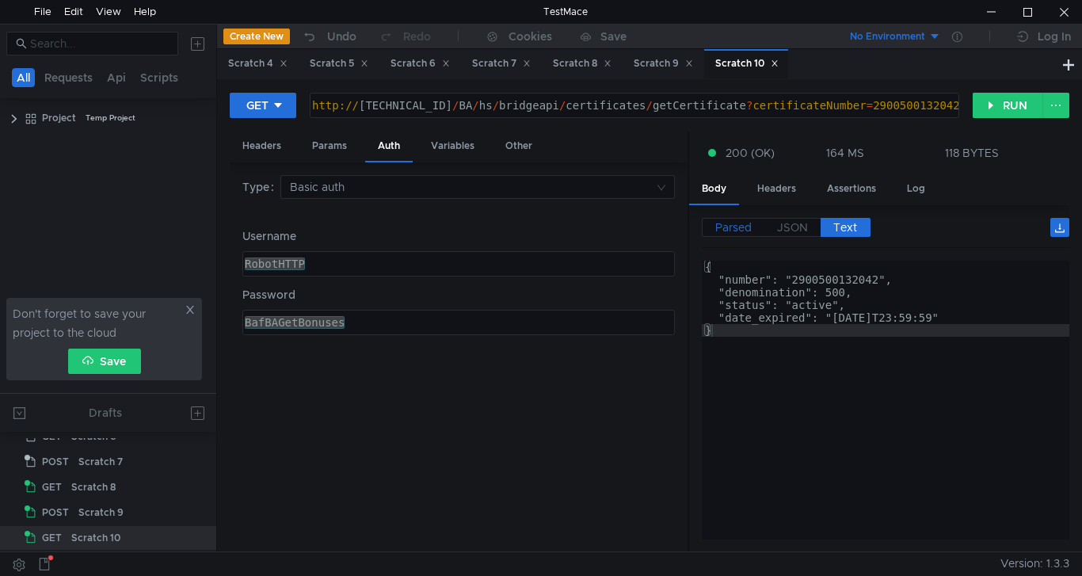
click at [735, 223] on span "Parsed" at bounding box center [733, 227] width 36 height 14
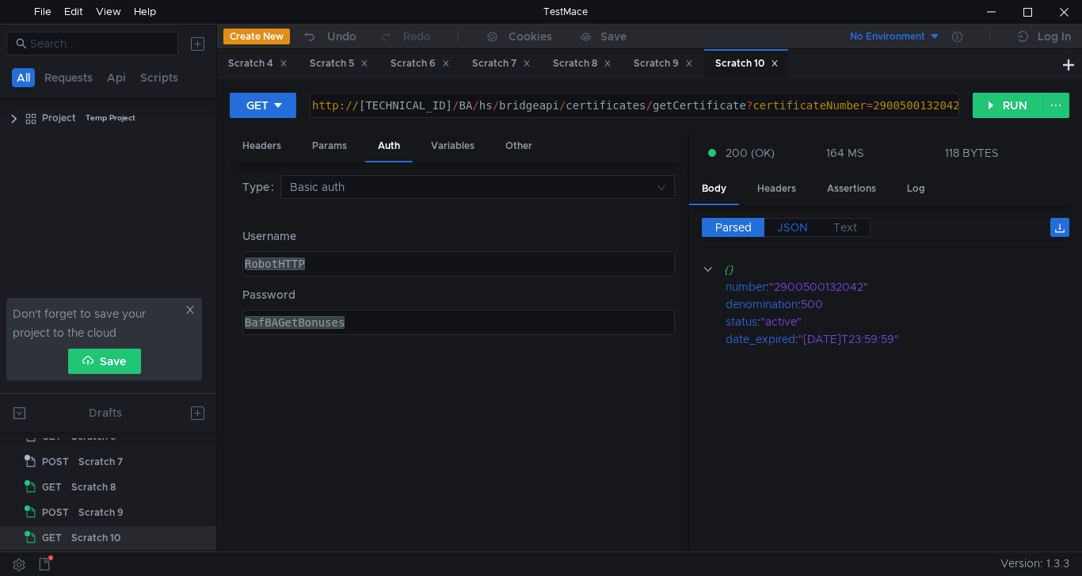
click at [791, 223] on span "JSON" at bounding box center [792, 227] width 31 height 14
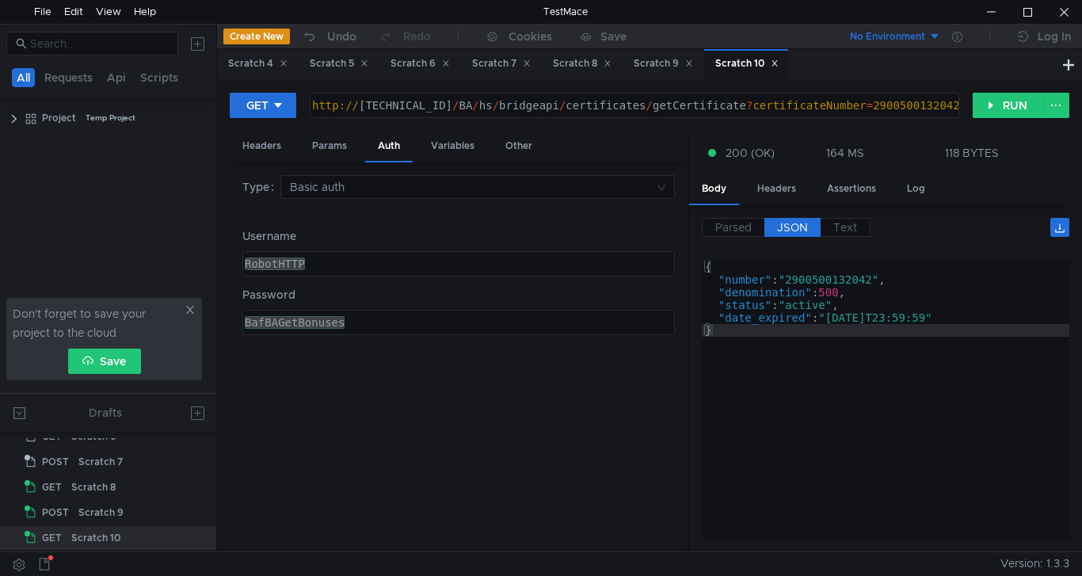
click at [908, 111] on div "http:// [TECHNICAL_ID] / BA / hs / bridgeapi / certificates / getCertificate ? …" at bounding box center [633, 118] width 648 height 38
click at [1009, 105] on button "RUN" at bounding box center [1008, 105] width 70 height 25
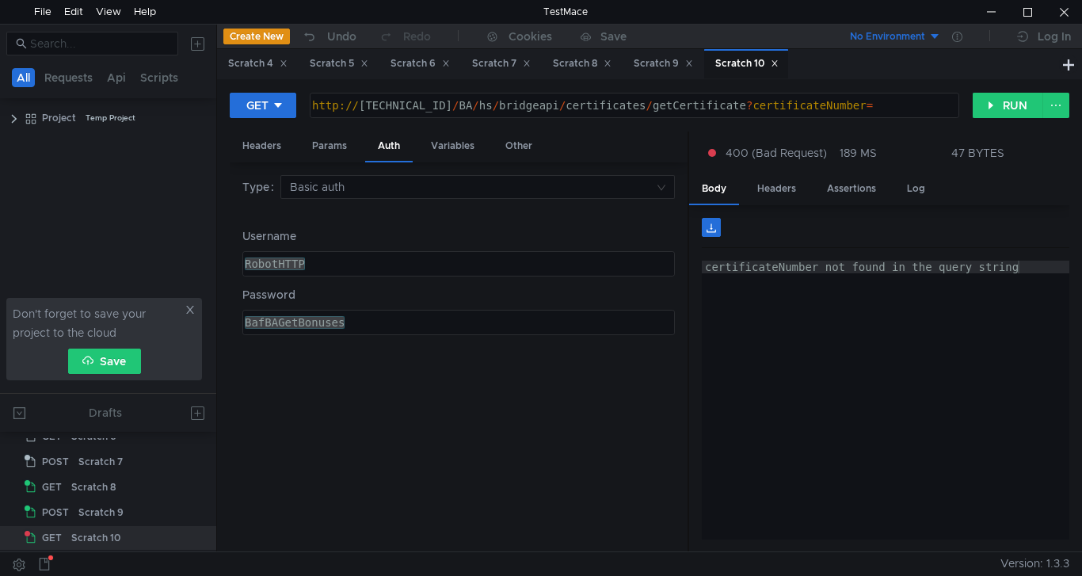
click at [847, 105] on div "http:// [TECHNICAL_ID] / BA / hs / bridgeapi / certificates / getCertificate ? …" at bounding box center [633, 118] width 648 height 38
click at [998, 110] on button "RUN" at bounding box center [1008, 105] width 70 height 25
click at [849, 107] on div "http:// [TECHNICAL_ID] / BA / hs / bridgeapi / certificates / getCertificate ? …" at bounding box center [633, 118] width 648 height 38
click at [850, 107] on div "http:// [TECHNICAL_ID] / BA / hs / bridgeapi / certificates / getCertificate ? …" at bounding box center [633, 118] width 648 height 38
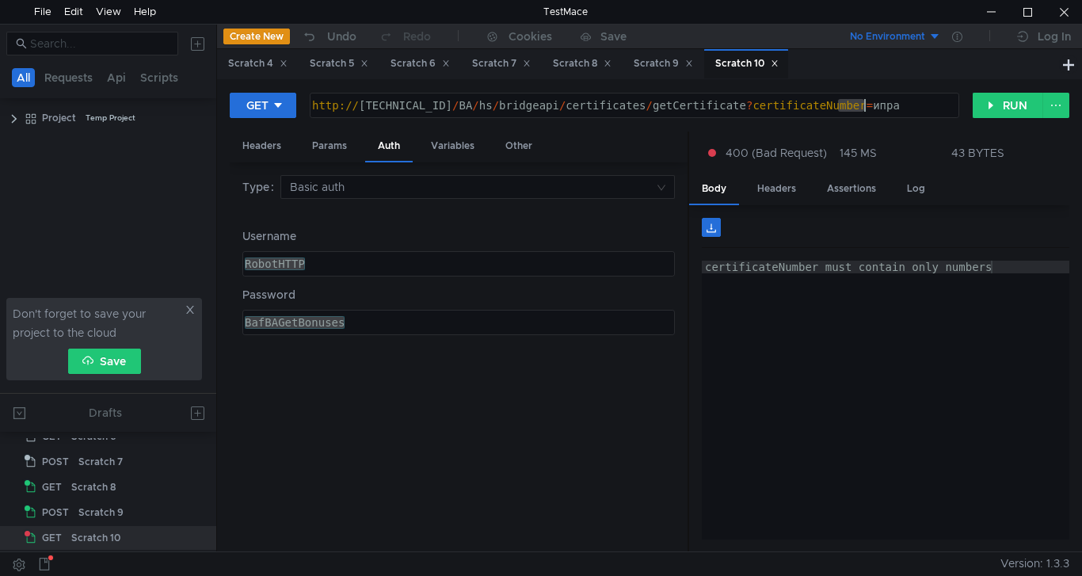
paste textarea "2900500132042"
click at [988, 102] on button "RUN" at bounding box center [1008, 105] width 70 height 25
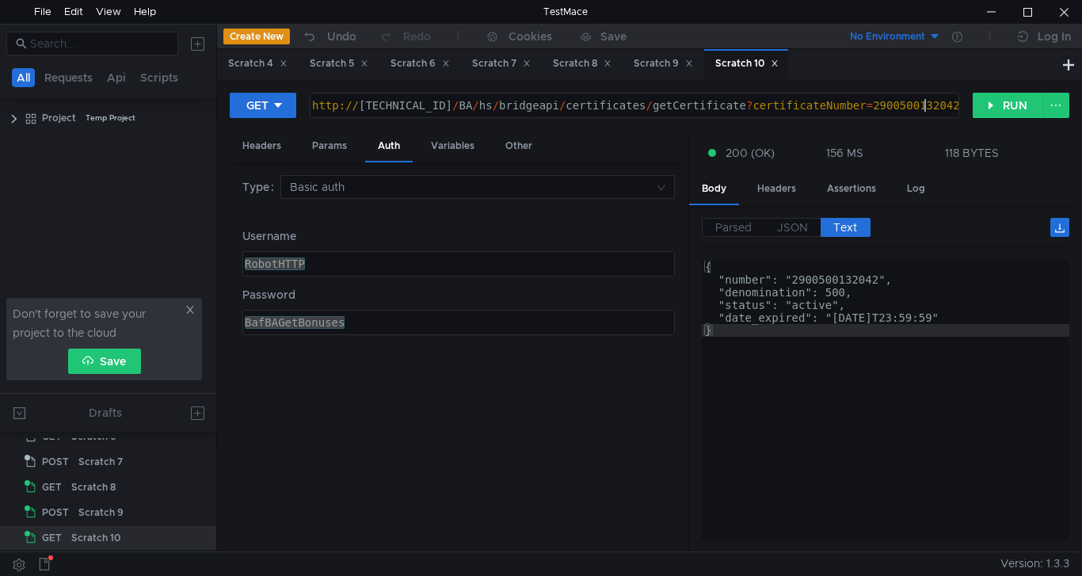
click at [931, 103] on div "http:// [TECHNICAL_ID] / BA / hs / bridgeapi / certificates / getCertificate ? …" at bounding box center [633, 118] width 648 height 38
click at [988, 105] on button "RUN" at bounding box center [1008, 105] width 70 height 25
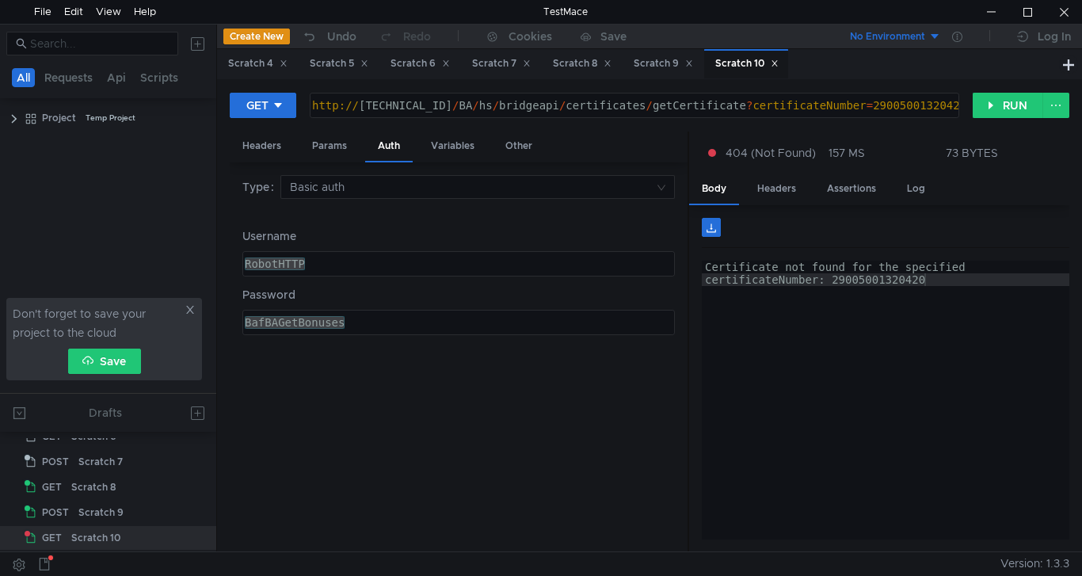
click at [937, 103] on div "http:// [TECHNICAL_ID] / BA / hs / bridgeapi / certificates / getCertificate ? …" at bounding box center [633, 118] width 648 height 38
type textarea "[URL][TECHNICAL_ID]"
click at [1003, 115] on button "RUN" at bounding box center [1008, 105] width 70 height 25
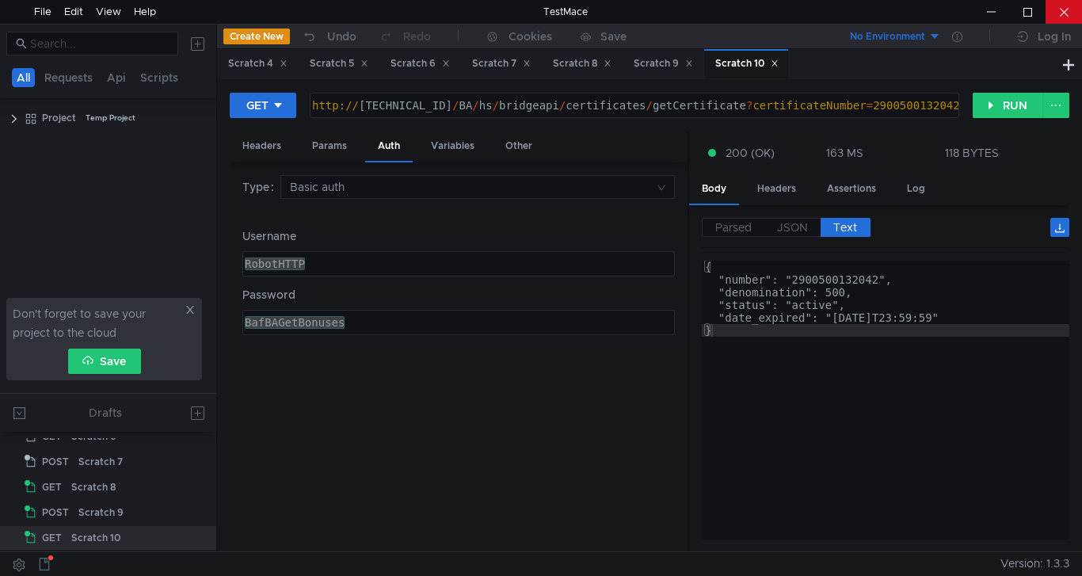
click at [1072, 5] on div at bounding box center [1063, 12] width 36 height 24
